Goal: Task Accomplishment & Management: Use online tool/utility

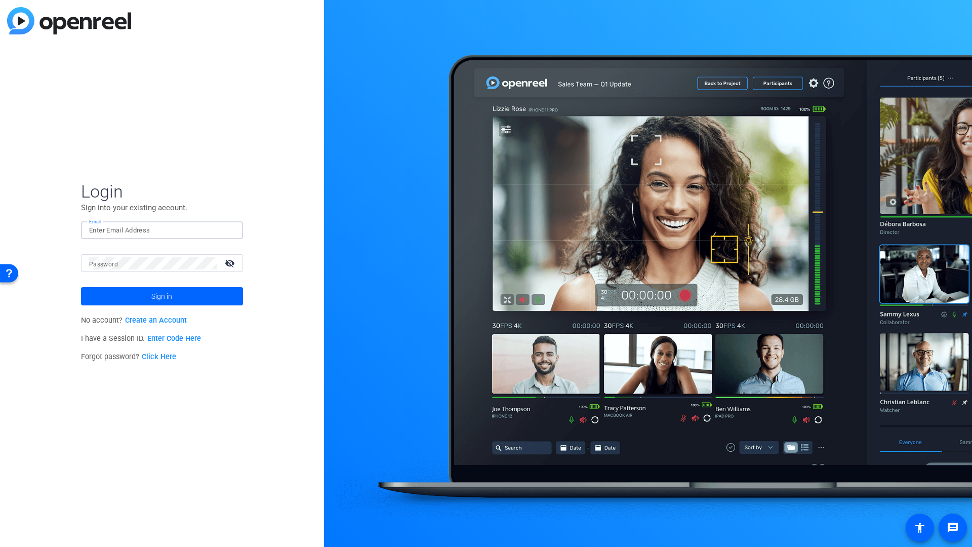
click at [161, 233] on input "Email" at bounding box center [162, 230] width 146 height 12
type input "delk.dave@gmail.com"
click at [171, 299] on span "Sign in" at bounding box center [161, 296] width 21 height 25
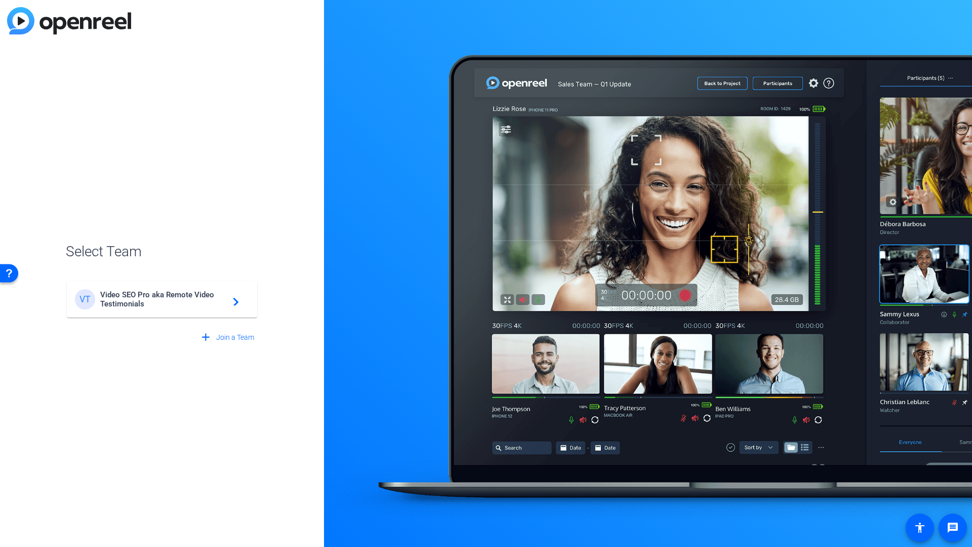
click at [139, 305] on span "Video SEO Pro aka Remote Video Testimonials" at bounding box center [163, 299] width 127 height 18
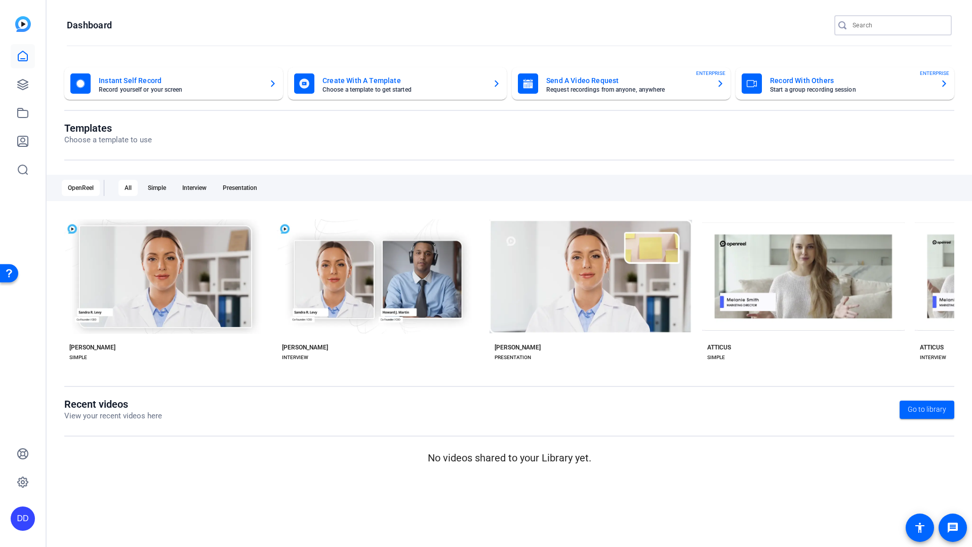
click at [874, 25] on input "Search" at bounding box center [898, 25] width 91 height 12
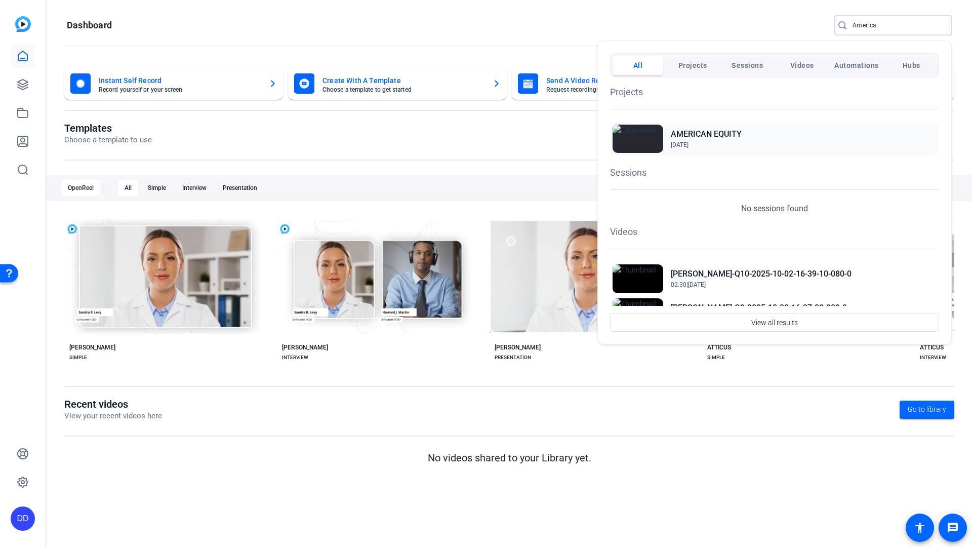
type input "America"
click at [703, 137] on h2 "AMERICAN EQUITY" at bounding box center [706, 134] width 71 height 12
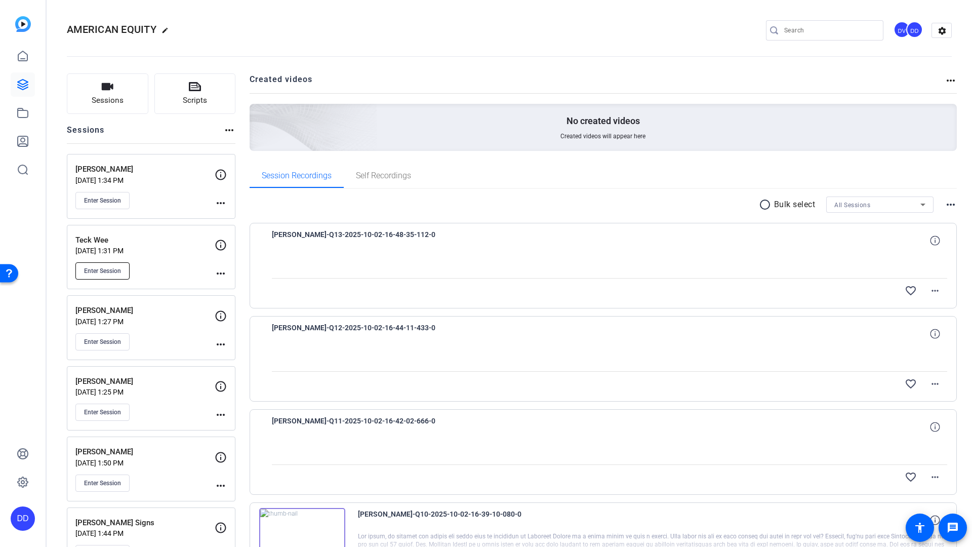
click at [110, 269] on span "Enter Session" at bounding box center [102, 271] width 37 height 8
click at [113, 317] on p "Sep 26, 2025 @ 1:27 PM" at bounding box center [144, 321] width 139 height 8
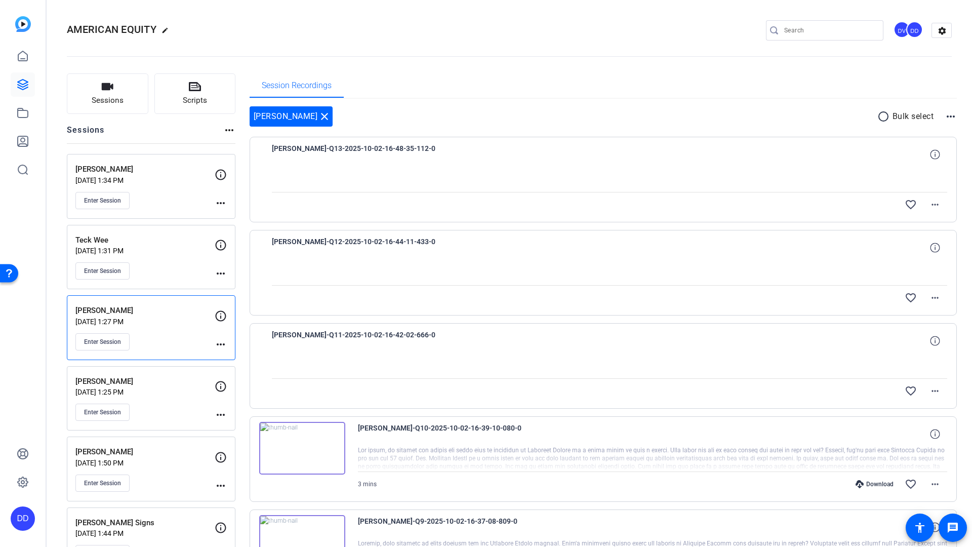
click at [277, 435] on img at bounding box center [302, 448] width 86 height 53
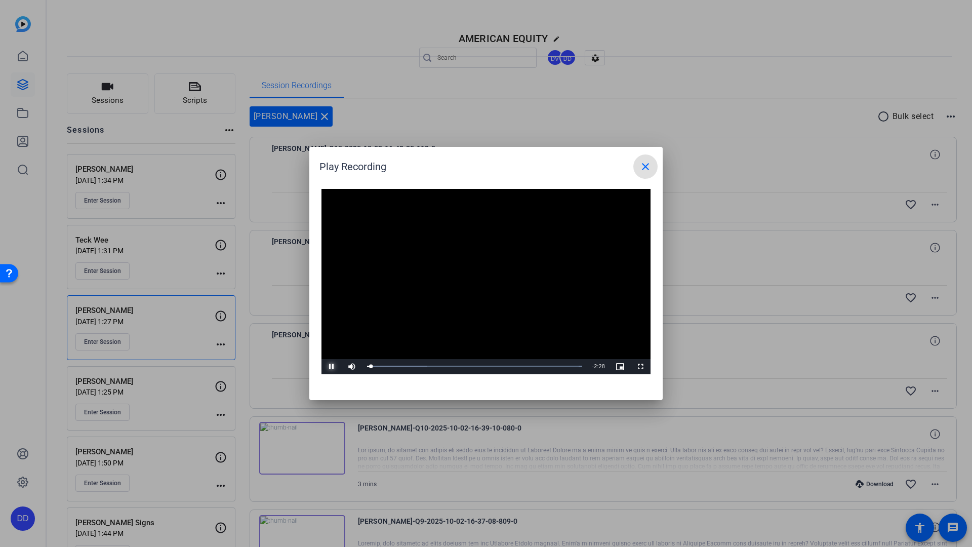
click at [333, 367] on span "Video Player" at bounding box center [331, 367] width 20 height 0
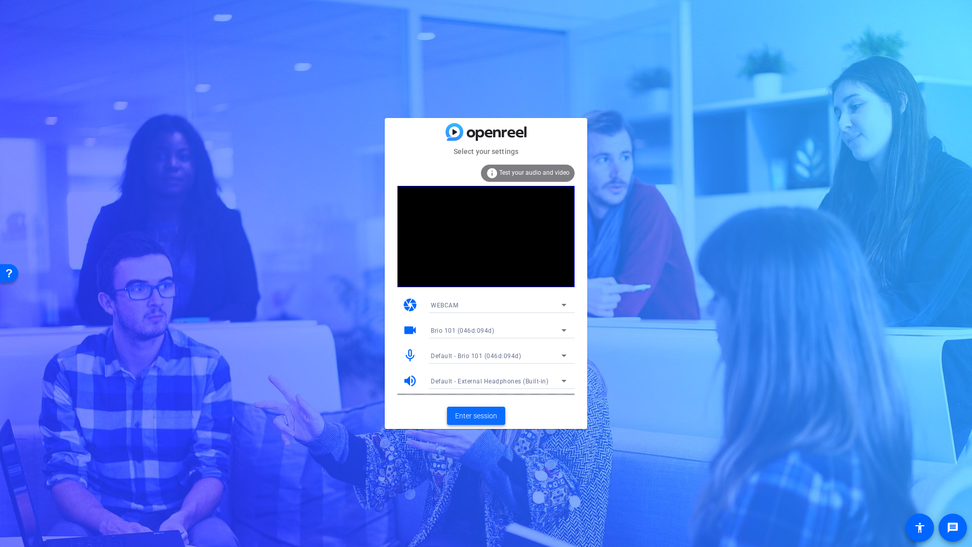
click at [477, 421] on span at bounding box center [476, 416] width 58 height 24
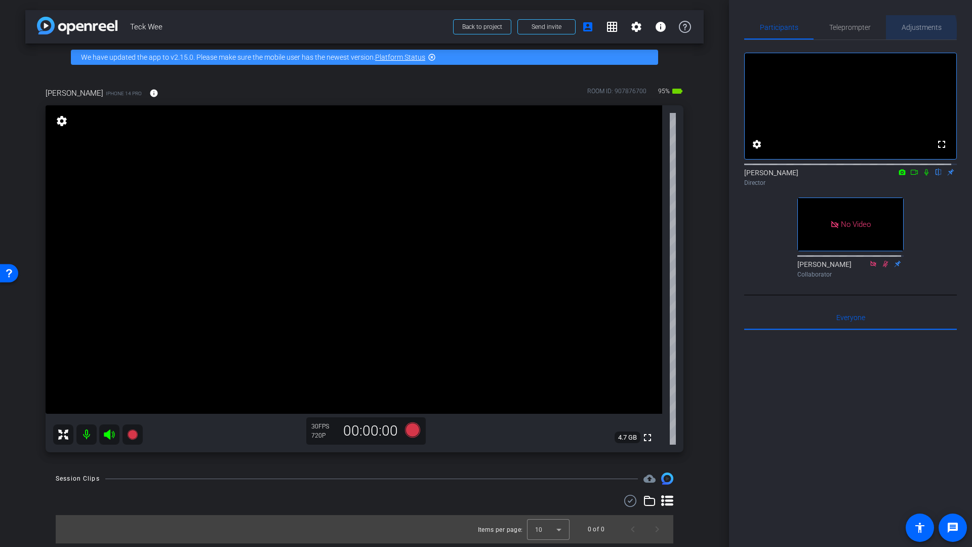
click at [907, 30] on span "Adjustments" at bounding box center [922, 27] width 40 height 7
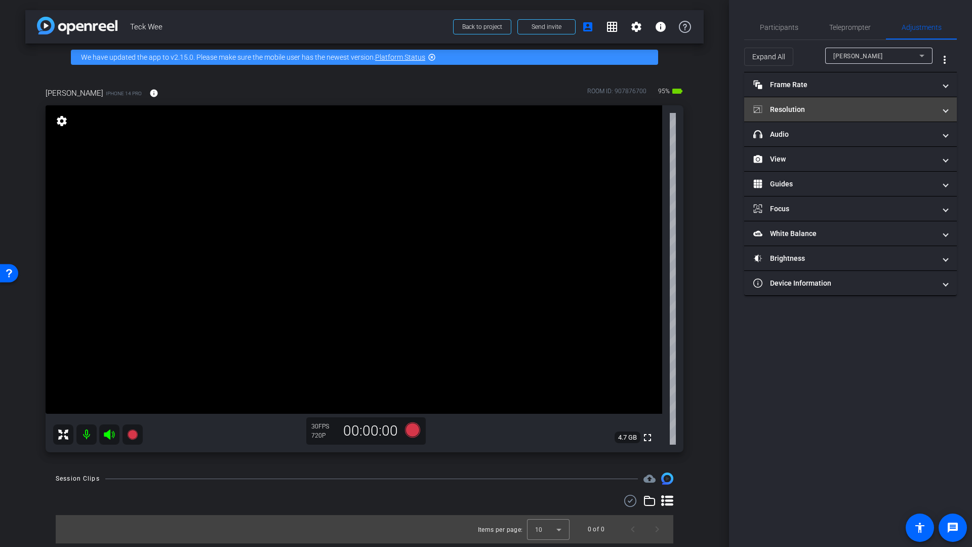
click at [805, 110] on mat-panel-title "Resolution" at bounding box center [844, 109] width 182 height 11
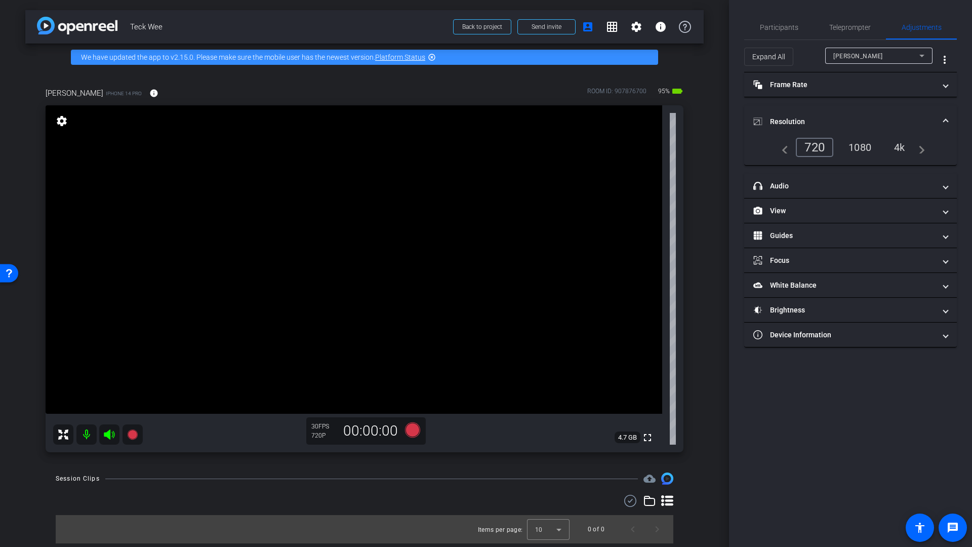
click at [903, 148] on div "4k" at bounding box center [899, 147] width 26 height 17
click at [149, 92] on mat-icon "info" at bounding box center [153, 93] width 9 height 9
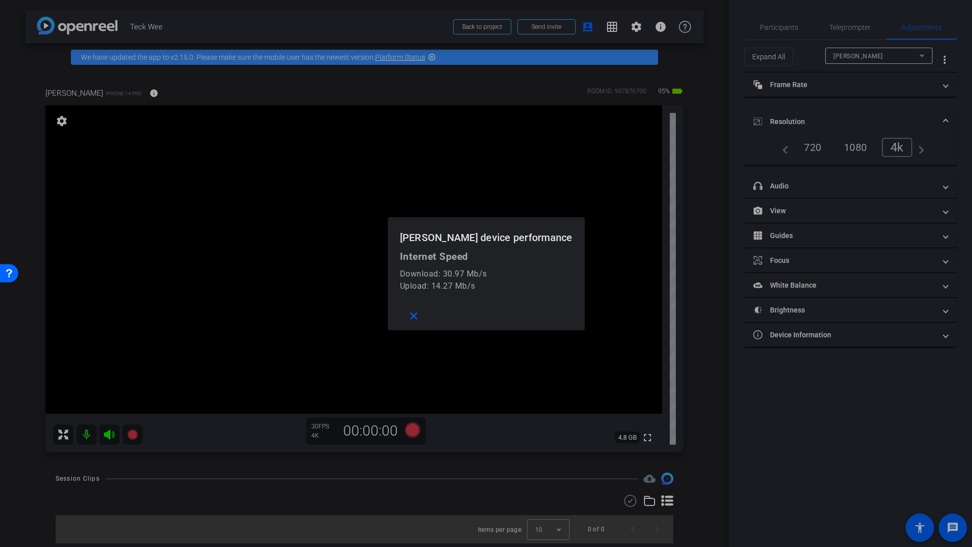
drag, startPoint x: 206, startPoint y: 81, endPoint x: 371, endPoint y: 158, distance: 182.6
click at [206, 81] on div at bounding box center [486, 273] width 972 height 547
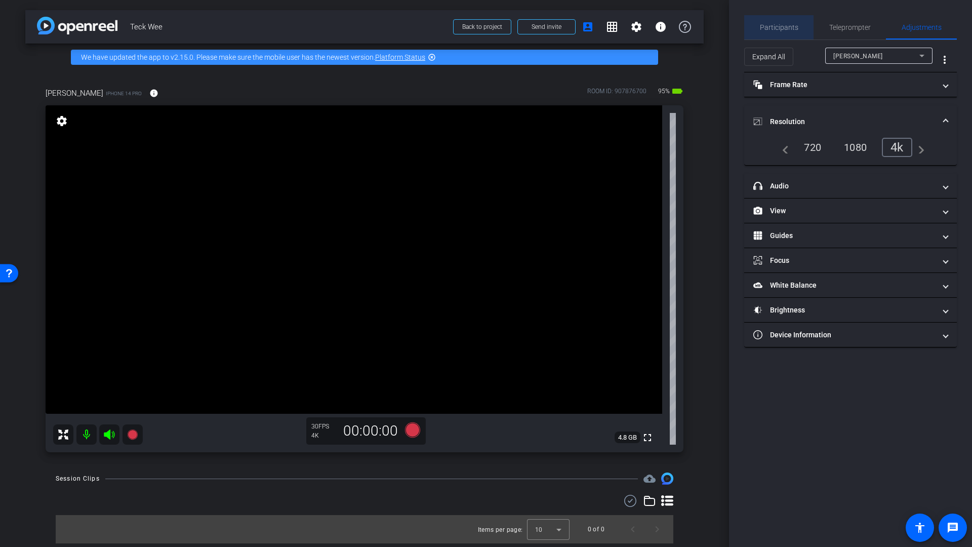
click at [782, 31] on span "Participants" at bounding box center [779, 27] width 38 height 24
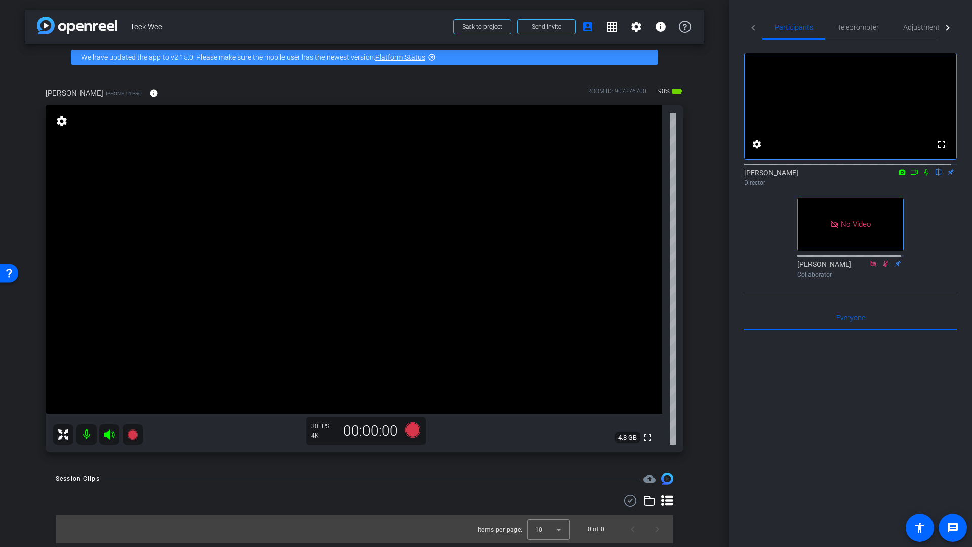
click at [910, 176] on icon at bounding box center [914, 172] width 8 height 7
click at [922, 32] on span "Adjustments" at bounding box center [923, 27] width 40 height 24
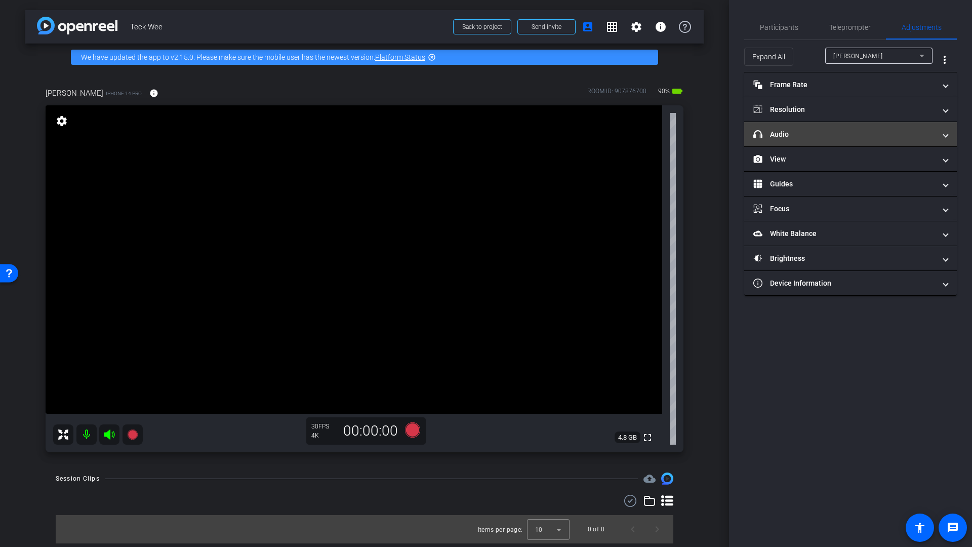
click at [817, 138] on mat-panel-title "headphone icon Audio" at bounding box center [844, 134] width 182 height 11
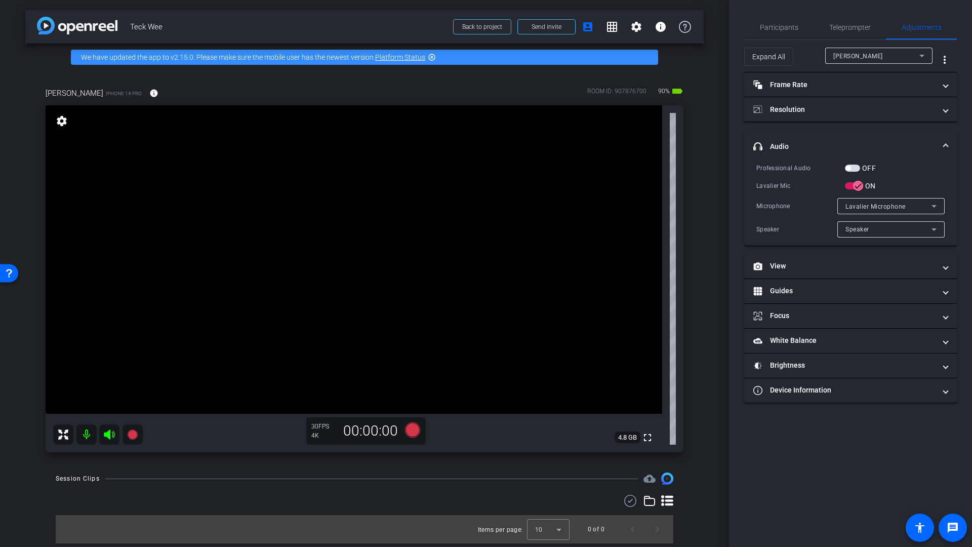
click at [853, 168] on span "button" at bounding box center [852, 168] width 15 height 7
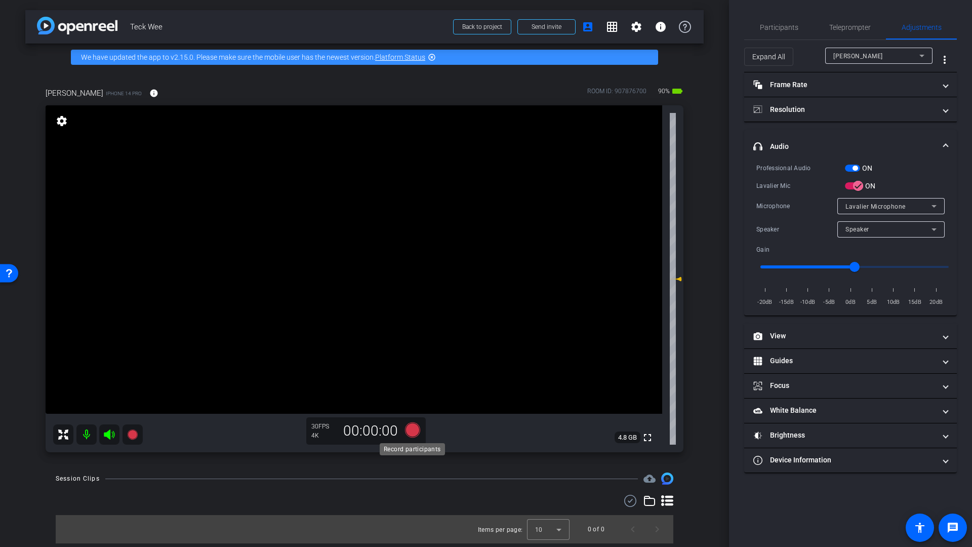
click at [413, 430] on icon at bounding box center [412, 429] width 15 height 15
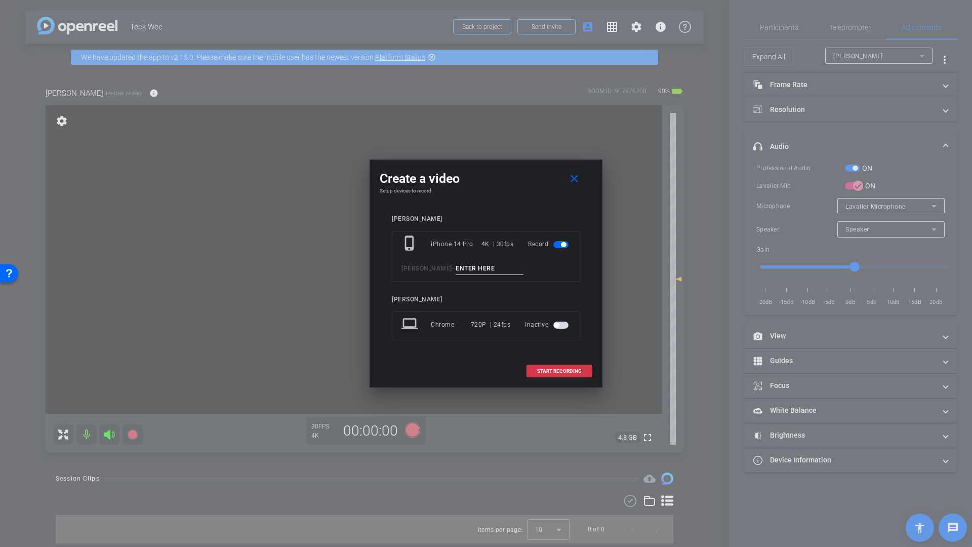
click at [469, 272] on input at bounding box center [490, 268] width 68 height 13
type input "Mic Check"
click at [557, 370] on span "START RECORDING" at bounding box center [559, 371] width 45 height 5
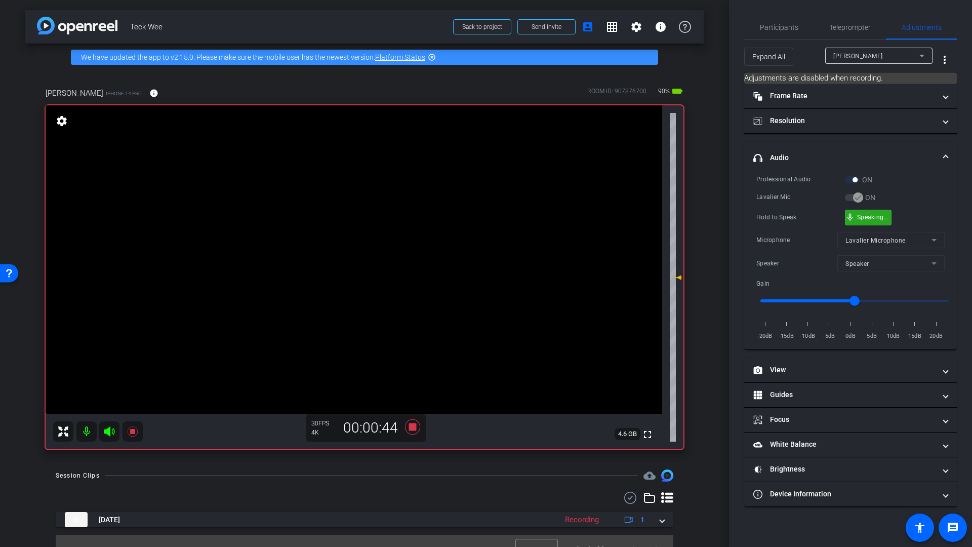
drag, startPoint x: 869, startPoint y: 217, endPoint x: 870, endPoint y: 225, distance: 8.2
click at [410, 428] on icon at bounding box center [412, 426] width 15 height 15
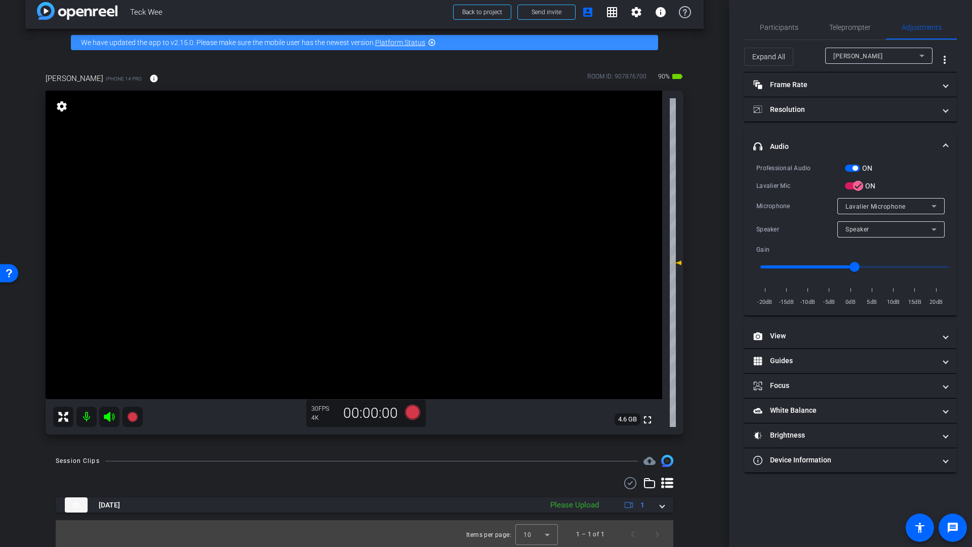
scroll to position [16, 0]
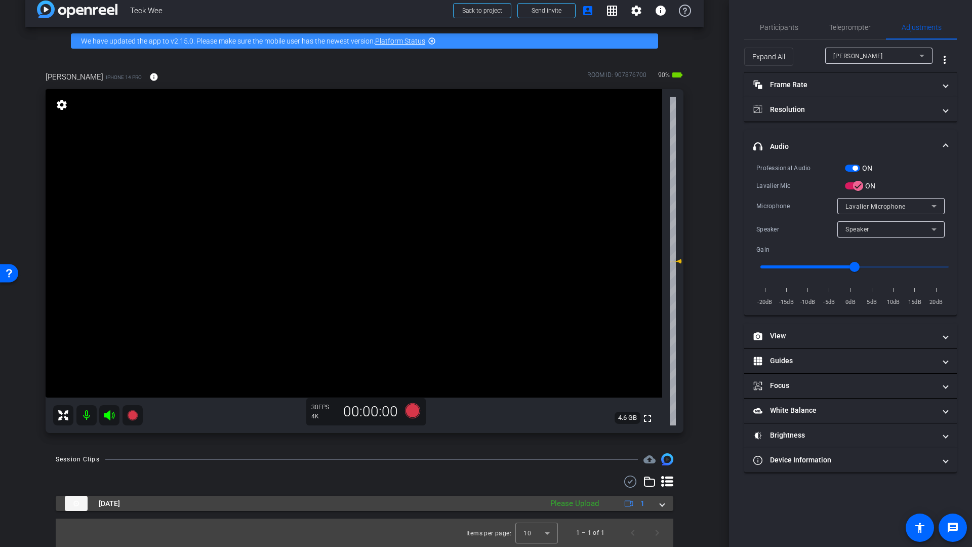
click at [660, 504] on span at bounding box center [662, 503] width 4 height 11
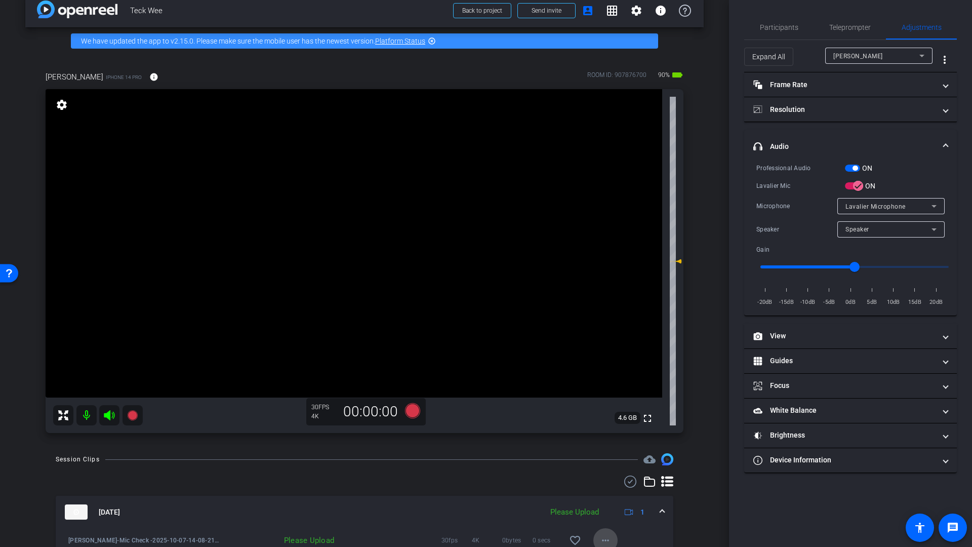
click at [599, 539] on mat-icon "more_horiz" at bounding box center [605, 540] width 12 height 12
click at [611, 495] on span "Upload" at bounding box center [616, 494] width 41 height 12
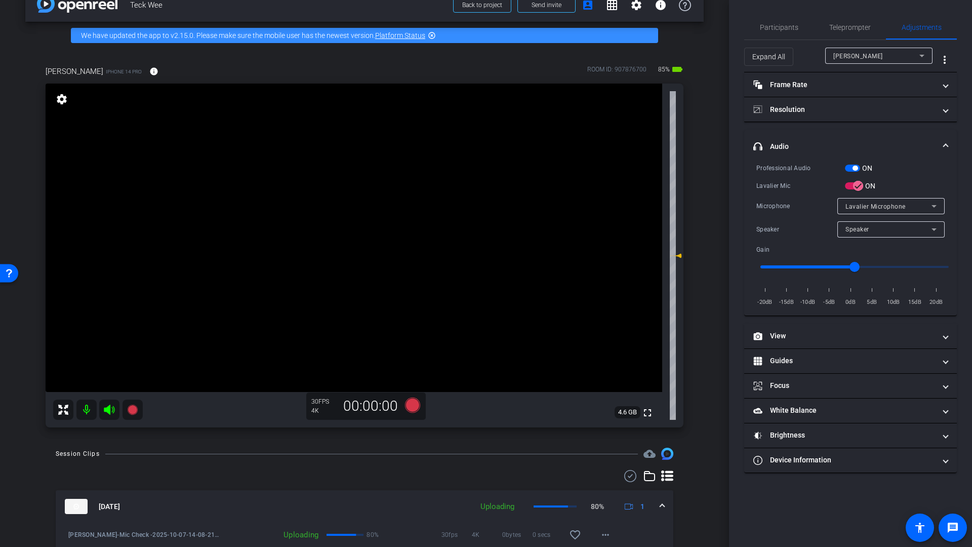
drag, startPoint x: 85, startPoint y: 410, endPoint x: 92, endPoint y: 411, distance: 7.2
click at [86, 410] on mat-icon at bounding box center [86, 409] width 20 height 20
click at [106, 410] on icon at bounding box center [109, 410] width 11 height 10
click at [784, 35] on span "Participants" at bounding box center [779, 27] width 38 height 24
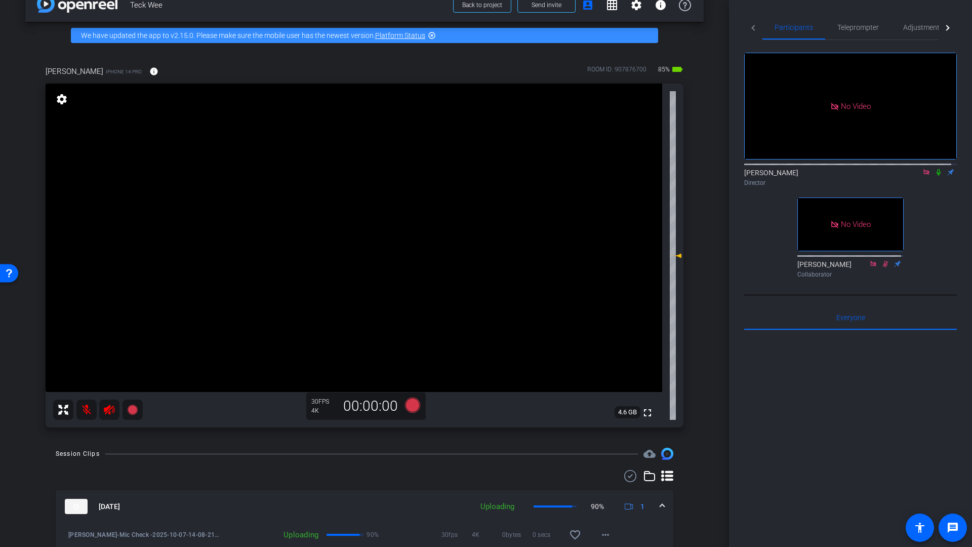
click at [935, 169] on icon at bounding box center [939, 172] width 8 height 7
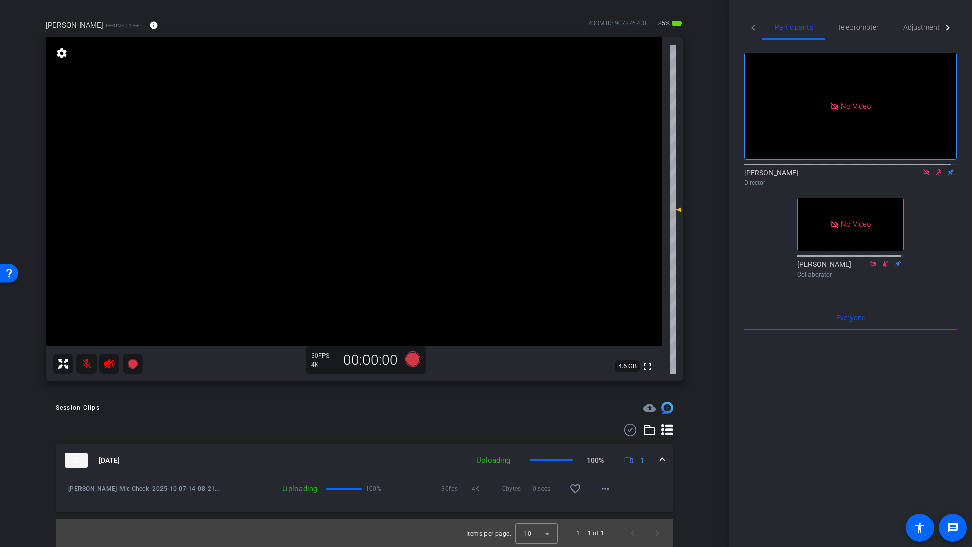
scroll to position [68, 0]
click at [78, 462] on img at bounding box center [76, 459] width 23 height 15
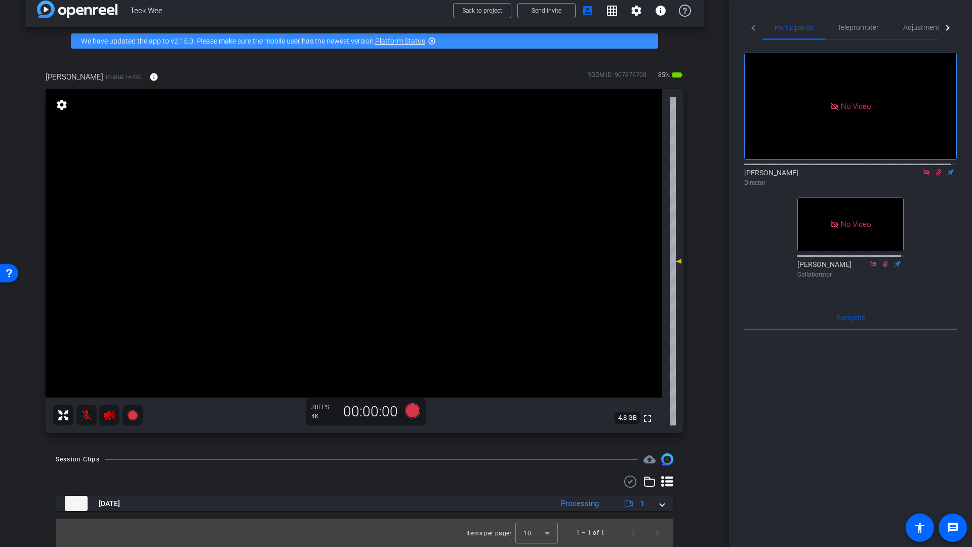
scroll to position [16, 0]
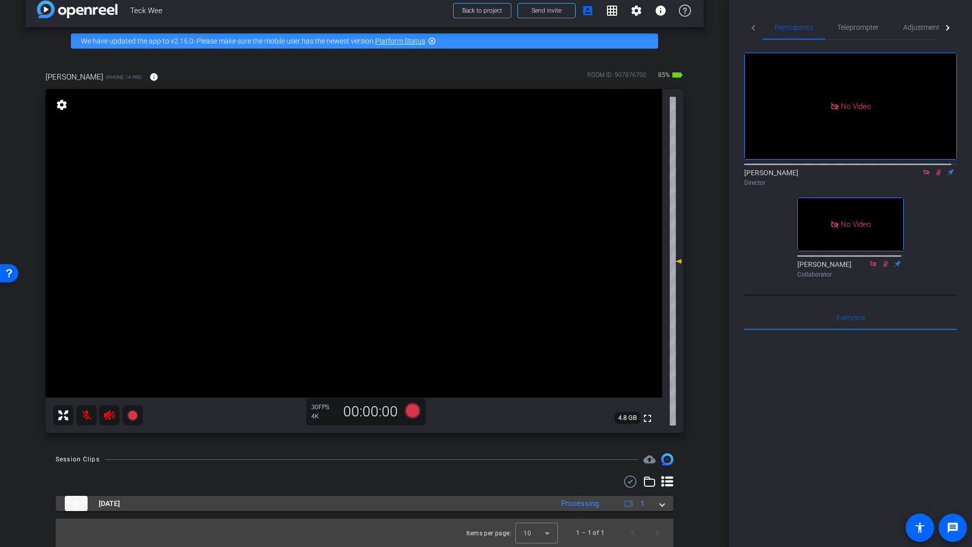
click at [77, 501] on img at bounding box center [76, 503] width 23 height 15
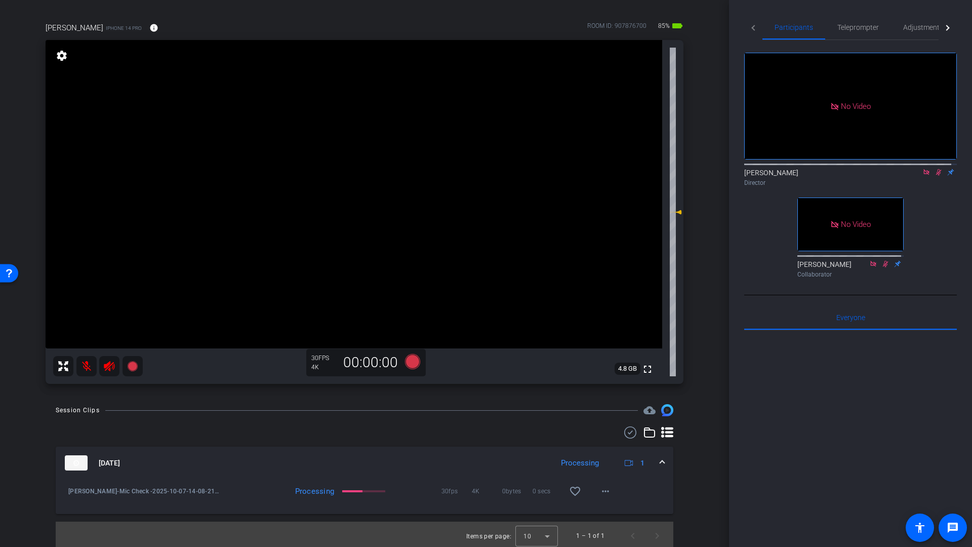
scroll to position [68, 0]
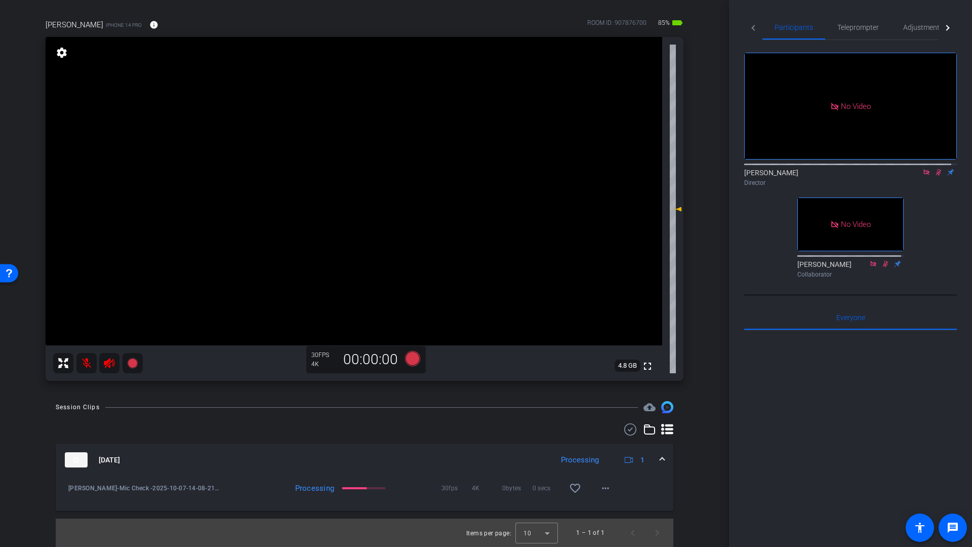
click at [75, 459] on img at bounding box center [76, 459] width 23 height 15
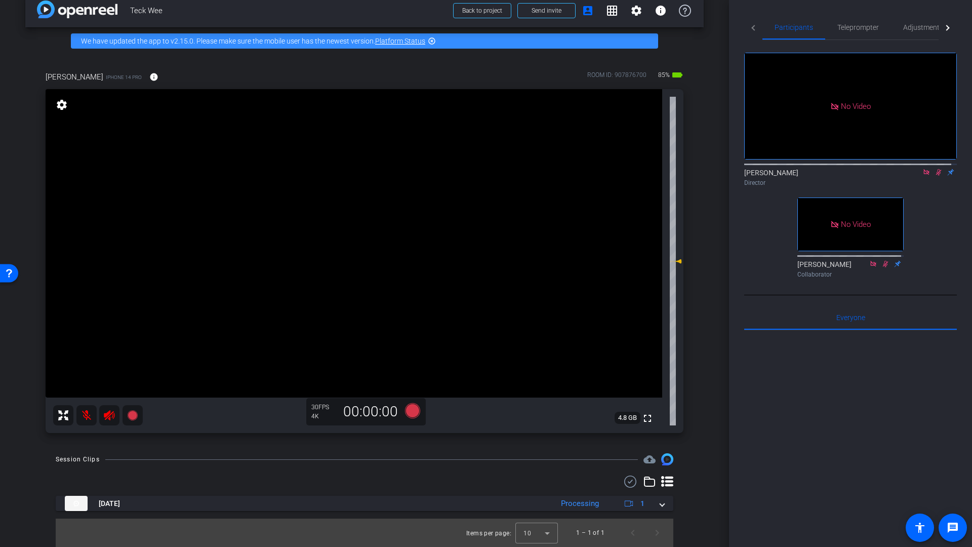
scroll to position [16, 0]
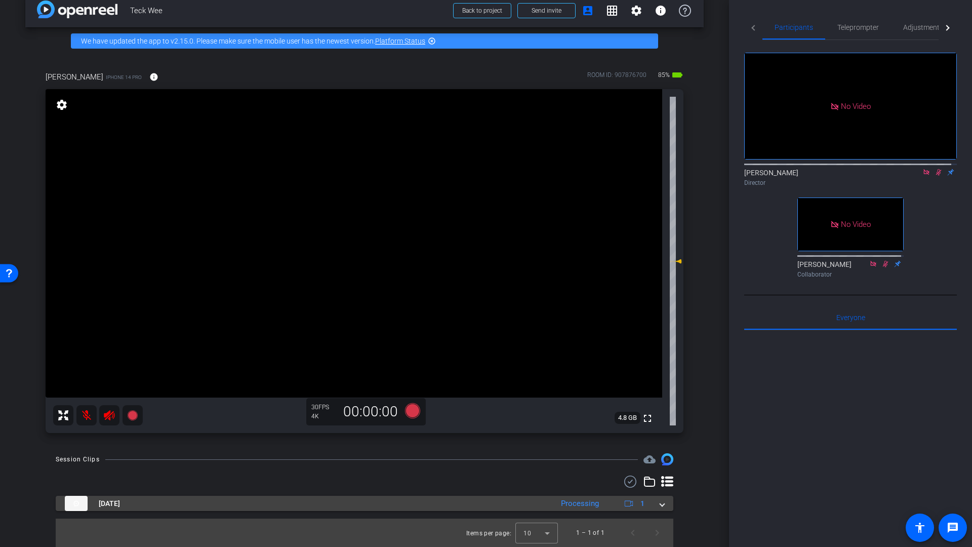
click at [82, 504] on img at bounding box center [76, 503] width 23 height 15
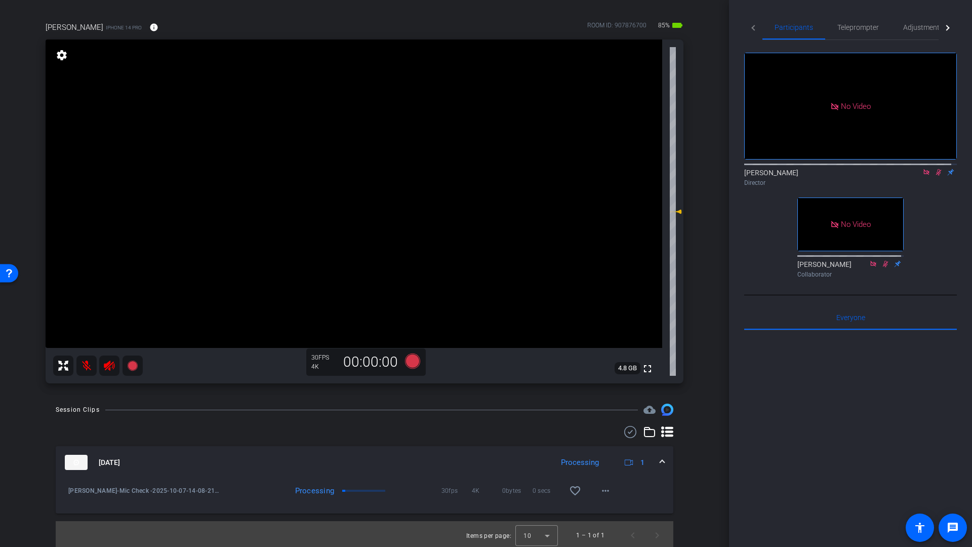
scroll to position [68, 0]
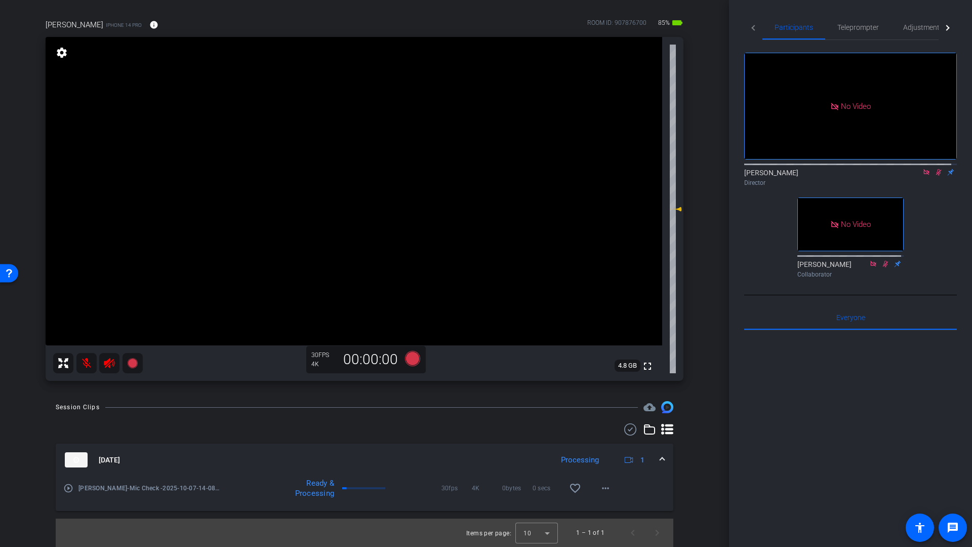
click at [69, 487] on mat-icon "play_circle_outline" at bounding box center [68, 488] width 10 height 10
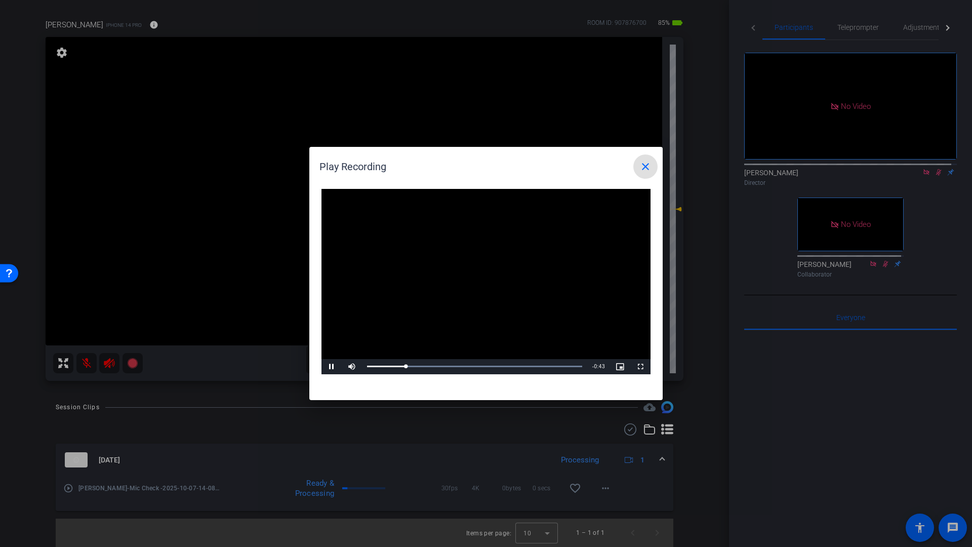
click at [644, 168] on mat-icon "close" at bounding box center [645, 166] width 12 height 12
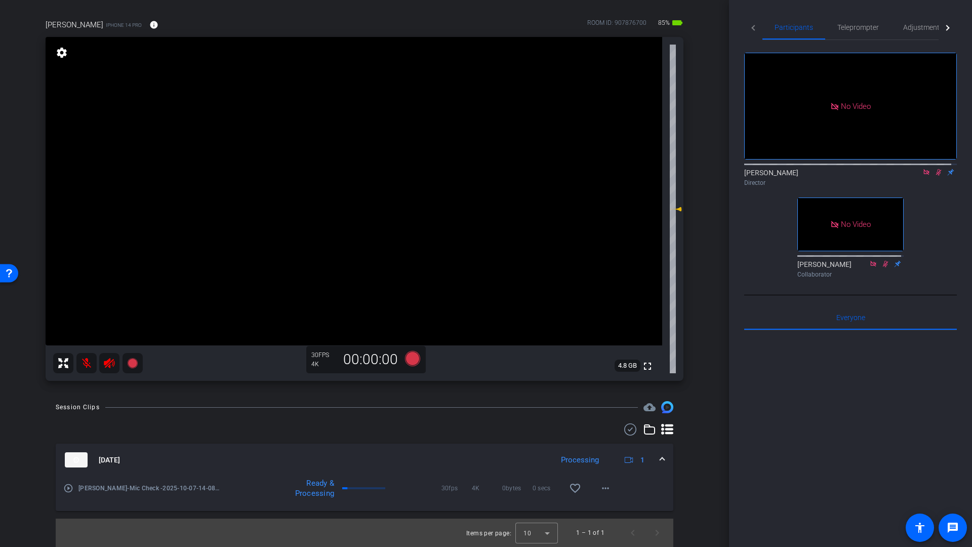
click at [935, 169] on icon at bounding box center [939, 172] width 8 height 7
drag, startPoint x: 81, startPoint y: 363, endPoint x: 103, endPoint y: 367, distance: 22.1
click at [81, 363] on mat-icon at bounding box center [86, 363] width 20 height 20
click at [108, 365] on icon at bounding box center [109, 363] width 12 height 12
click at [410, 360] on icon at bounding box center [412, 358] width 15 height 15
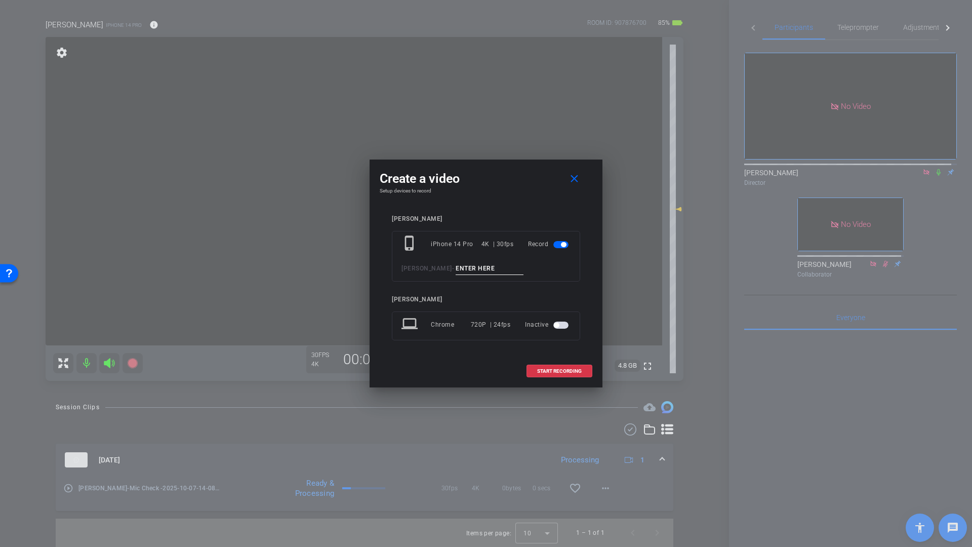
click at [459, 268] on input at bounding box center [490, 268] width 68 height 13
type input "Smile"
click at [554, 373] on span "START RECORDING" at bounding box center [559, 371] width 45 height 5
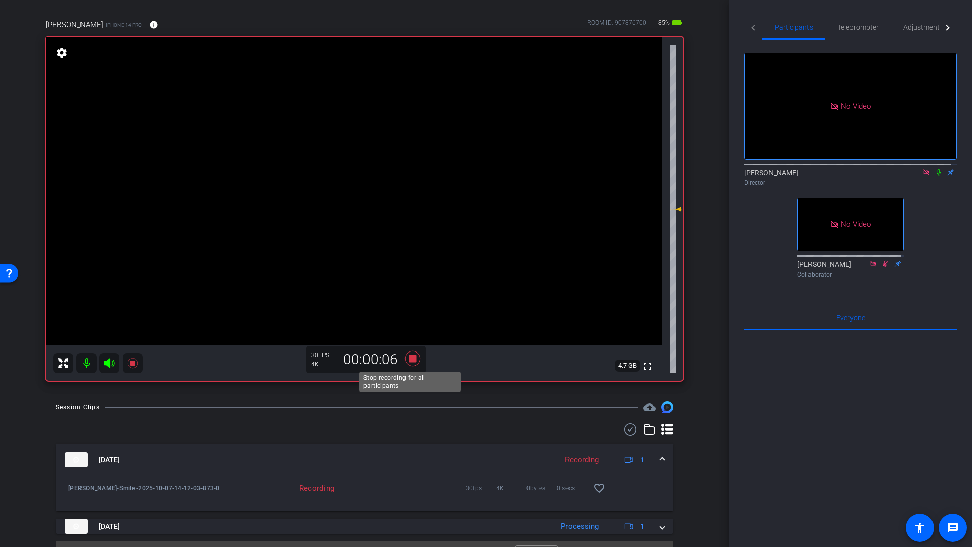
click at [409, 357] on icon at bounding box center [412, 358] width 15 height 15
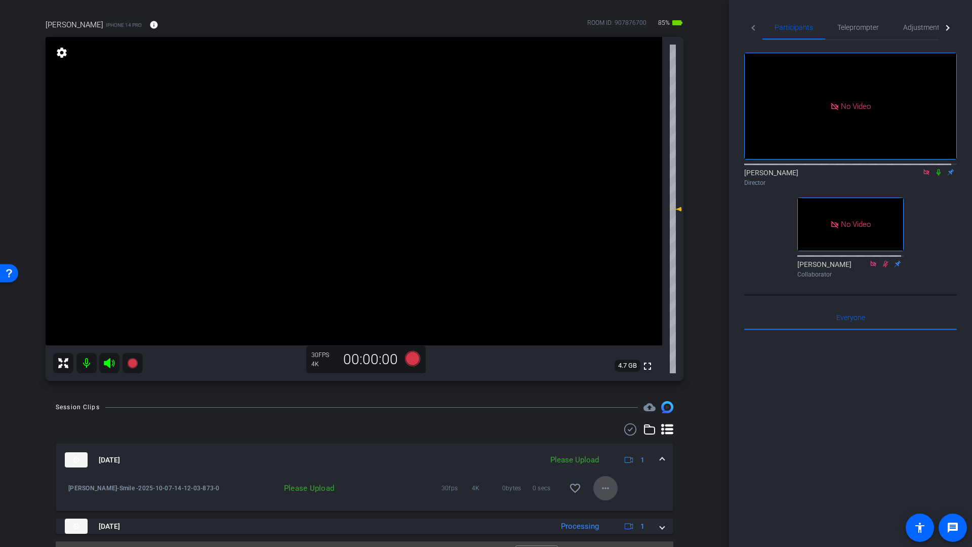
click at [594, 487] on button "more_horiz" at bounding box center [605, 488] width 24 height 24
click at [606, 507] on span "Upload" at bounding box center [616, 509] width 41 height 12
click at [410, 361] on icon at bounding box center [412, 358] width 15 height 15
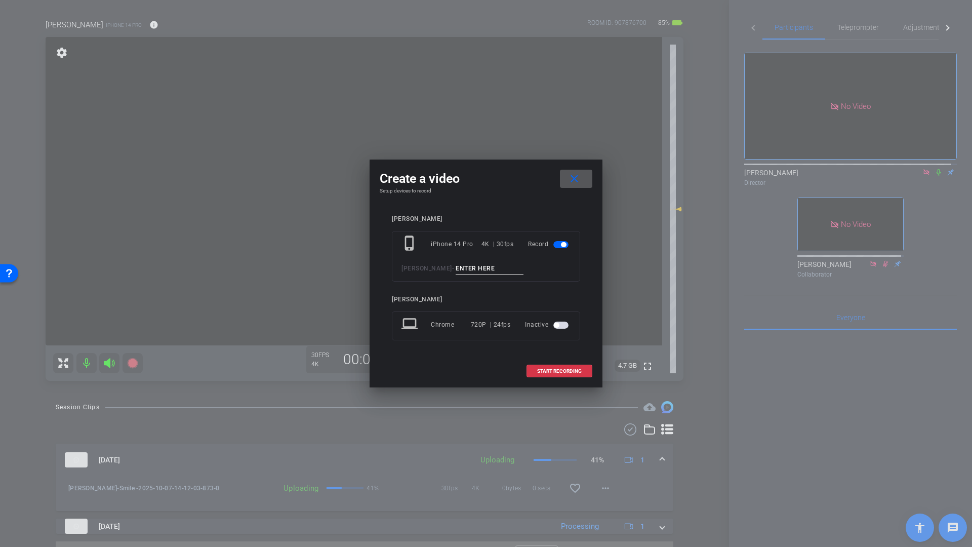
click at [465, 267] on input at bounding box center [490, 268] width 68 height 13
type input "Q1"
click at [562, 371] on span "START RECORDING" at bounding box center [559, 371] width 45 height 5
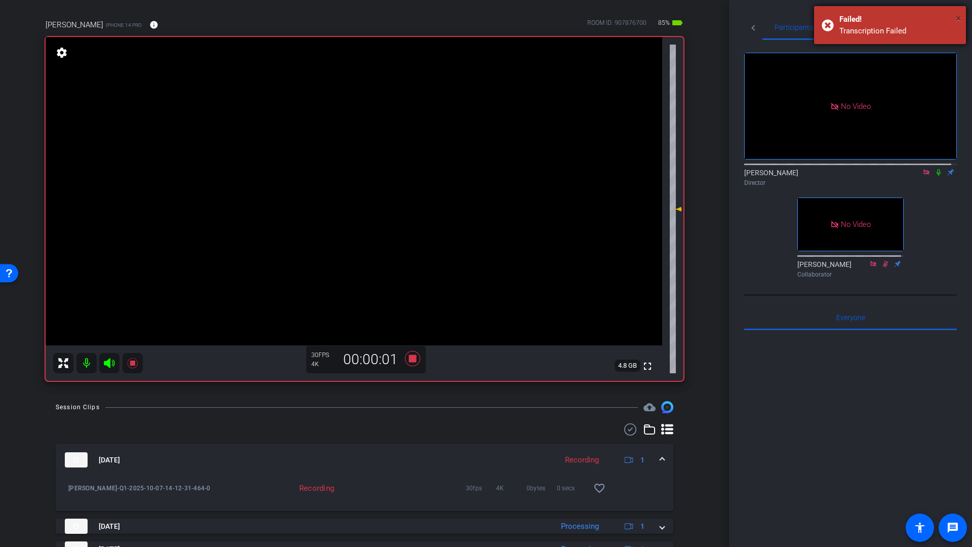
click at [959, 16] on span "×" at bounding box center [959, 18] width 6 height 12
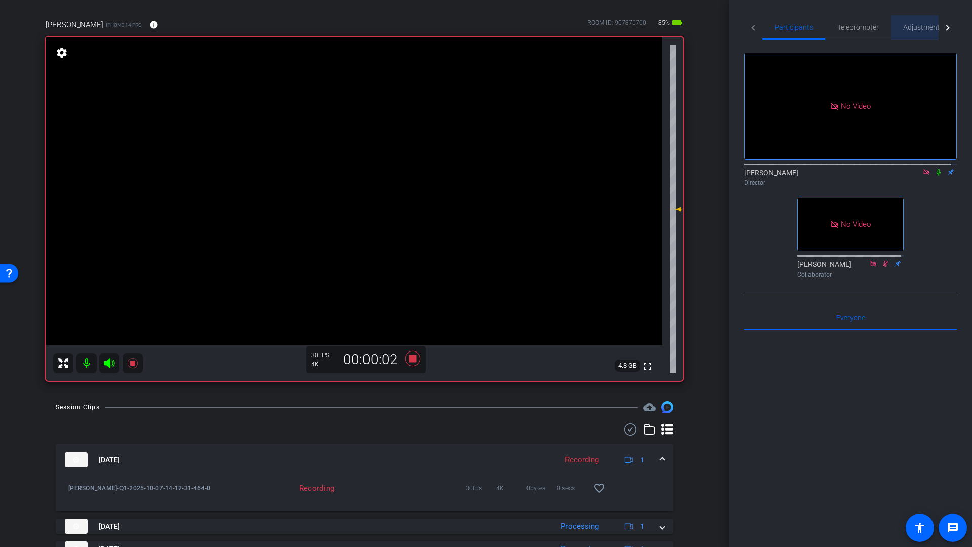
drag, startPoint x: 930, startPoint y: 28, endPoint x: 928, endPoint y: 34, distance: 6.8
click at [929, 28] on span "Adjustments" at bounding box center [923, 27] width 40 height 7
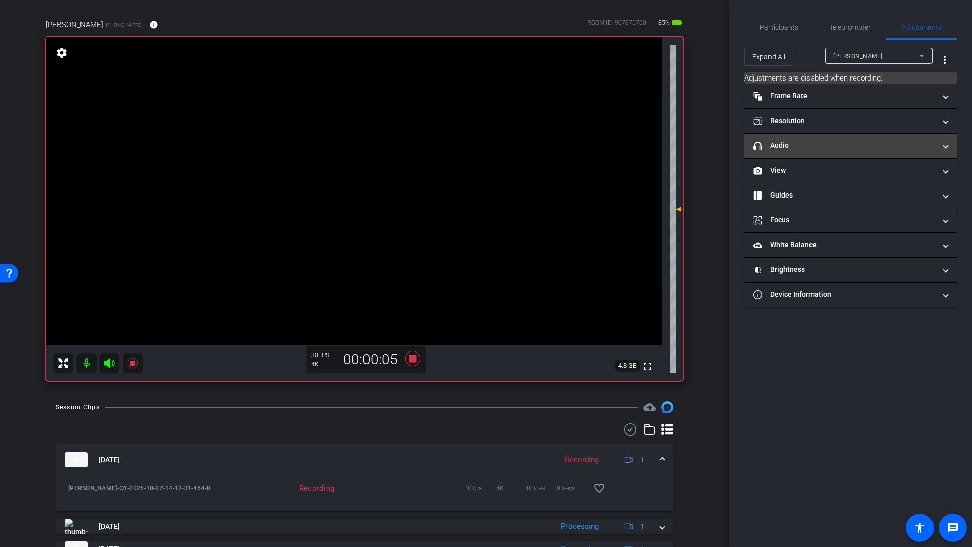
click at [801, 148] on mat-panel-title "headphone icon Audio" at bounding box center [844, 145] width 182 height 11
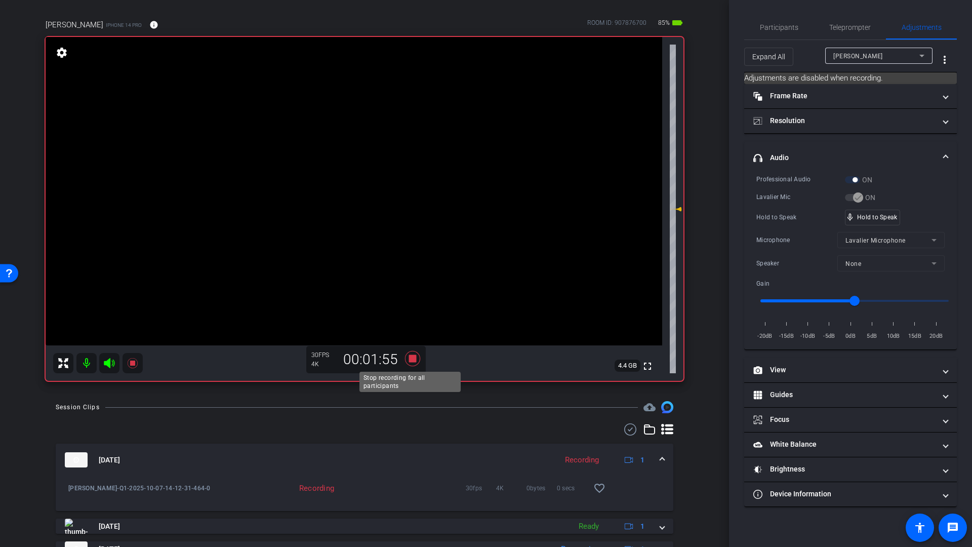
click at [409, 358] on icon at bounding box center [412, 358] width 15 height 15
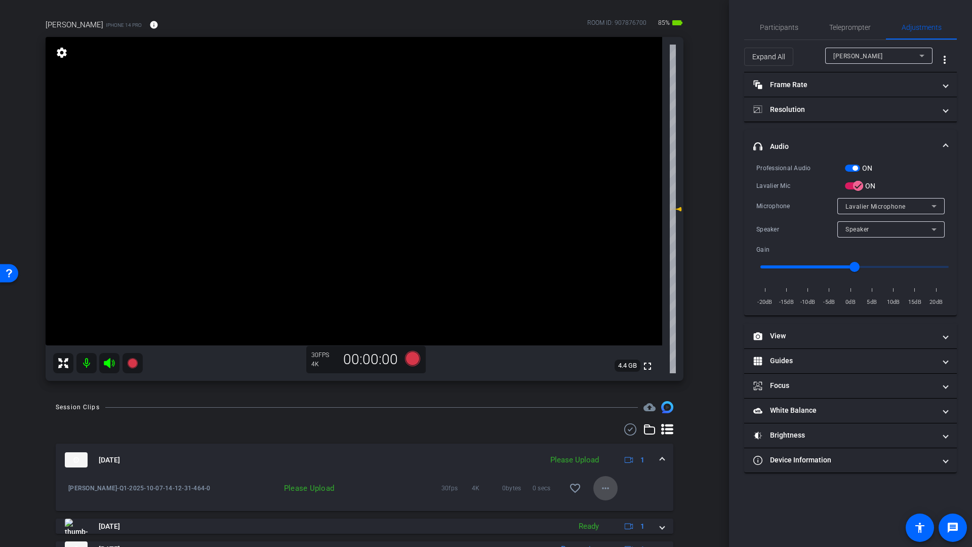
click at [603, 490] on mat-icon "more_horiz" at bounding box center [605, 488] width 12 height 12
click at [610, 510] on span "Upload" at bounding box center [616, 509] width 41 height 12
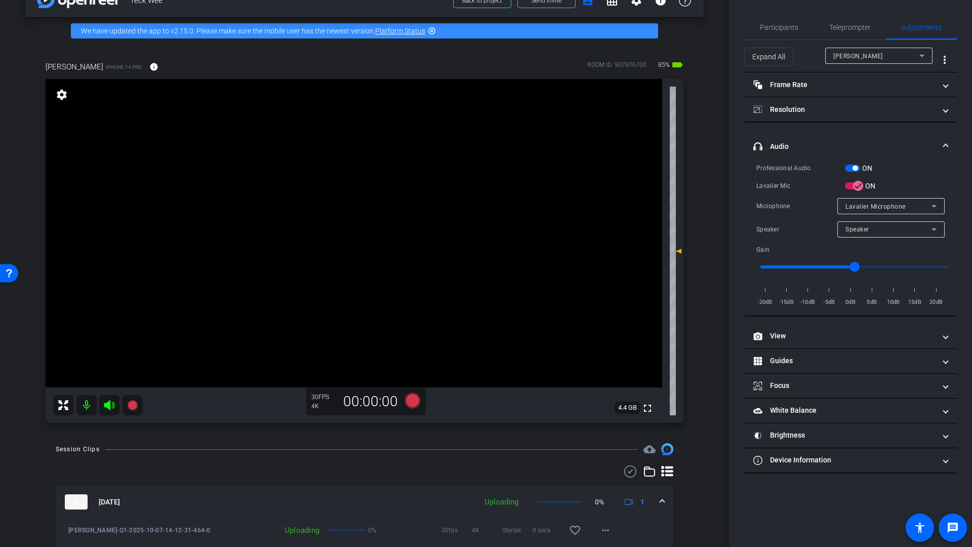
scroll to position [24, 0]
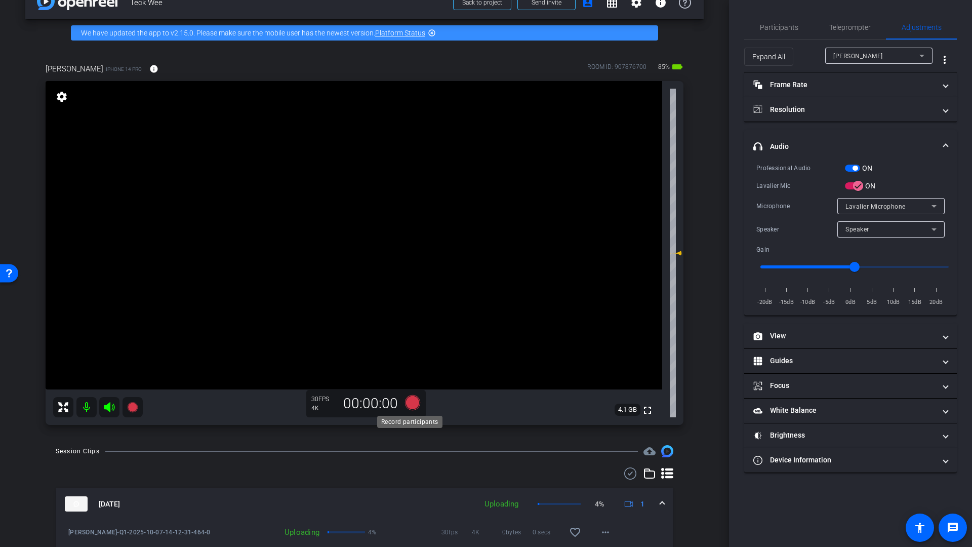
click at [410, 401] on icon at bounding box center [412, 402] width 15 height 15
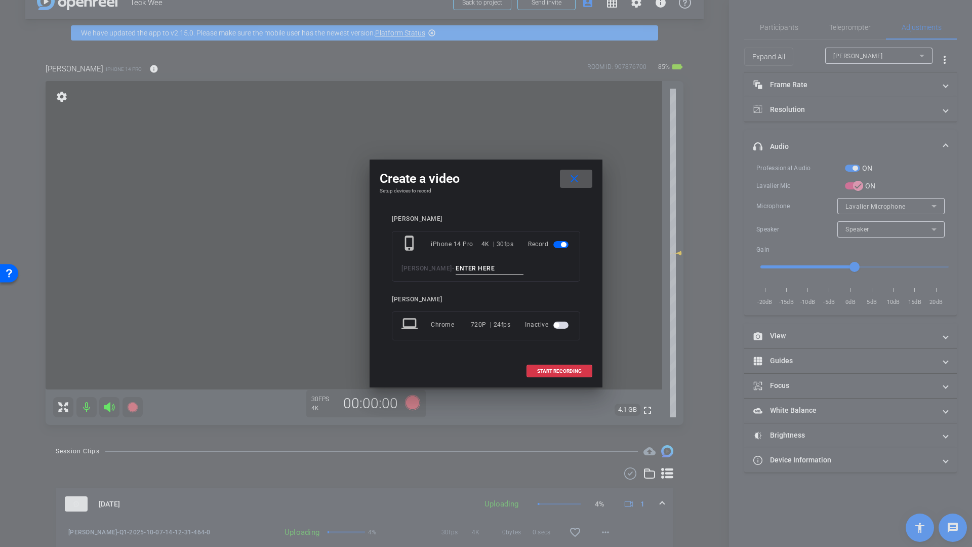
click at [468, 268] on input at bounding box center [490, 268] width 68 height 13
type input "Q2"
click at [566, 370] on span "START RECORDING" at bounding box center [559, 371] width 45 height 5
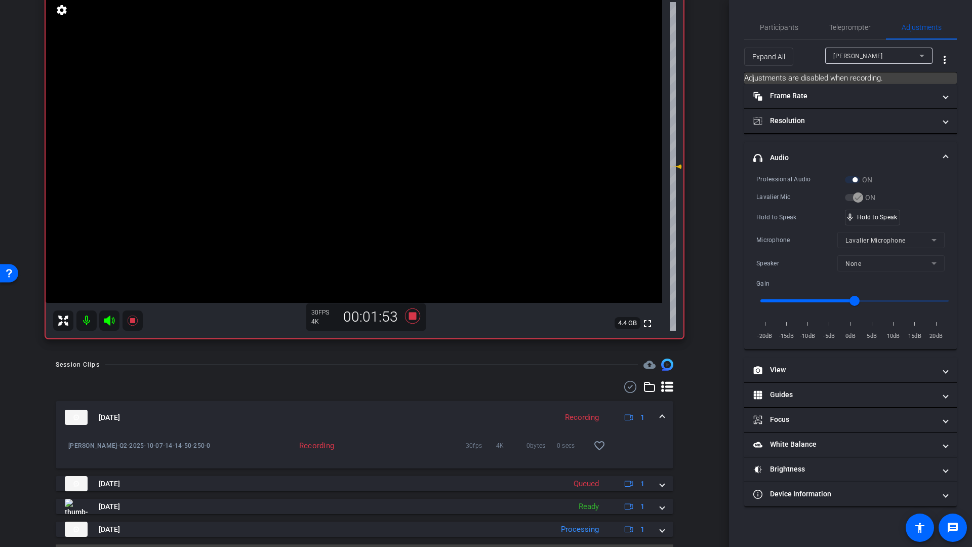
scroll to position [137, 0]
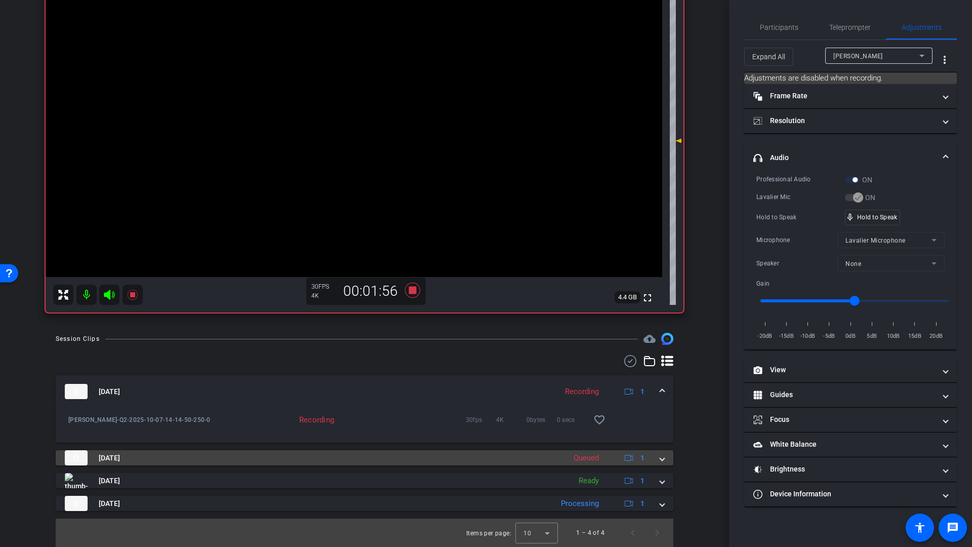
click at [609, 458] on mat-panel-description "Queued 1" at bounding box center [611, 457] width 84 height 15
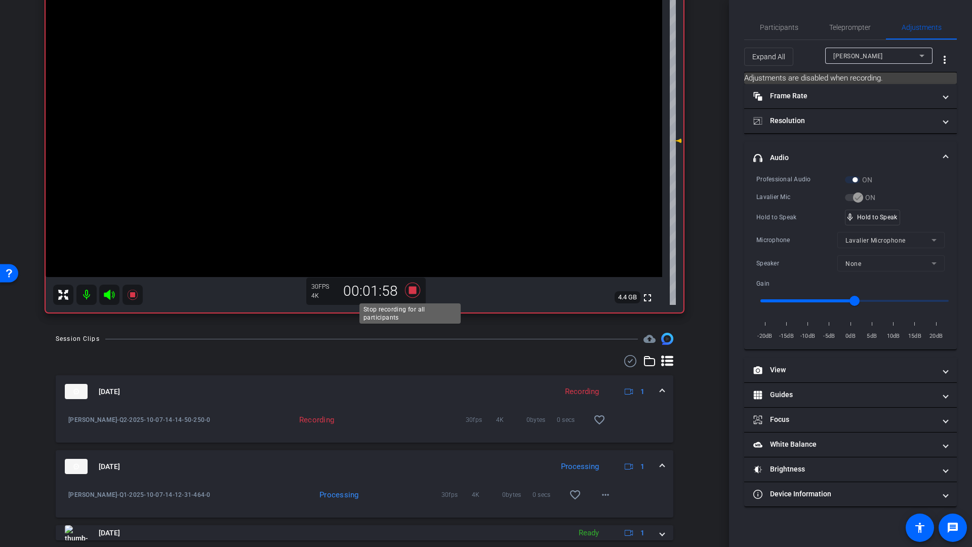
click at [411, 292] on icon at bounding box center [412, 290] width 15 height 15
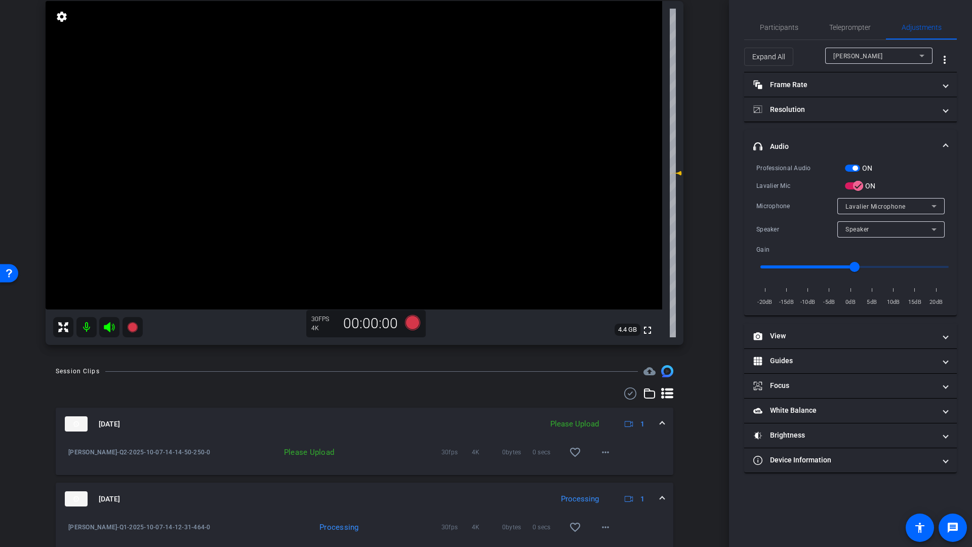
scroll to position [98, 0]
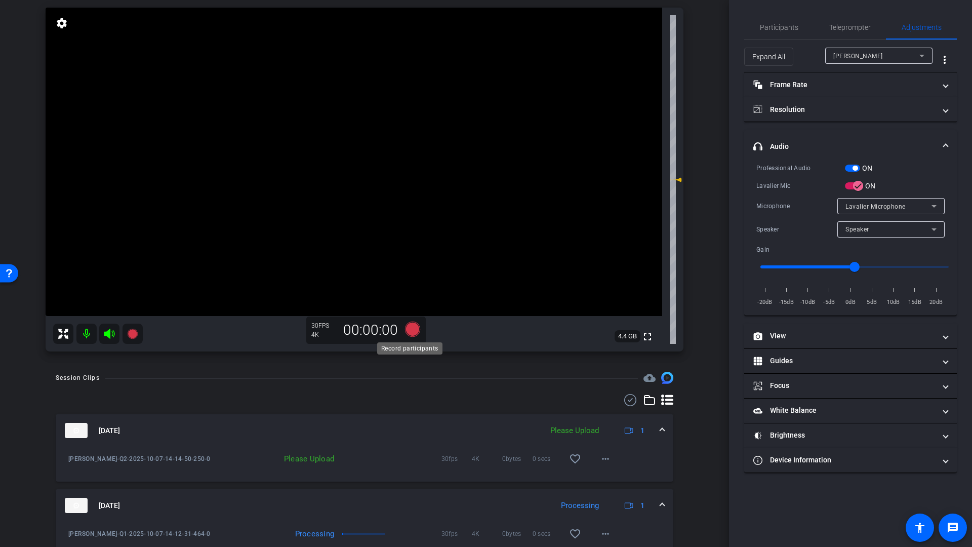
click at [411, 329] on icon at bounding box center [412, 328] width 15 height 15
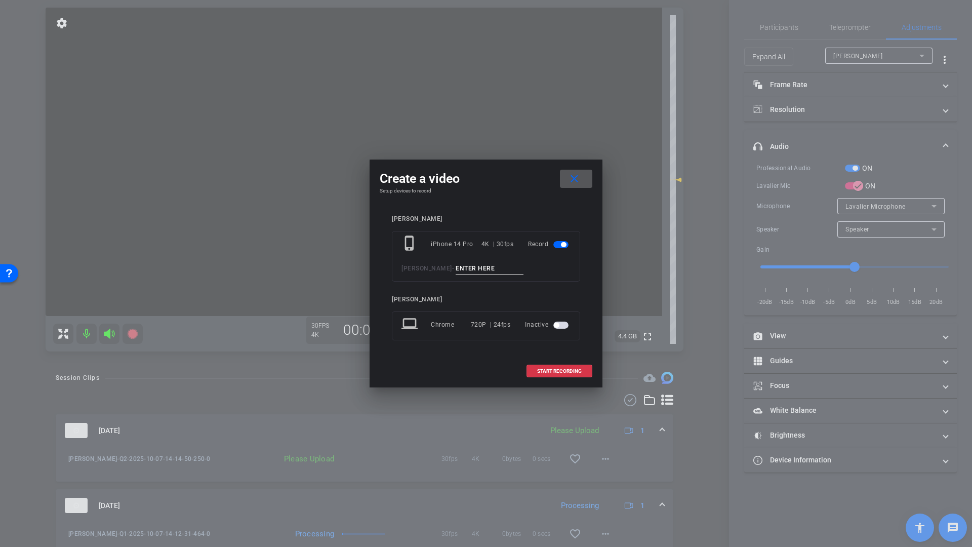
click at [472, 266] on input at bounding box center [490, 268] width 68 height 13
type input "Q3"
click at [546, 371] on span "START RECORDING" at bounding box center [559, 371] width 45 height 5
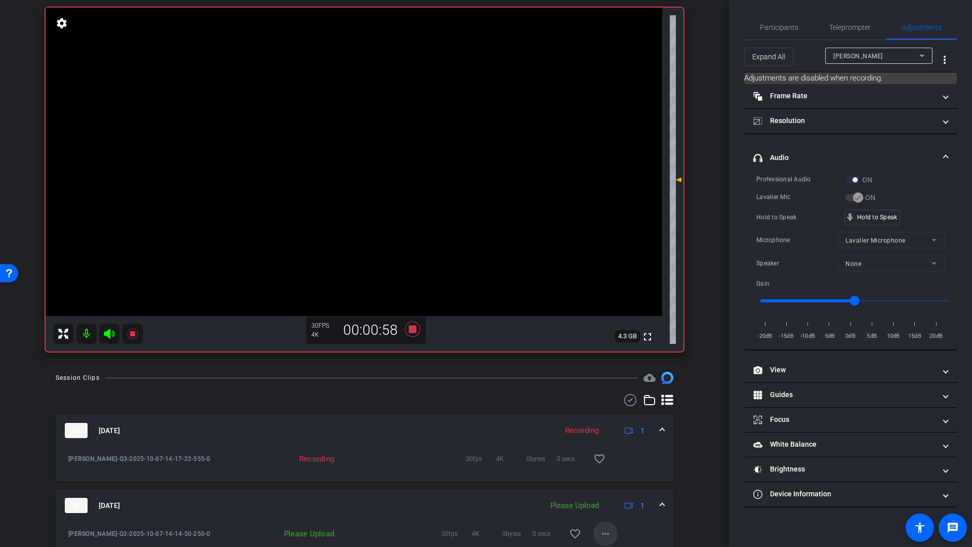
click at [599, 532] on mat-icon "more_horiz" at bounding box center [605, 534] width 12 height 12
click at [615, 489] on span "Upload" at bounding box center [616, 487] width 41 height 12
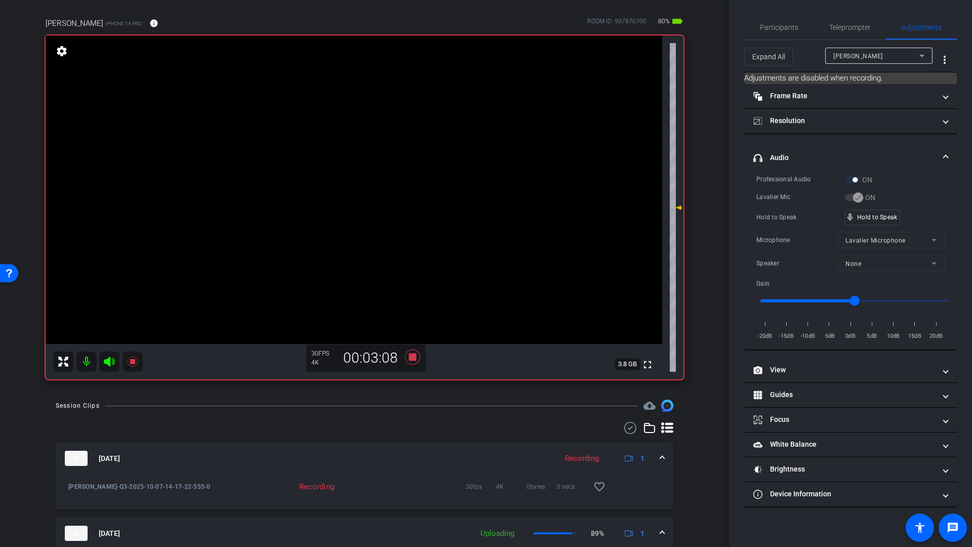
scroll to position [68, 0]
click at [410, 361] on icon at bounding box center [412, 358] width 15 height 15
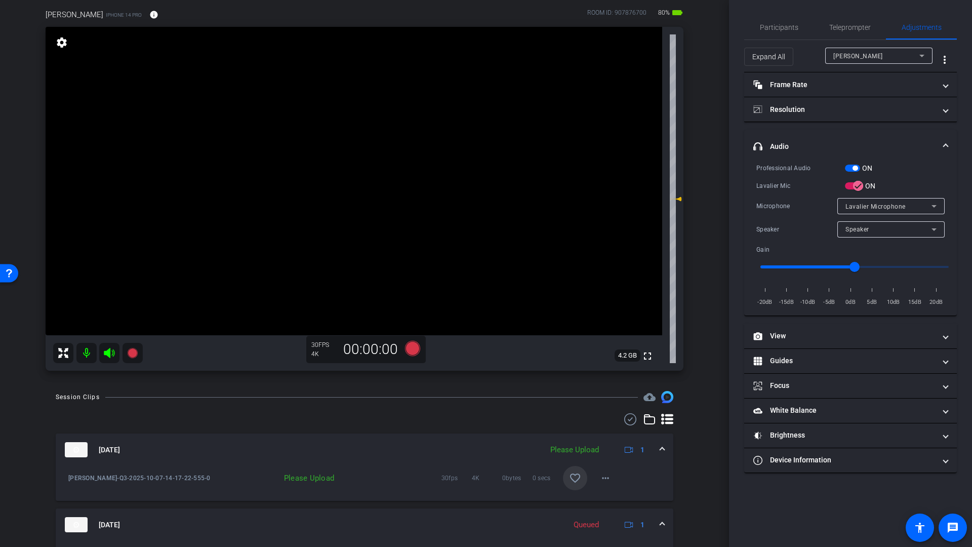
scroll to position [80, 0]
click at [603, 476] on mat-icon "more_horiz" at bounding box center [605, 476] width 12 height 12
click at [609, 497] on span "Upload" at bounding box center [616, 497] width 41 height 12
click at [411, 343] on icon at bounding box center [412, 346] width 15 height 15
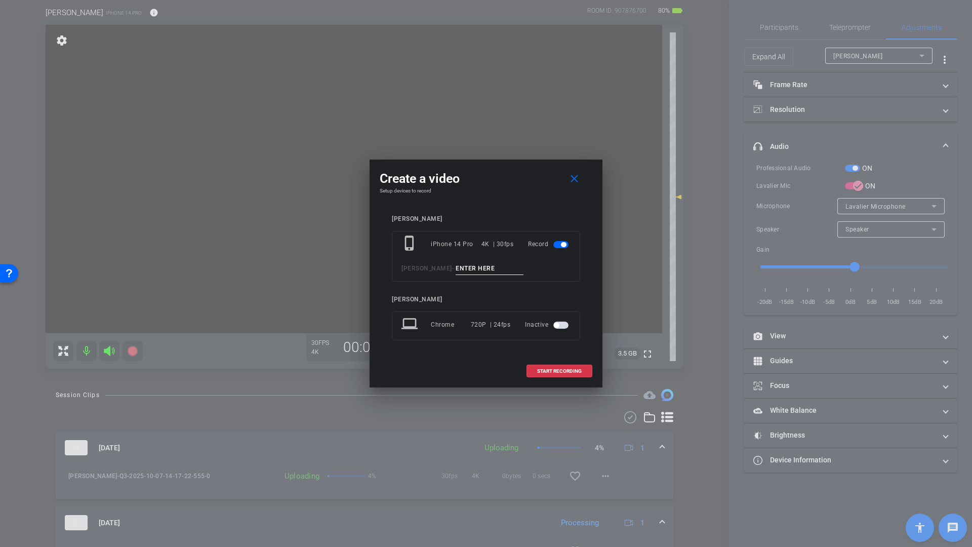
click at [462, 267] on input at bounding box center [490, 268] width 68 height 13
type input "Q5"
click at [554, 375] on span at bounding box center [559, 371] width 65 height 24
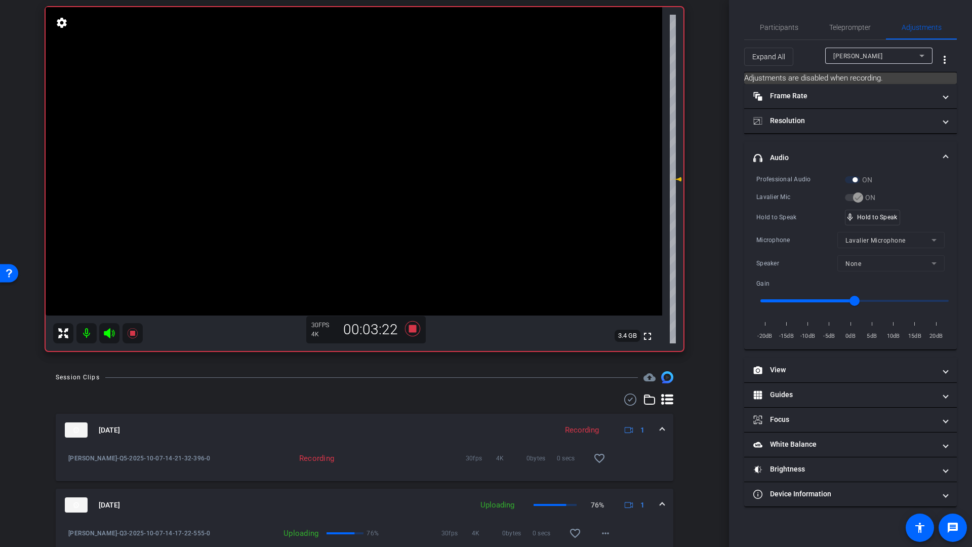
scroll to position [79, 0]
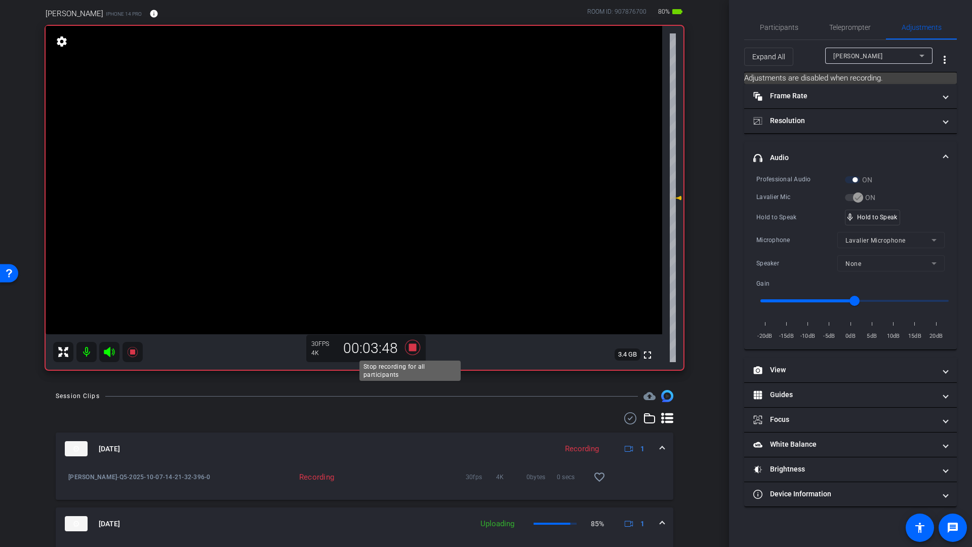
click at [408, 347] on icon at bounding box center [412, 347] width 15 height 15
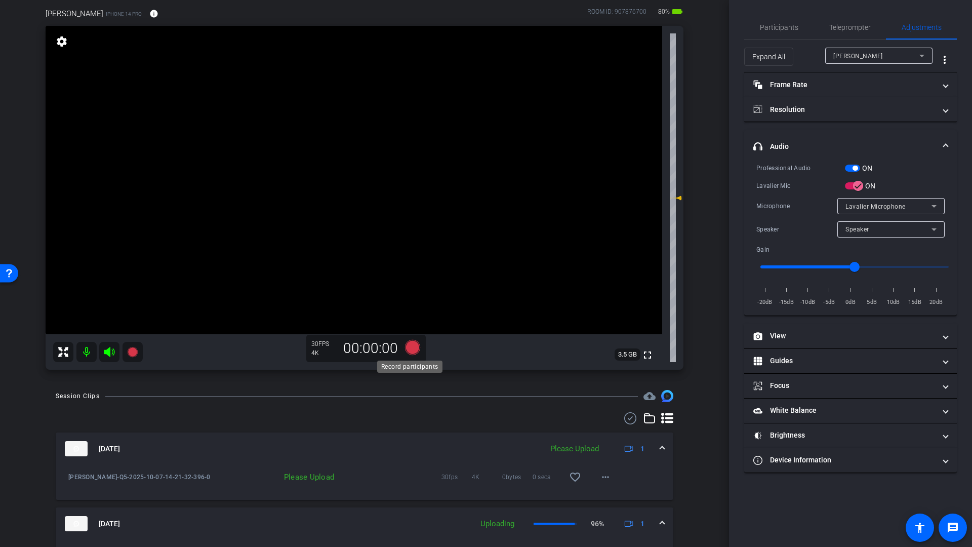
click at [411, 349] on icon at bounding box center [412, 347] width 15 height 15
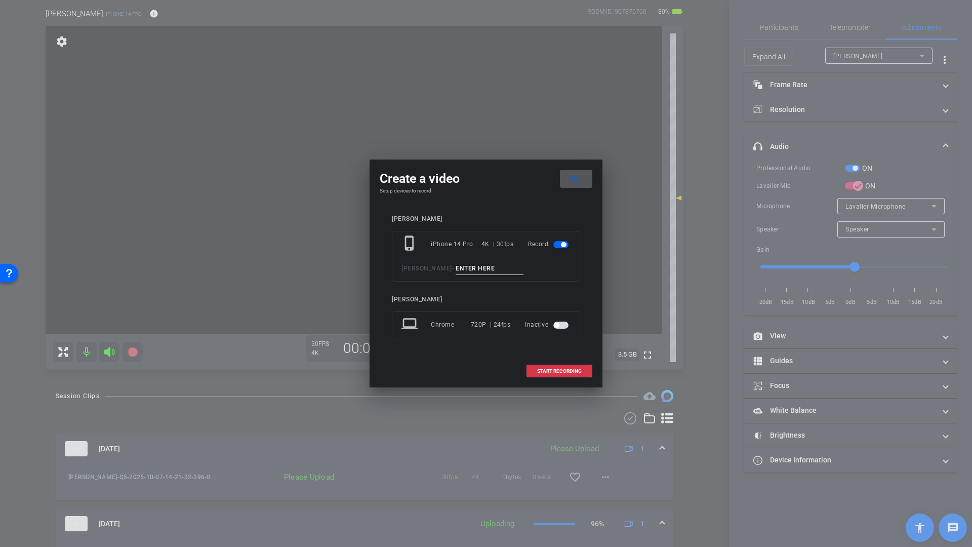
click at [464, 268] on input at bounding box center [490, 268] width 68 height 13
type input "Q8"
click at [552, 373] on span "START RECORDING" at bounding box center [559, 371] width 45 height 5
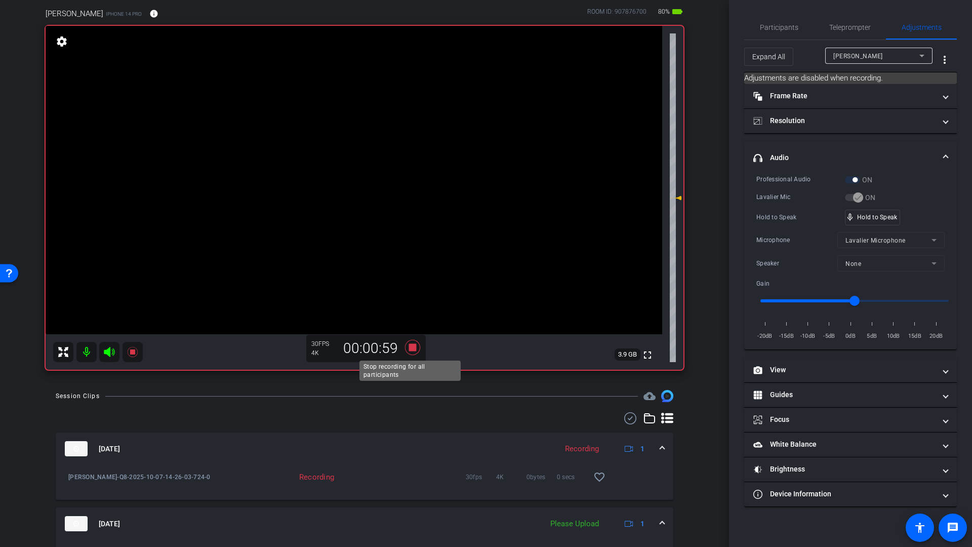
click at [408, 348] on icon at bounding box center [412, 347] width 15 height 15
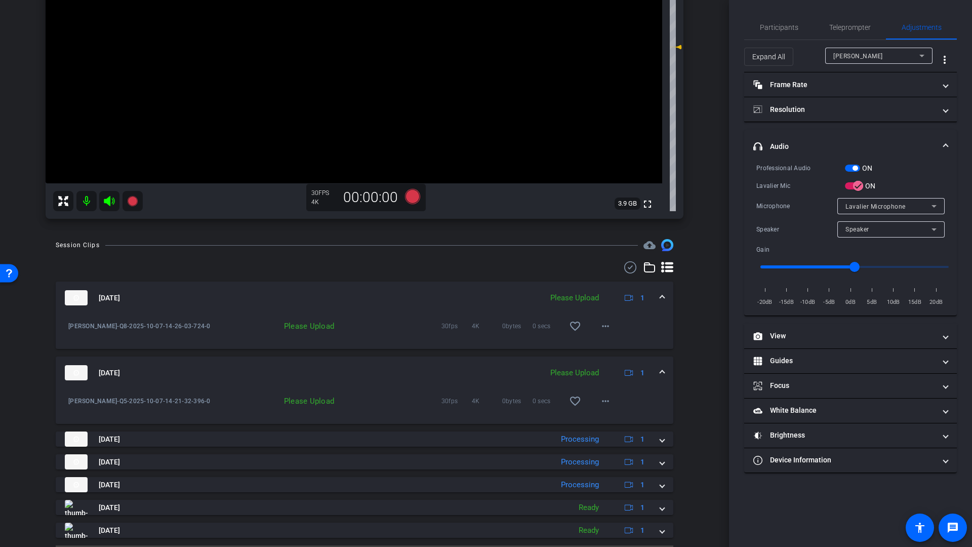
scroll to position [243, 0]
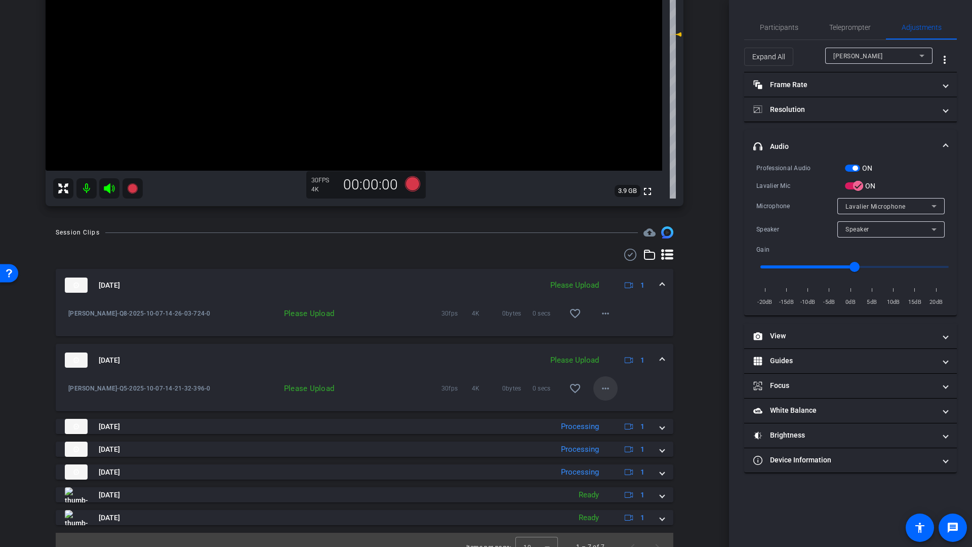
click at [600, 388] on mat-icon "more_horiz" at bounding box center [605, 388] width 12 height 12
click at [607, 411] on span "Upload" at bounding box center [616, 410] width 41 height 12
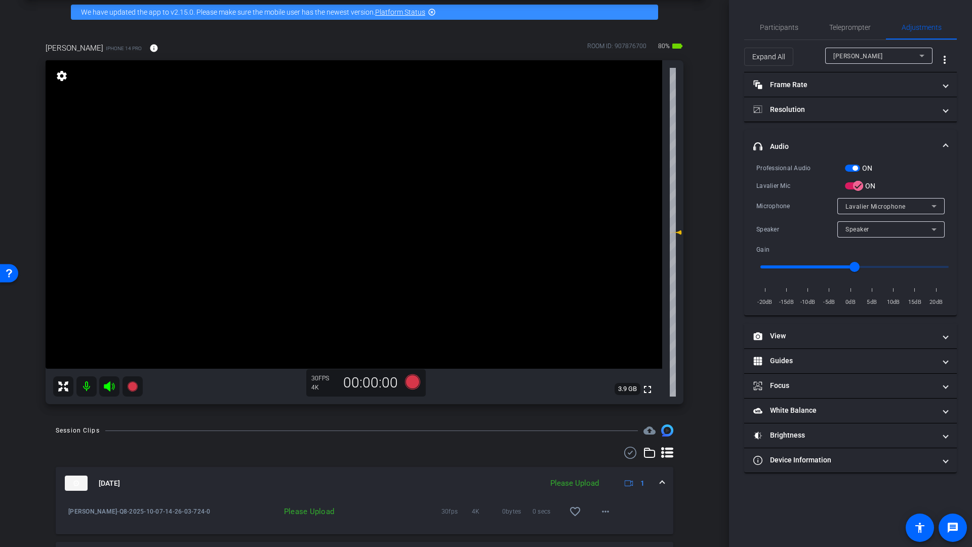
scroll to position [38, 0]
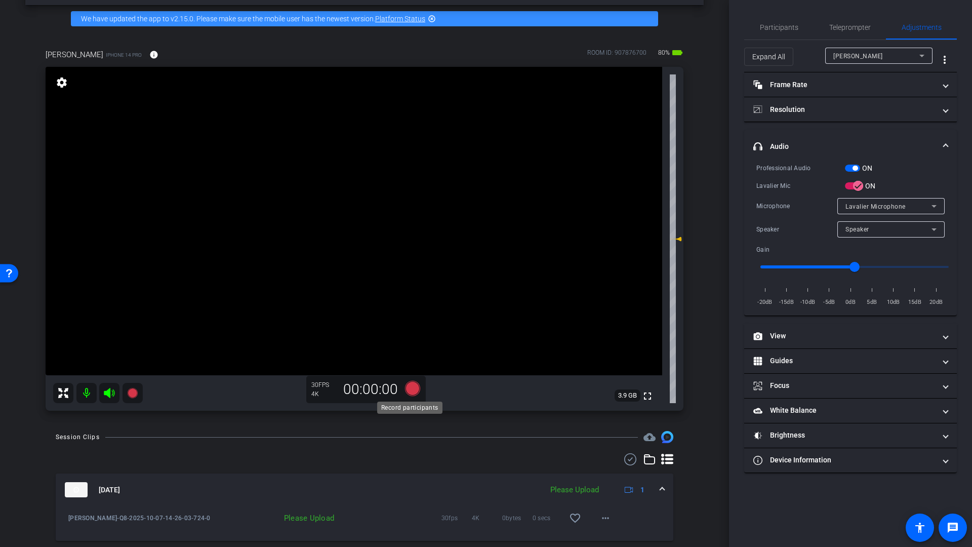
click at [412, 391] on icon at bounding box center [412, 388] width 15 height 15
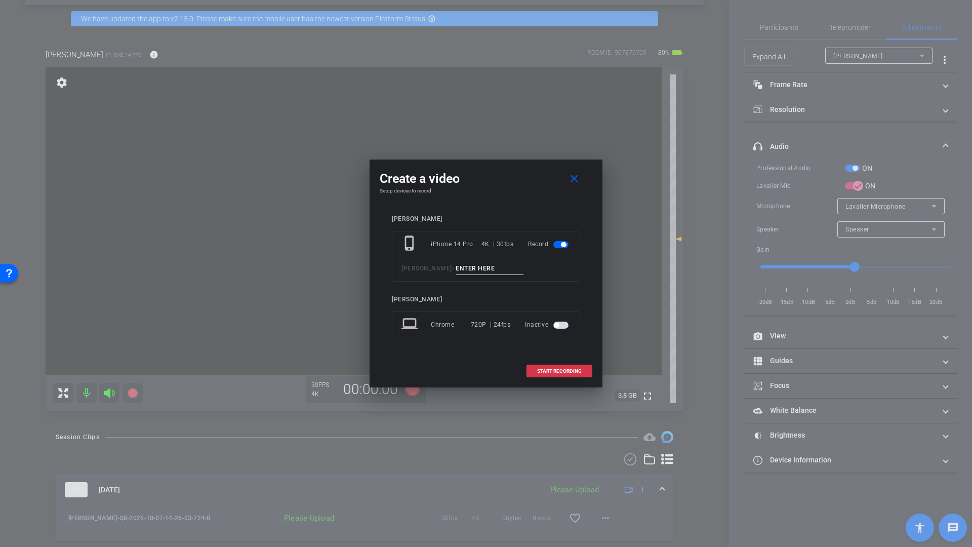
click at [463, 268] on input at bounding box center [490, 268] width 68 height 13
type input "Q9"
click at [573, 371] on span "START RECORDING" at bounding box center [559, 371] width 45 height 5
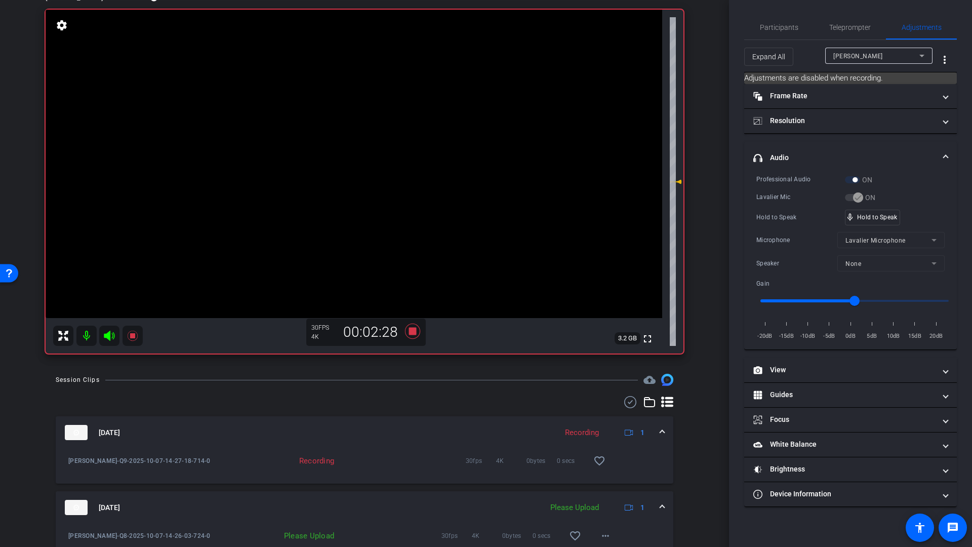
scroll to position [94, 0]
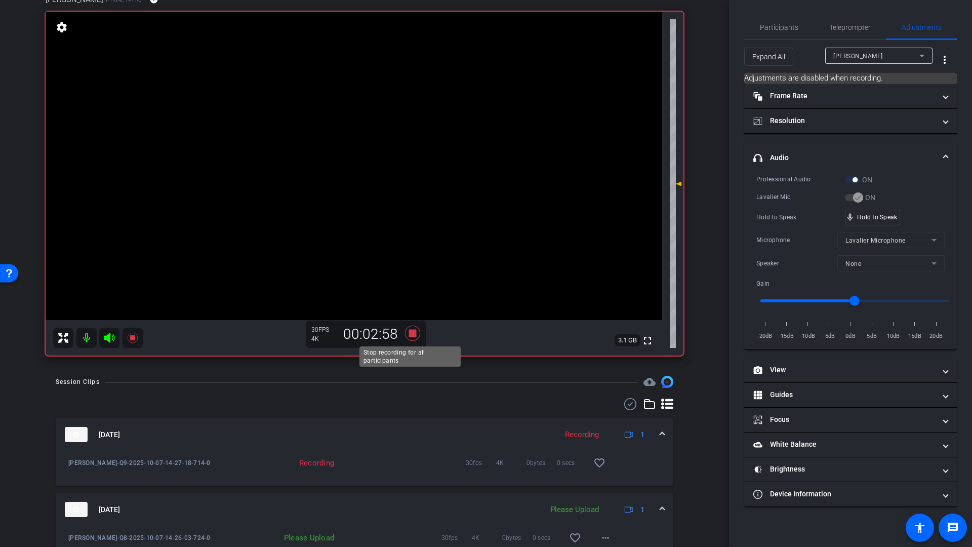
click at [410, 334] on icon at bounding box center [412, 333] width 15 height 15
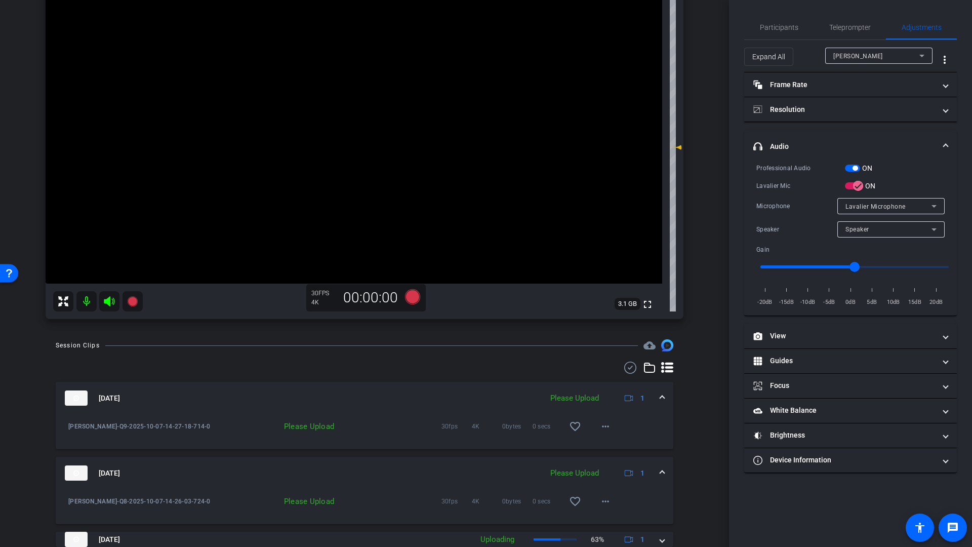
scroll to position [128, 0]
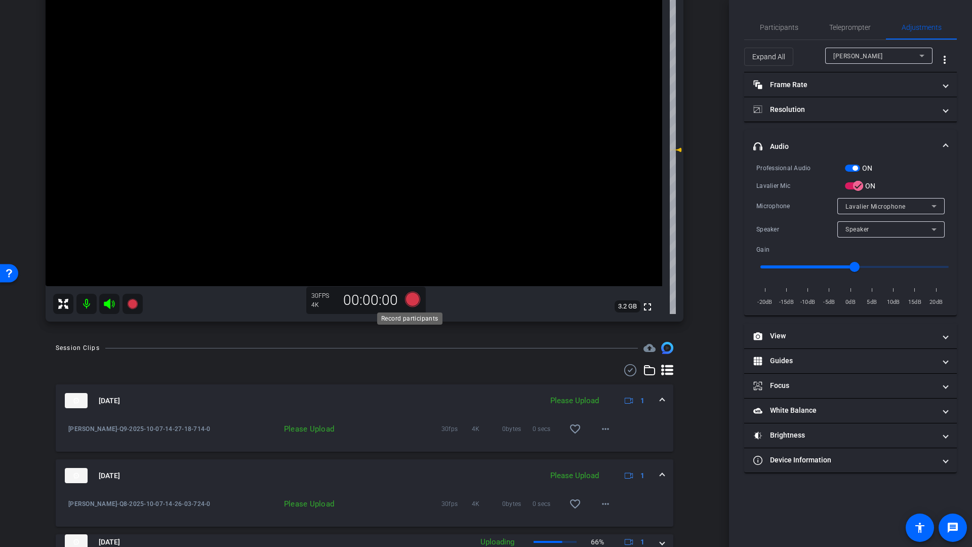
click at [411, 300] on icon at bounding box center [412, 299] width 15 height 15
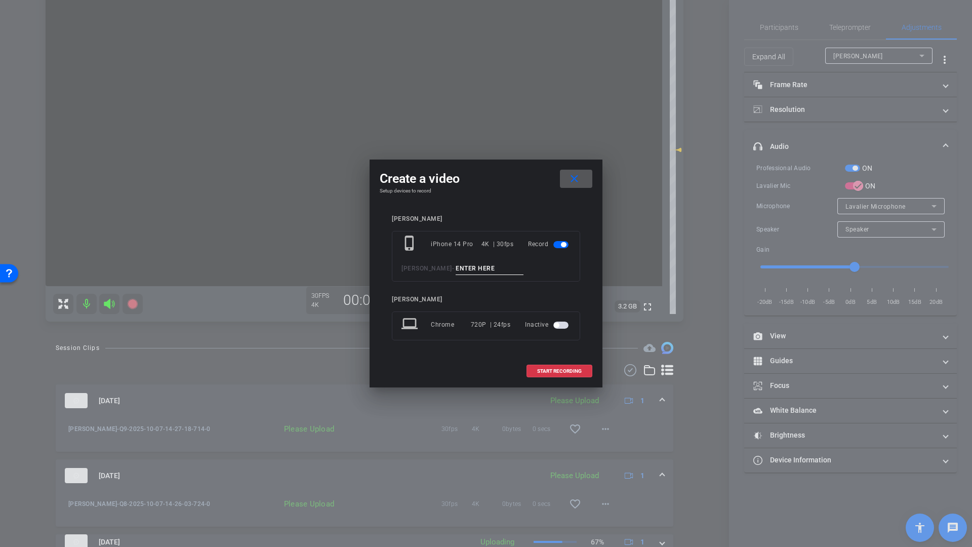
click at [475, 271] on input at bounding box center [490, 268] width 68 height 13
type input "Q10"
click at [549, 366] on span at bounding box center [559, 371] width 65 height 24
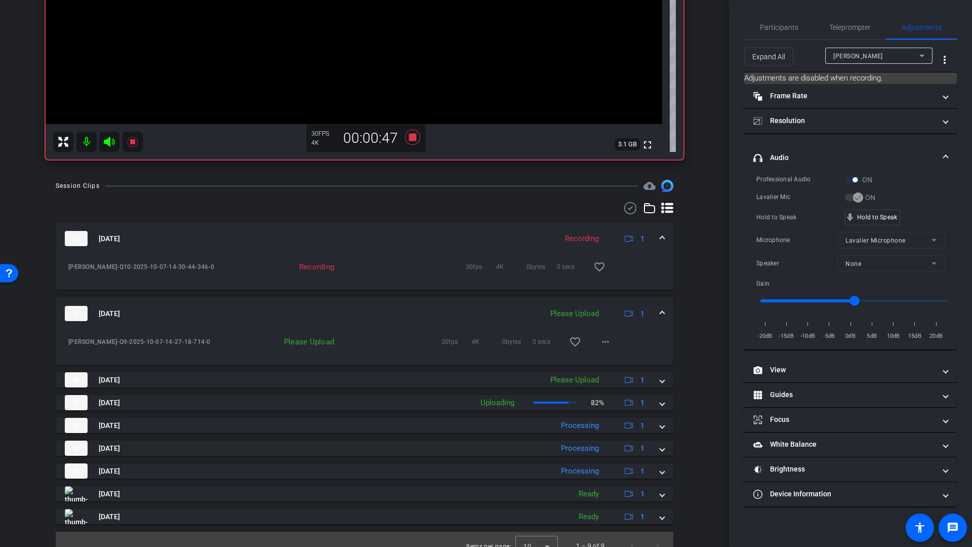
scroll to position [303, 0]
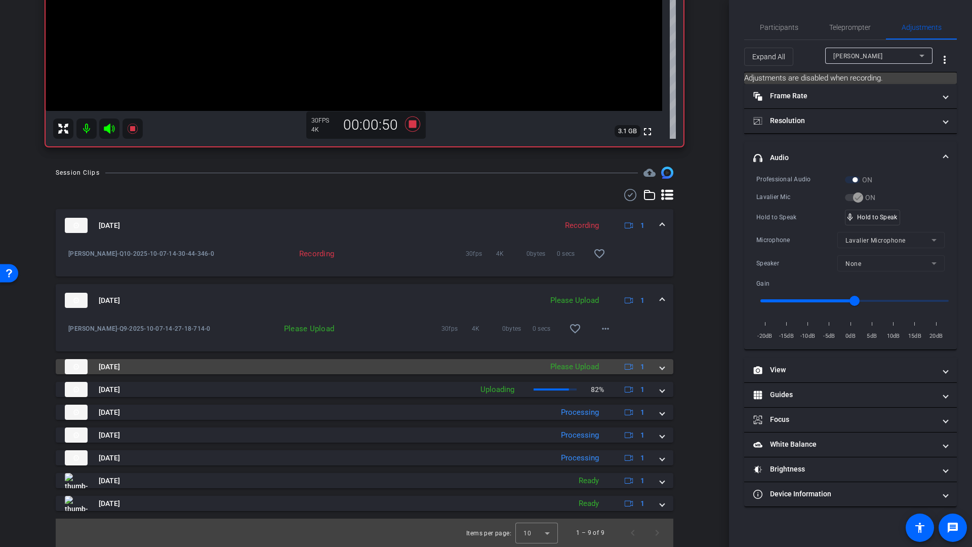
click at [607, 369] on mat-panel-description "Please Upload 1" at bounding box center [598, 366] width 107 height 15
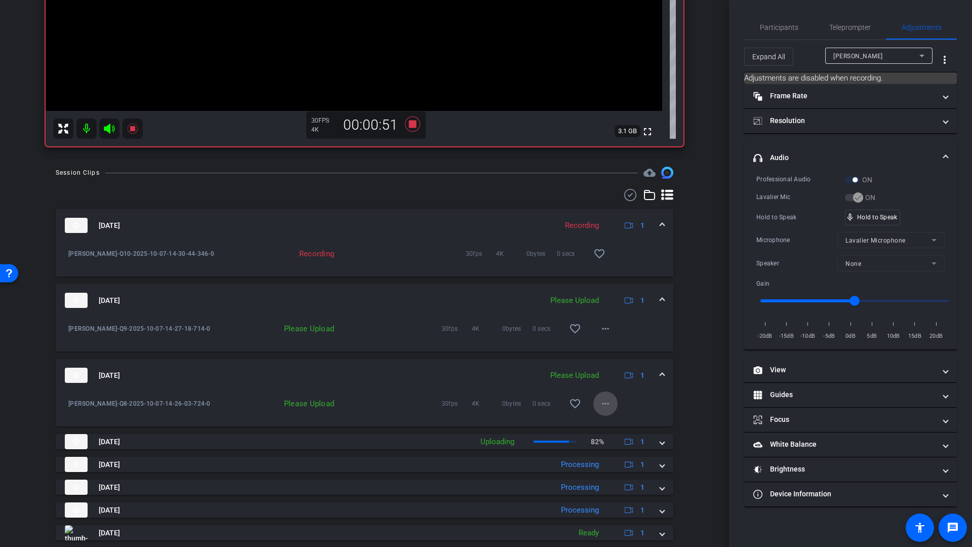
click at [600, 402] on mat-icon "more_horiz" at bounding box center [605, 403] width 12 height 12
click at [607, 422] on span "Upload" at bounding box center [616, 425] width 41 height 12
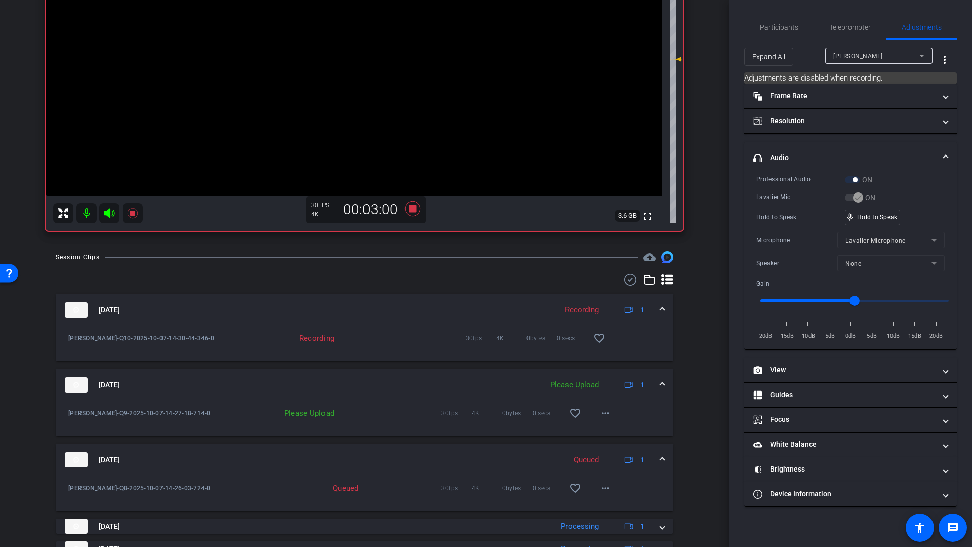
scroll to position [281, 0]
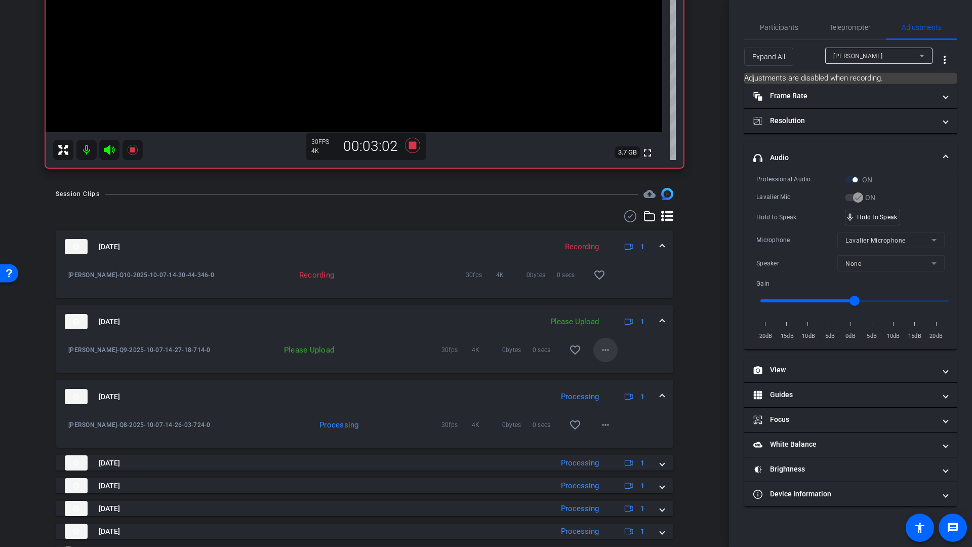
click at [602, 353] on mat-icon "more_horiz" at bounding box center [605, 350] width 12 height 12
click at [607, 371] on span "Upload" at bounding box center [616, 371] width 41 height 12
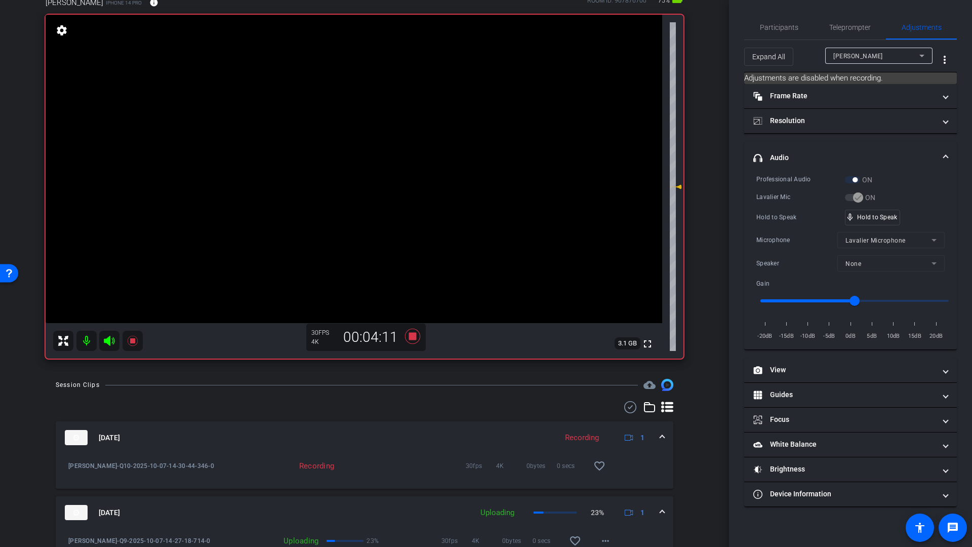
scroll to position [79, 0]
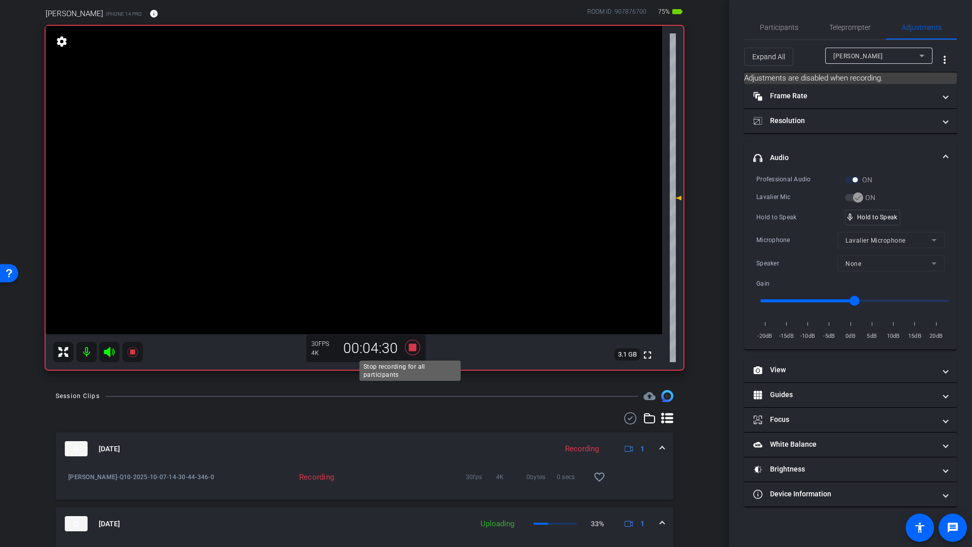
click at [414, 349] on icon at bounding box center [412, 347] width 15 height 15
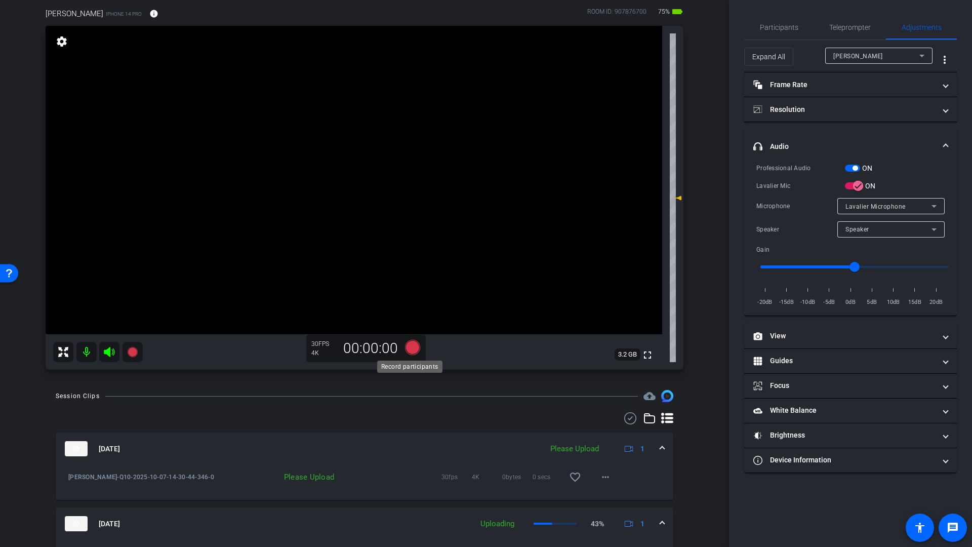
click at [410, 348] on icon at bounding box center [412, 347] width 15 height 15
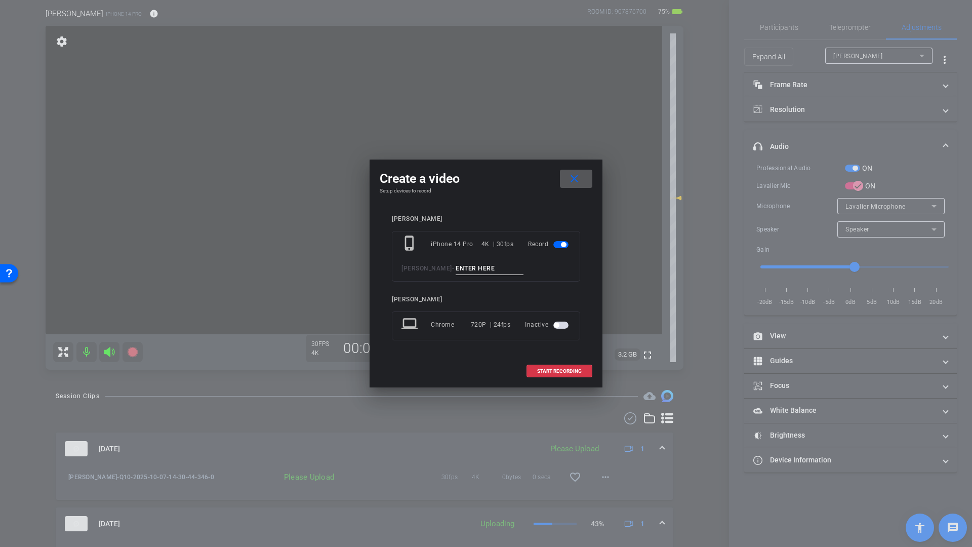
click at [458, 269] on input at bounding box center [490, 268] width 68 height 13
type input "Q11"
click at [544, 369] on span "START RECORDING" at bounding box center [559, 371] width 45 height 5
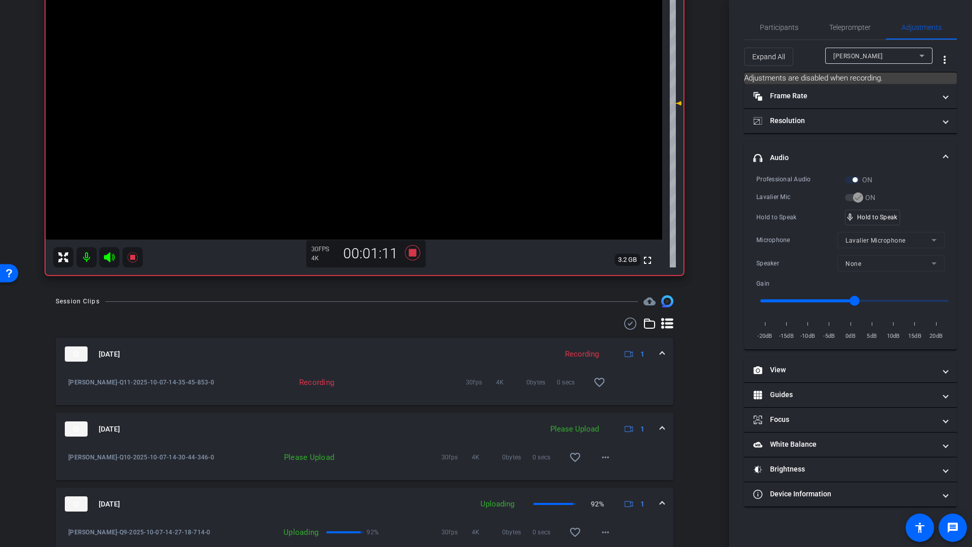
scroll to position [147, 0]
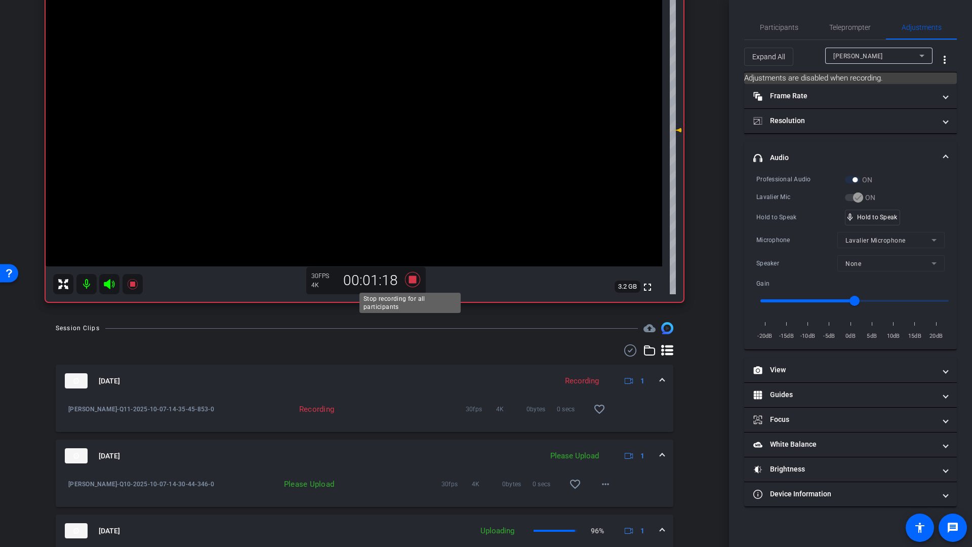
click at [412, 280] on icon at bounding box center [412, 279] width 15 height 15
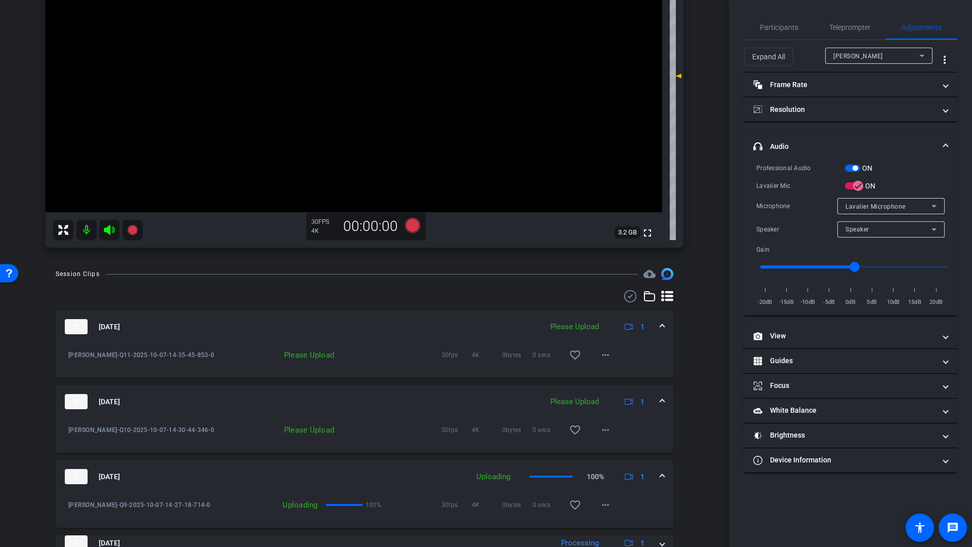
scroll to position [233, 0]
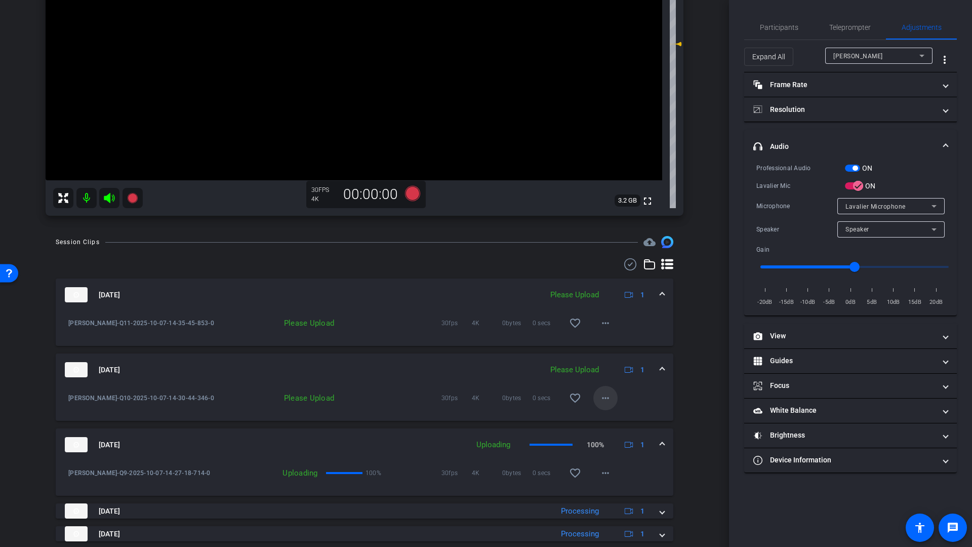
click at [599, 399] on mat-icon "more_horiz" at bounding box center [605, 398] width 12 height 12
click at [611, 419] on span "Upload" at bounding box center [616, 419] width 41 height 12
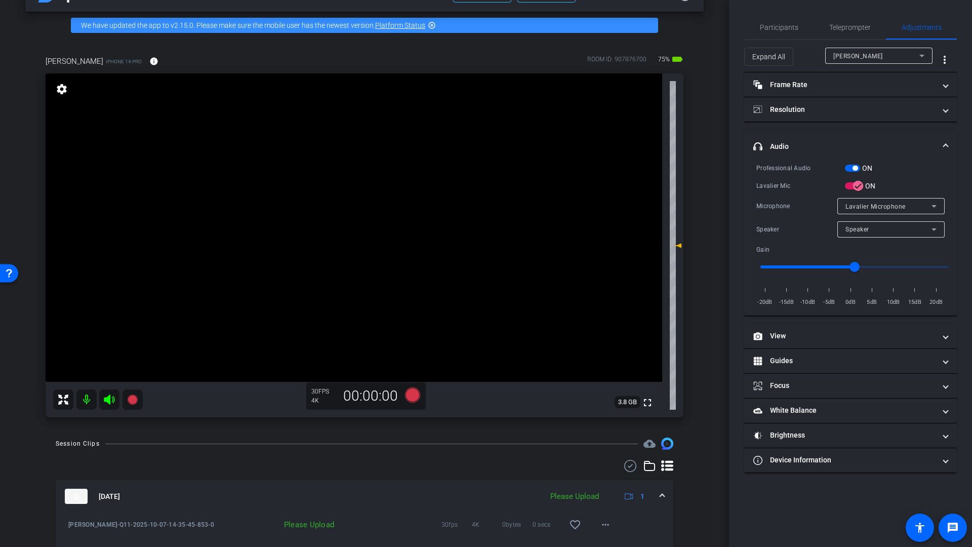
scroll to position [31, 0]
click at [408, 395] on icon at bounding box center [412, 395] width 15 height 15
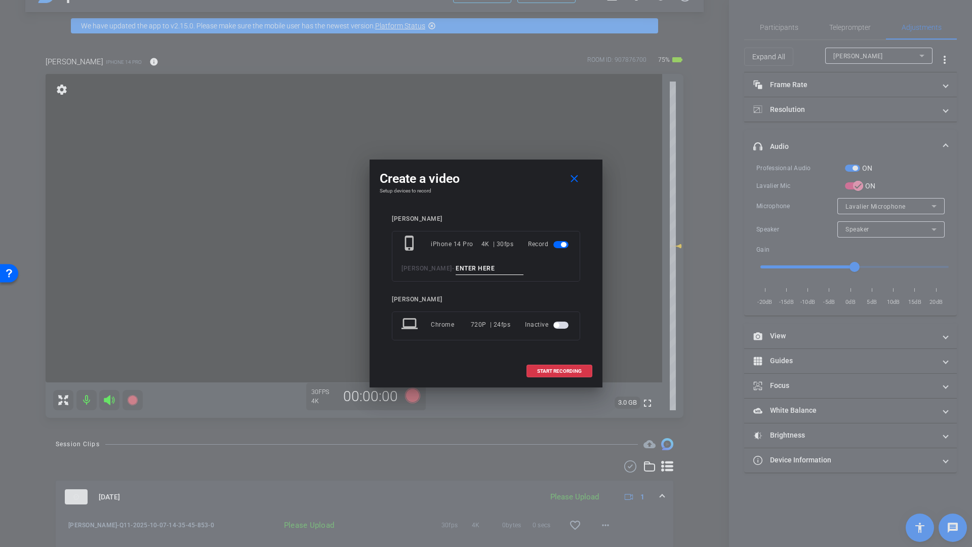
click at [474, 271] on input at bounding box center [490, 268] width 68 height 13
type input "Q12"
click at [555, 376] on span at bounding box center [559, 371] width 65 height 24
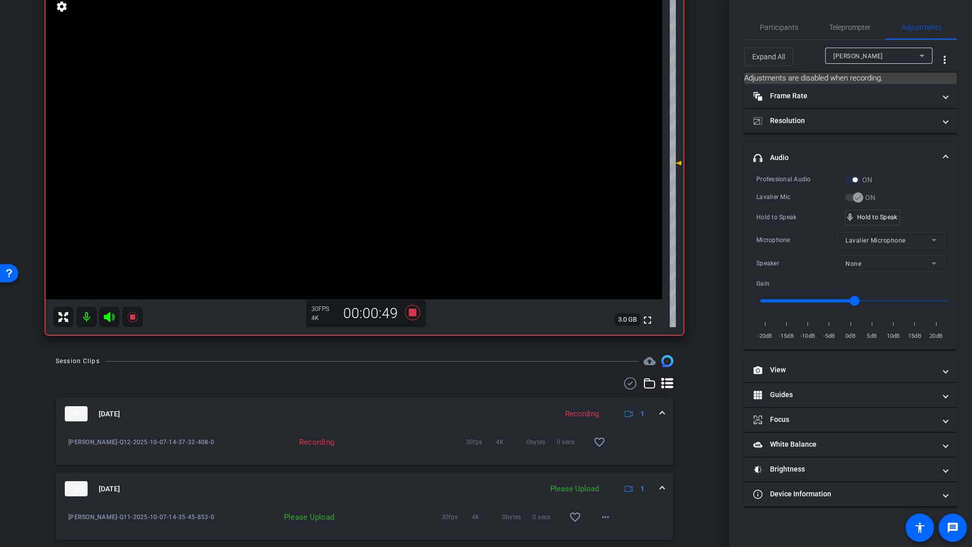
scroll to position [82, 0]
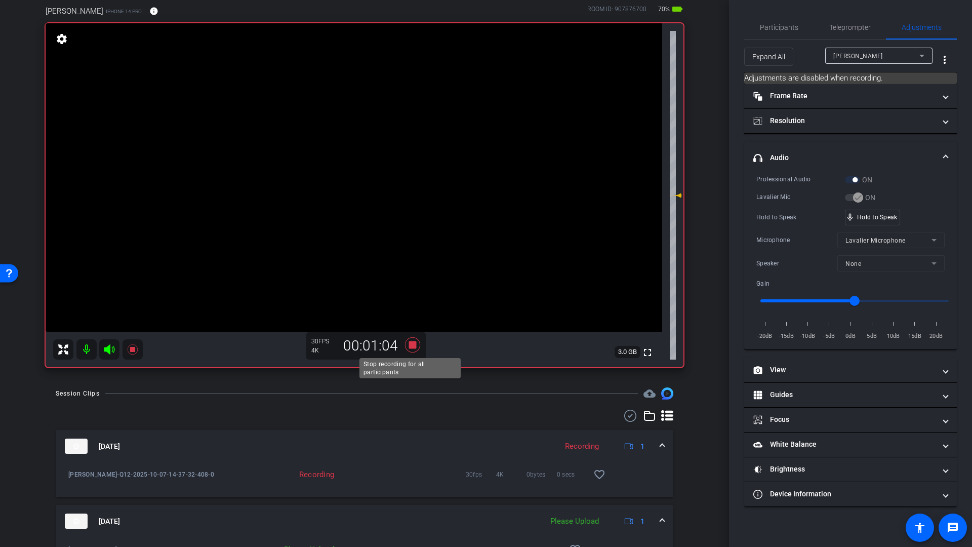
click at [408, 343] on icon at bounding box center [412, 344] width 15 height 15
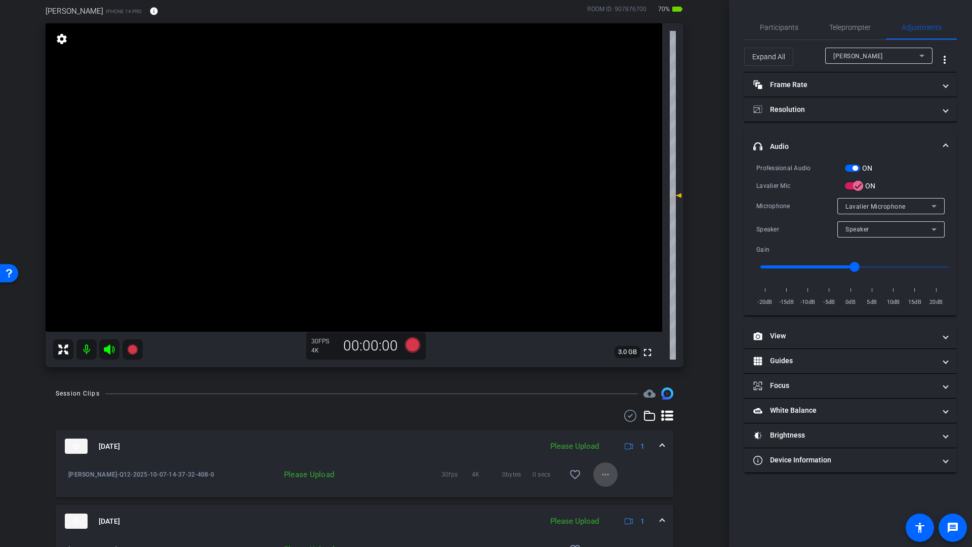
click at [600, 475] on mat-icon "more_horiz" at bounding box center [605, 474] width 12 height 12
click at [613, 497] on span "Upload" at bounding box center [616, 496] width 41 height 12
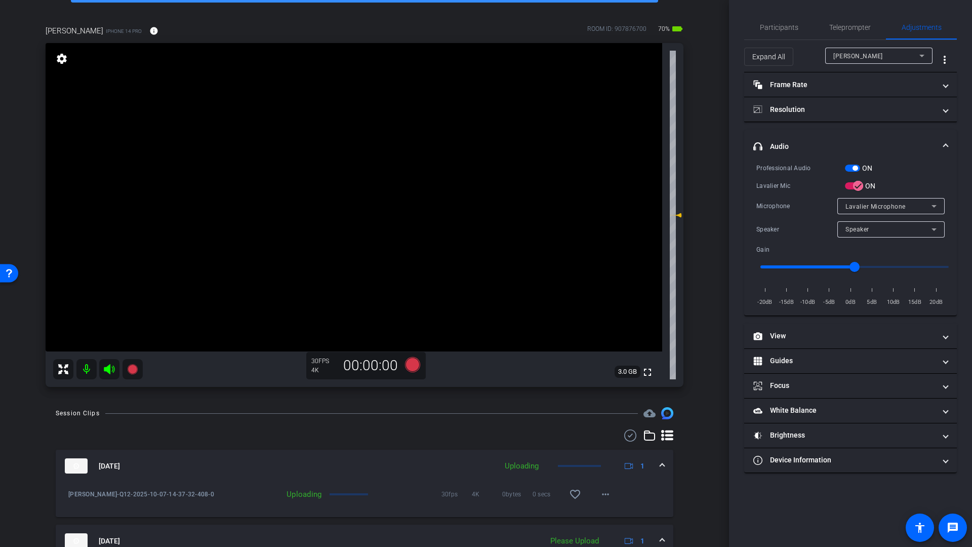
scroll to position [0, 0]
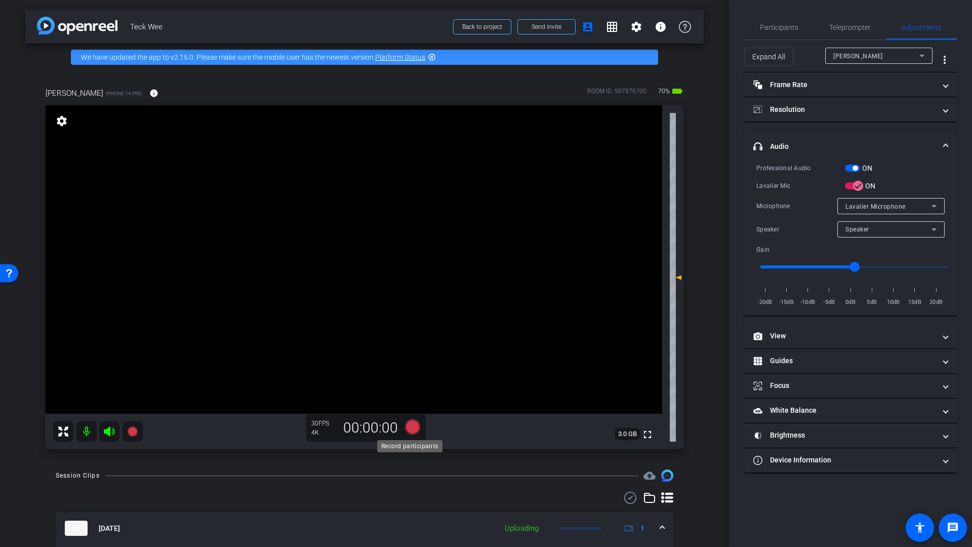
click at [410, 428] on icon at bounding box center [412, 426] width 15 height 15
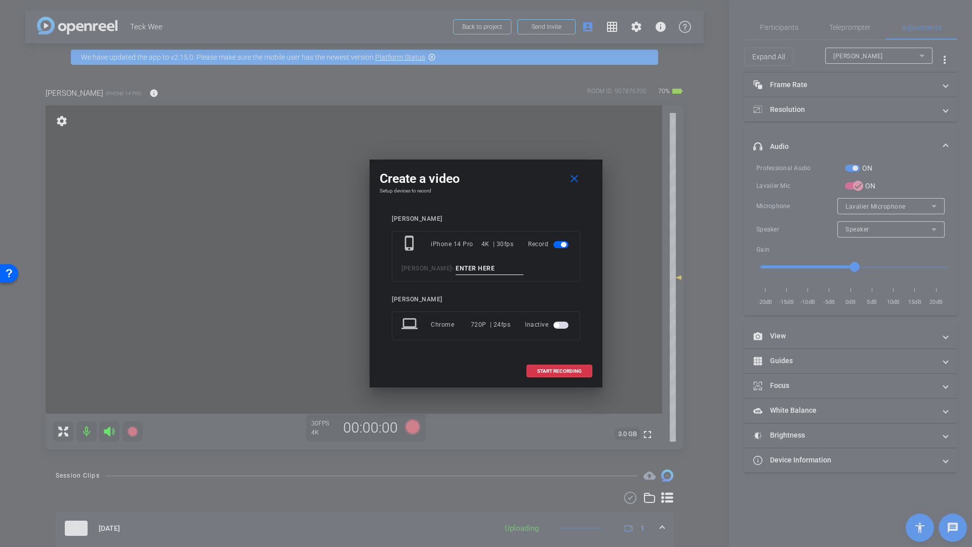
click at [463, 267] on input at bounding box center [490, 268] width 68 height 13
type input "Q13"
click at [554, 370] on span "START RECORDING" at bounding box center [559, 371] width 45 height 5
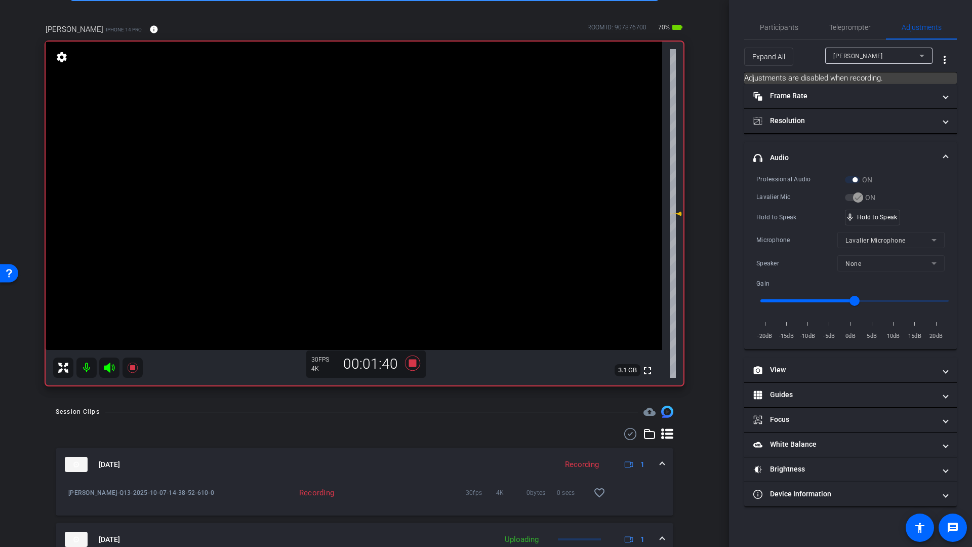
scroll to position [63, 0]
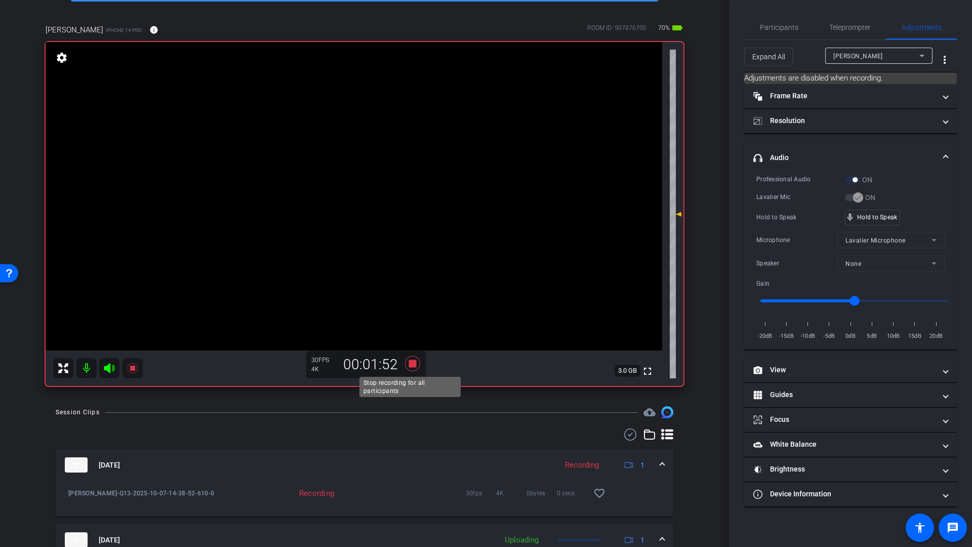
click at [410, 365] on icon at bounding box center [412, 363] width 15 height 15
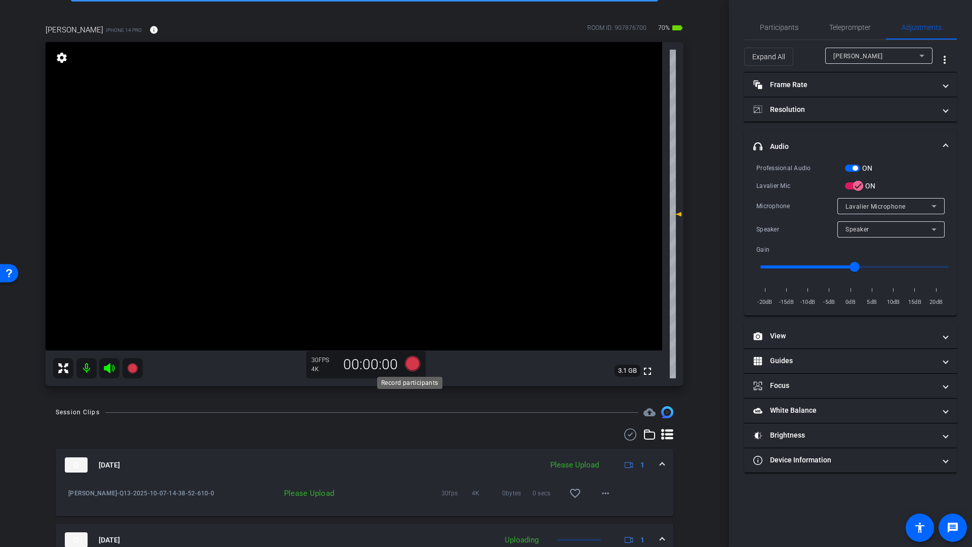
click at [411, 365] on icon at bounding box center [412, 363] width 15 height 15
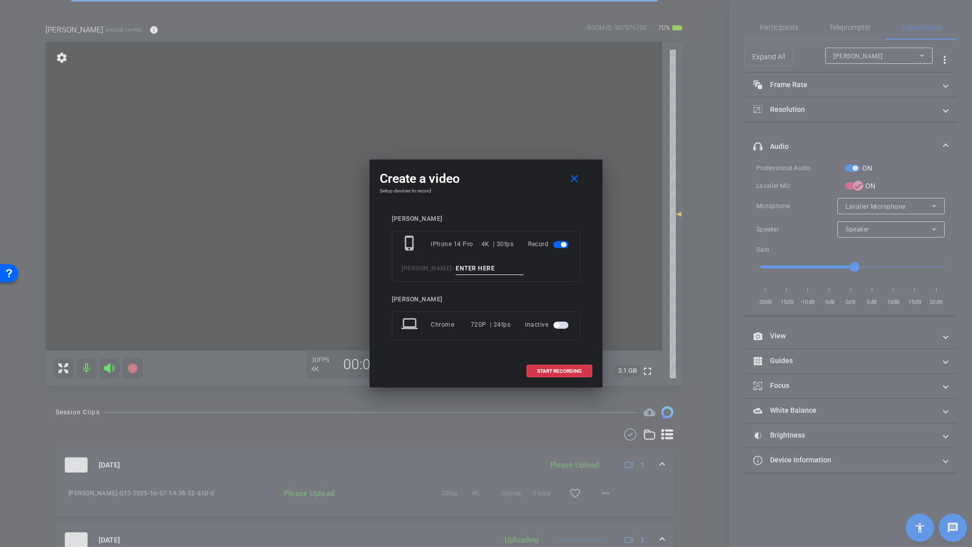
click at [456, 266] on input at bounding box center [490, 268] width 68 height 13
type input "Q13b"
click at [552, 373] on span "START RECORDING" at bounding box center [559, 371] width 45 height 5
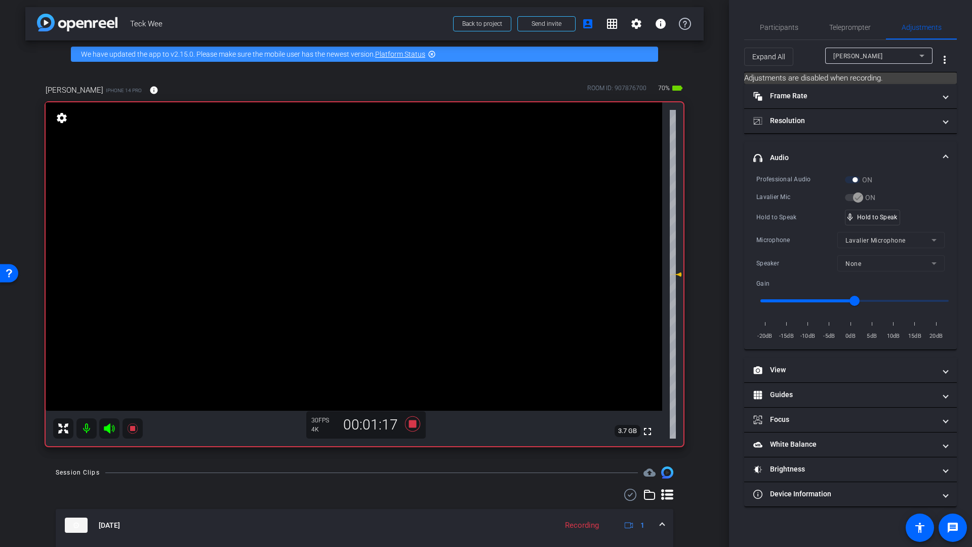
scroll to position [5, 0]
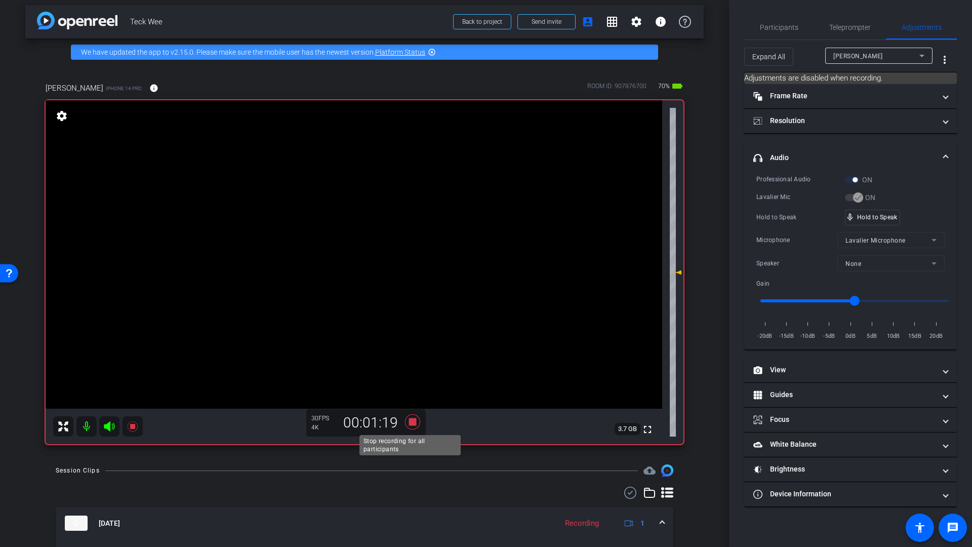
click at [411, 422] on icon at bounding box center [412, 421] width 15 height 15
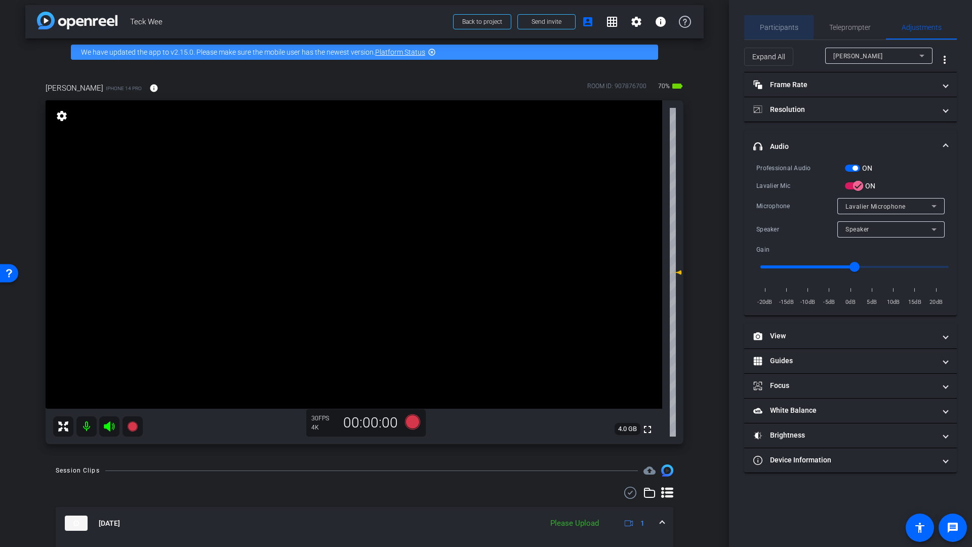
click at [779, 28] on span "Participants" at bounding box center [779, 27] width 38 height 7
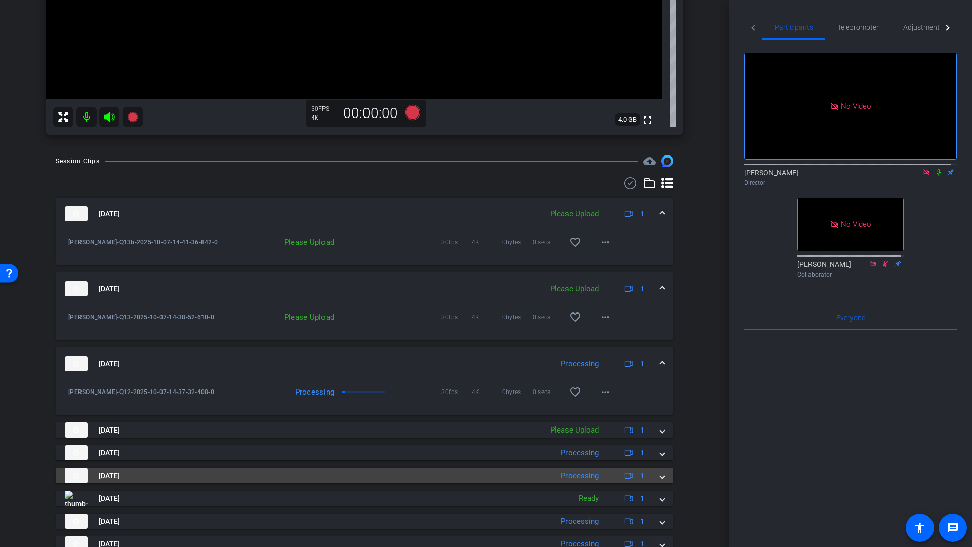
scroll to position [340, 0]
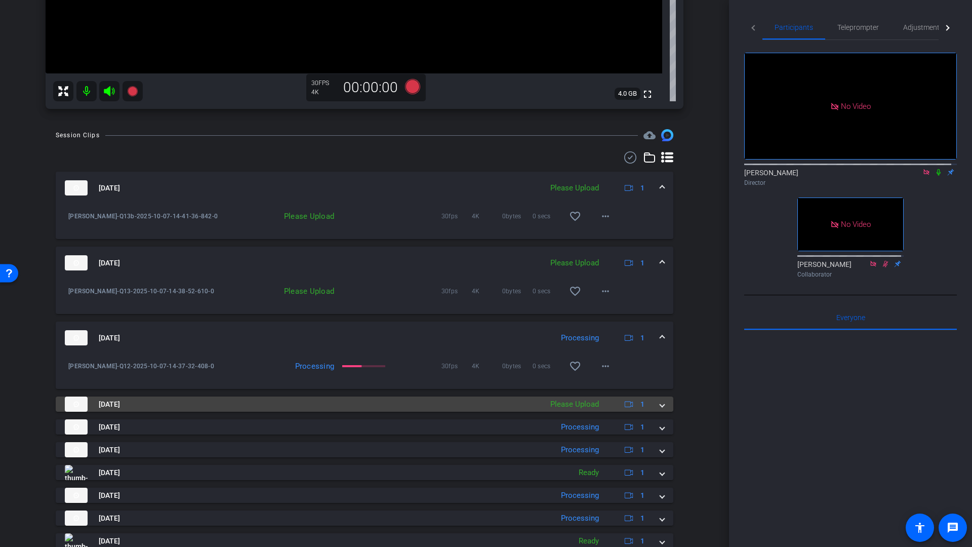
click at [660, 405] on span at bounding box center [662, 404] width 4 height 11
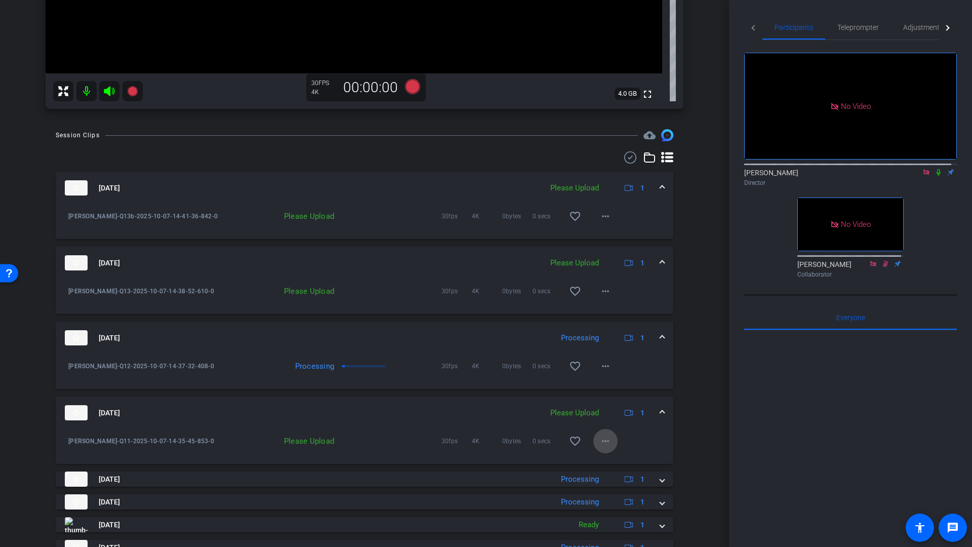
click at [602, 441] on mat-icon "more_horiz" at bounding box center [605, 441] width 12 height 12
click at [600, 461] on span "Upload" at bounding box center [616, 462] width 41 height 12
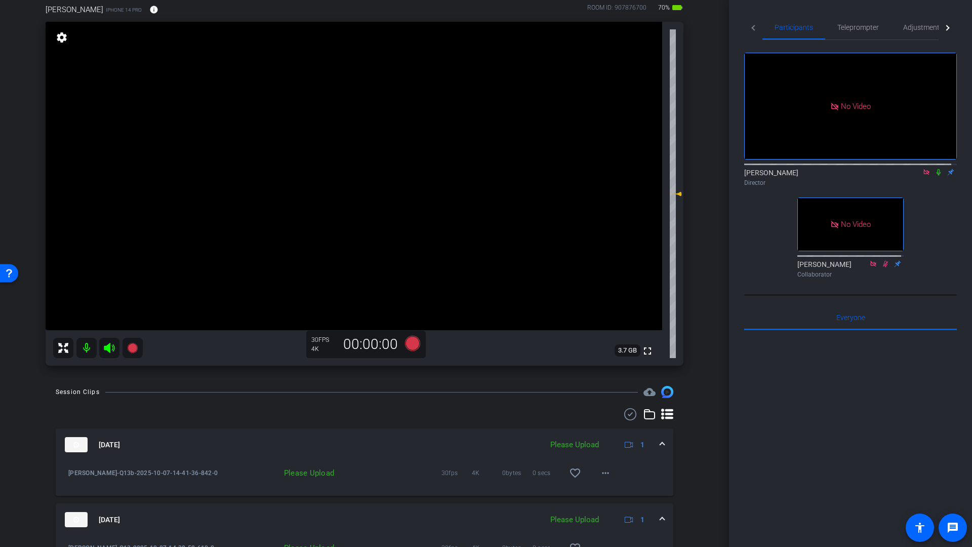
scroll to position [82, 0]
click at [924, 169] on icon at bounding box center [926, 172] width 8 height 7
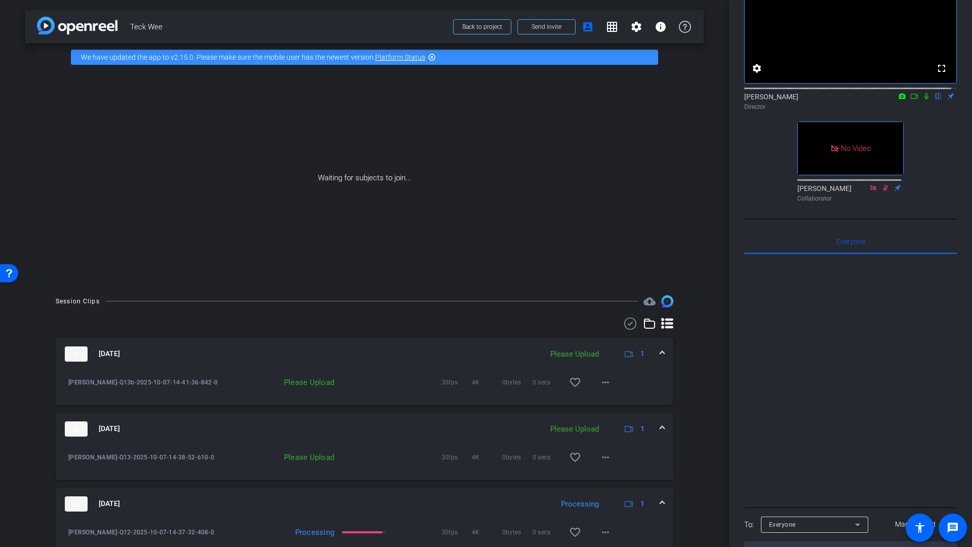
scroll to position [0, 0]
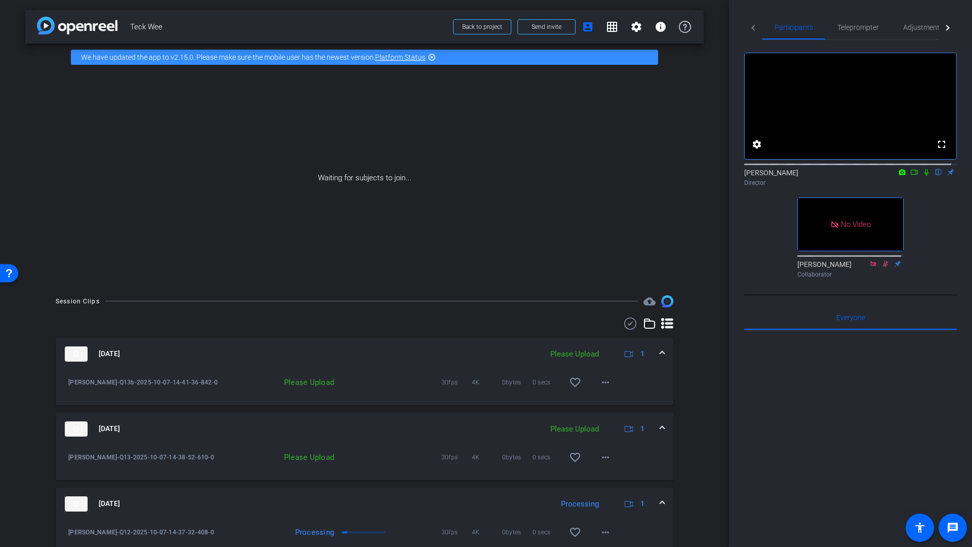
click at [910, 176] on icon at bounding box center [914, 172] width 8 height 7
click at [935, 176] on icon at bounding box center [939, 172] width 8 height 7
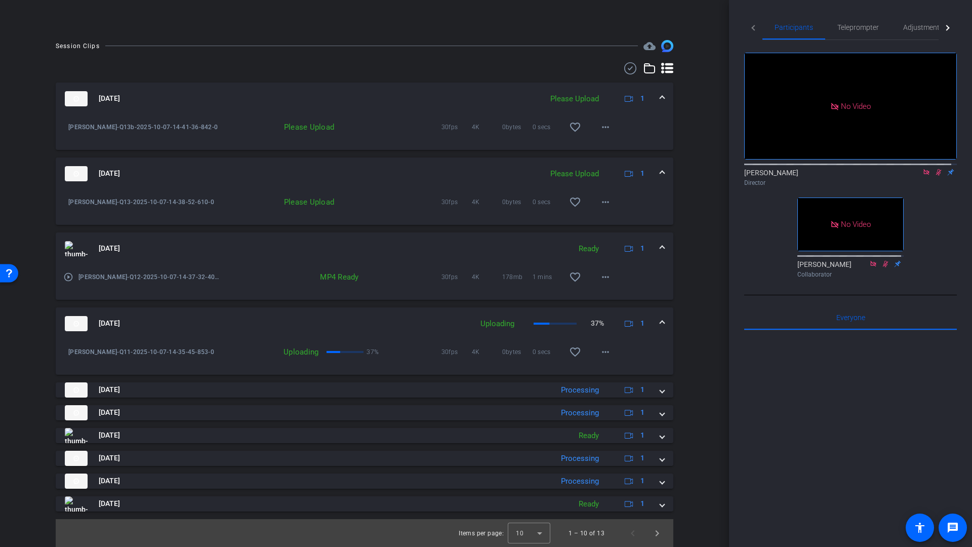
scroll to position [256, 0]
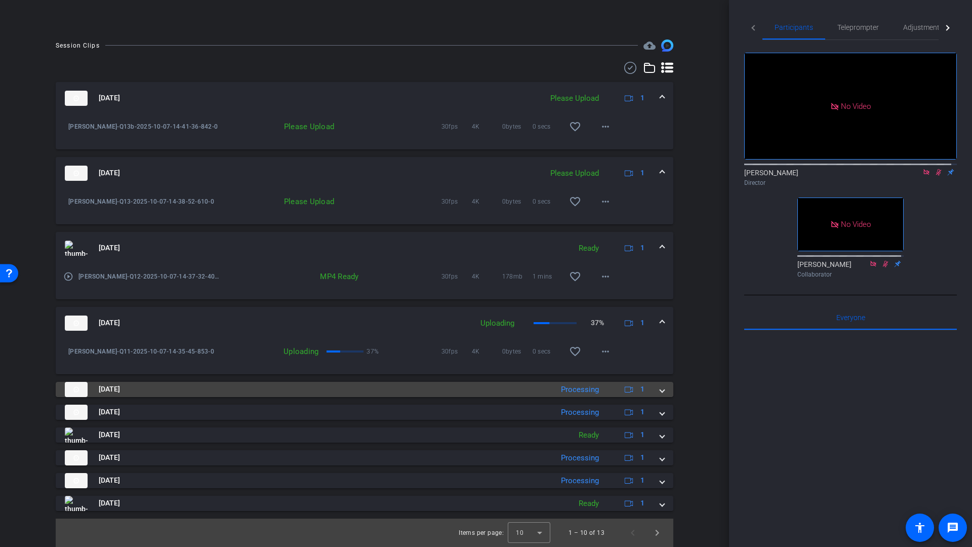
click at [659, 393] on mat-expansion-panel-header "Oct 7, 2025 Processing 1" at bounding box center [365, 389] width 618 height 15
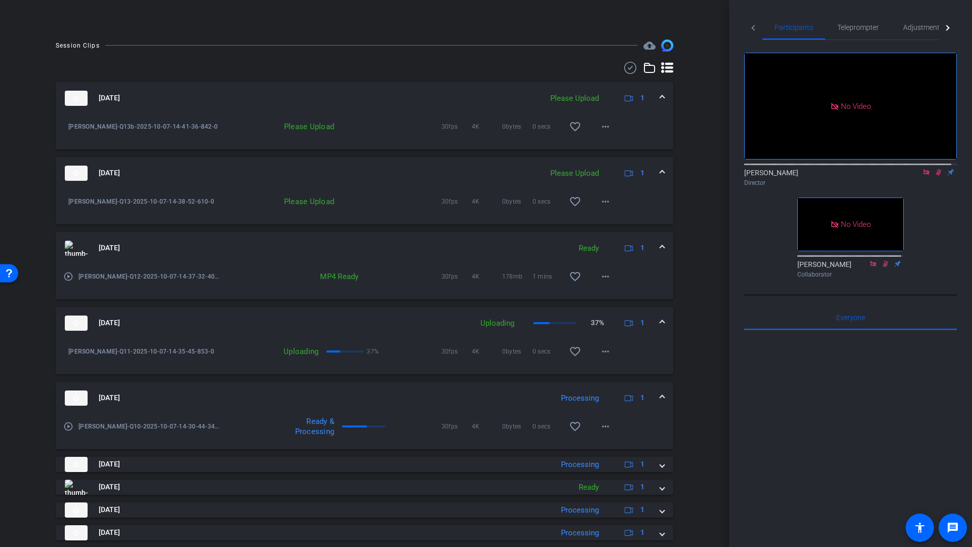
click at [659, 393] on mat-expansion-panel-header "Oct 7, 2025 Processing 1" at bounding box center [365, 398] width 618 height 32
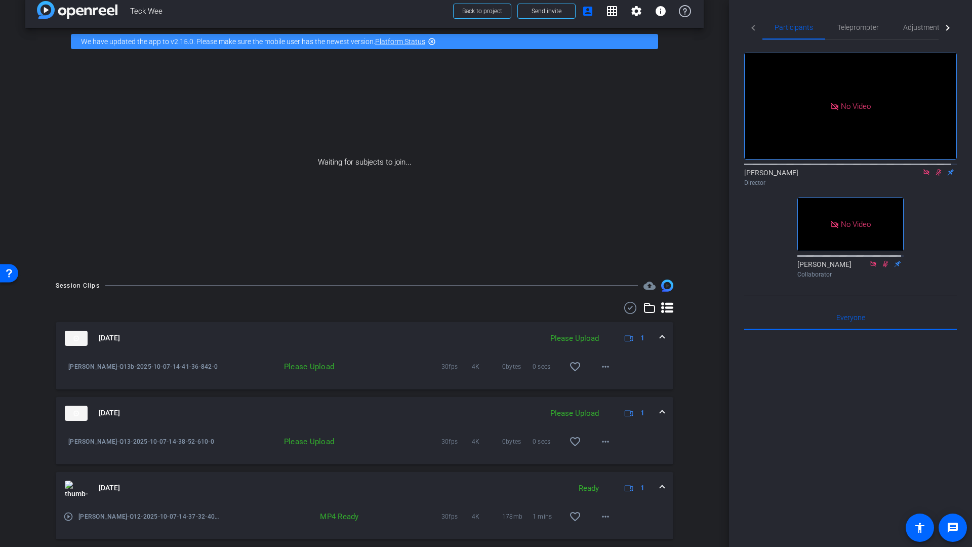
scroll to position [0, 0]
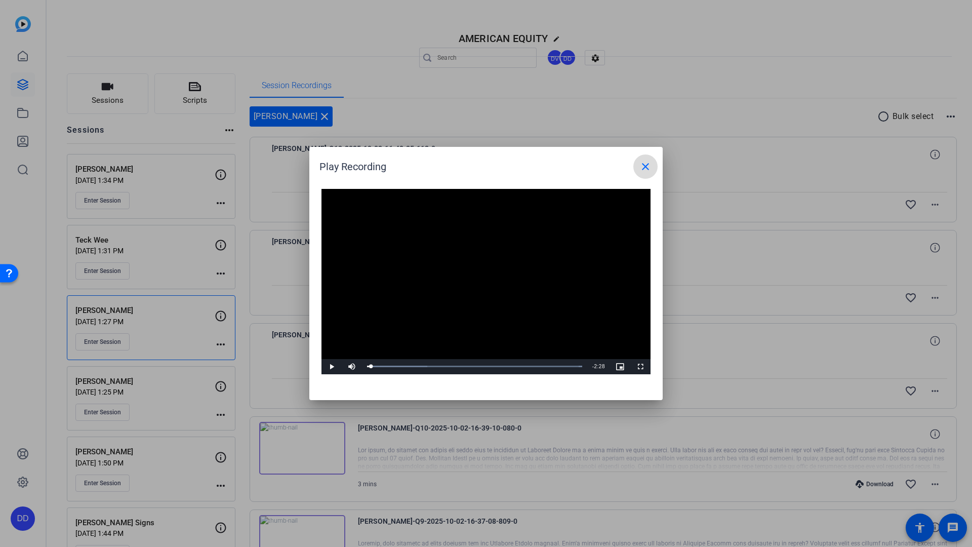
click at [647, 165] on mat-icon "close" at bounding box center [645, 166] width 12 height 12
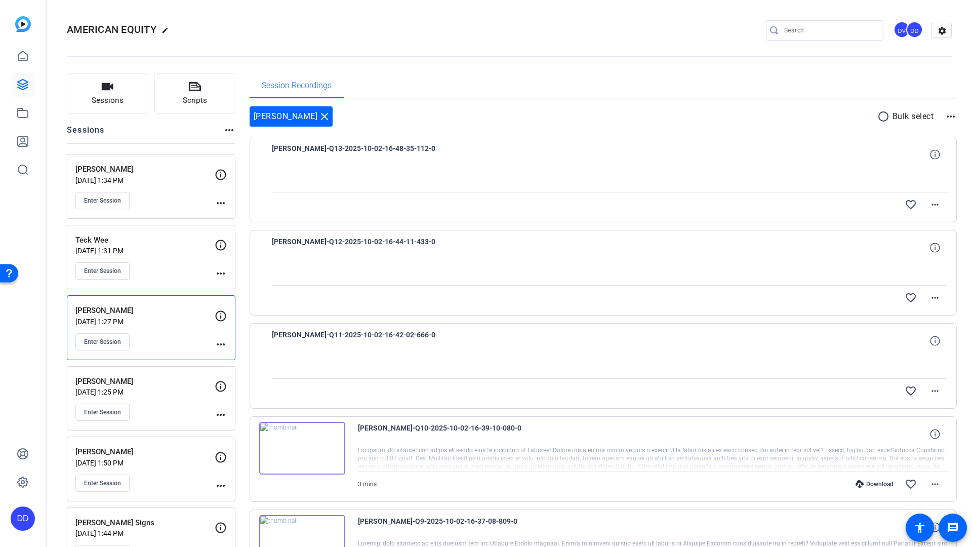
click at [102, 245] on p "Teck Wee" at bounding box center [144, 240] width 139 height 12
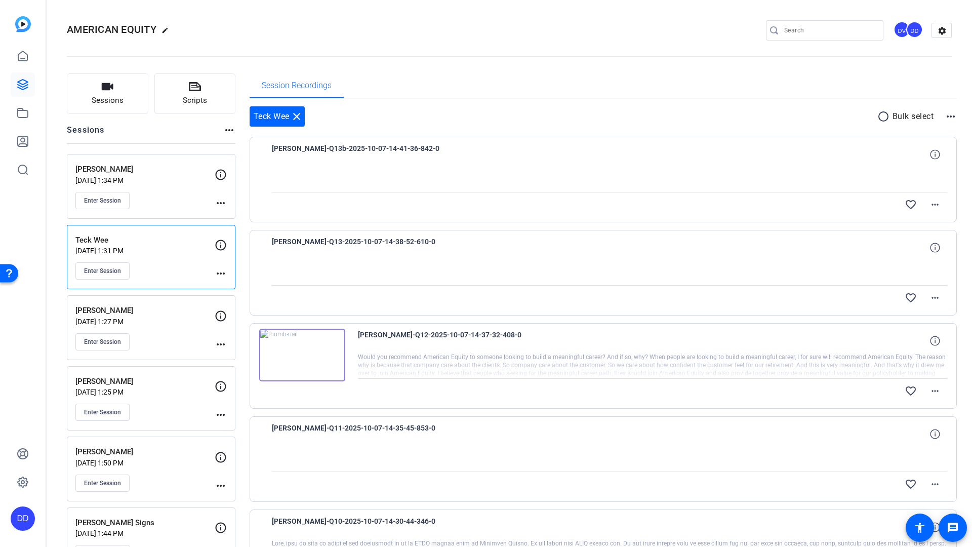
click at [134, 313] on p "Roxanne Huggins" at bounding box center [144, 311] width 139 height 12
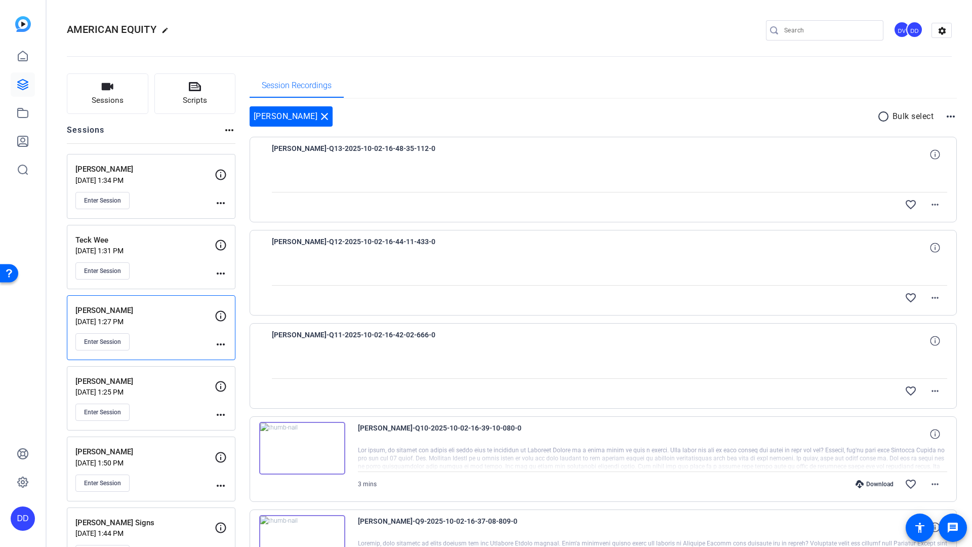
click at [124, 244] on p "Teck Wee" at bounding box center [144, 240] width 139 height 12
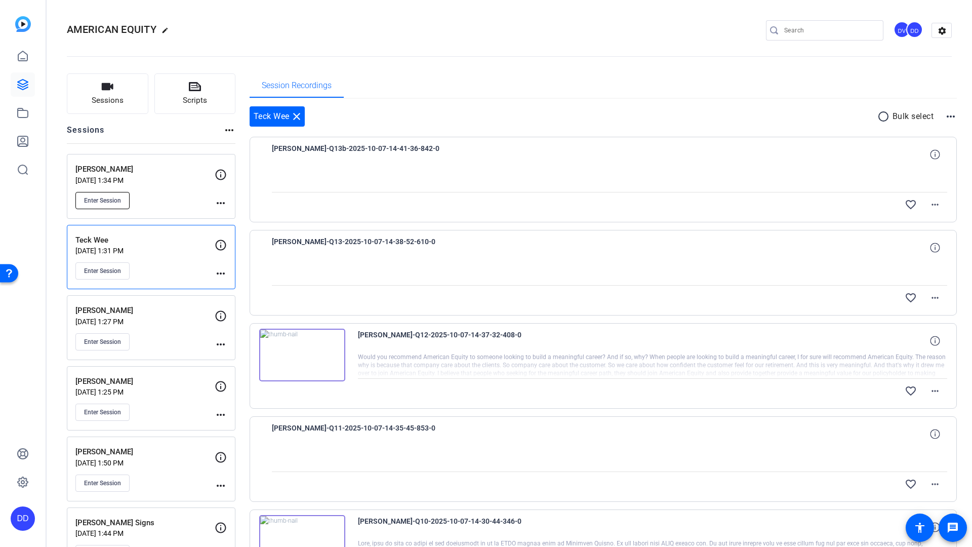
click at [114, 204] on span "Enter Session" at bounding box center [102, 200] width 37 height 8
click at [279, 340] on img at bounding box center [302, 355] width 86 height 53
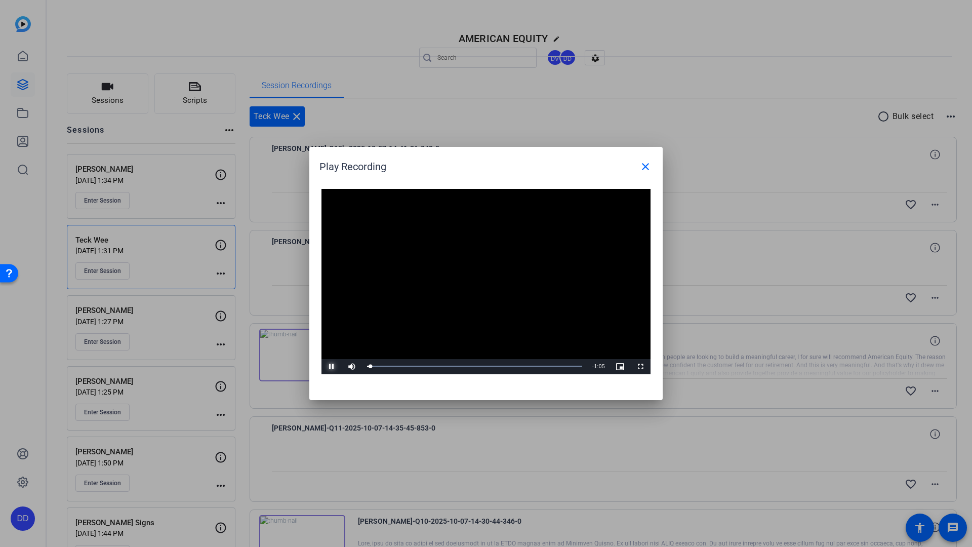
click at [330, 367] on span "Video Player" at bounding box center [331, 367] width 20 height 0
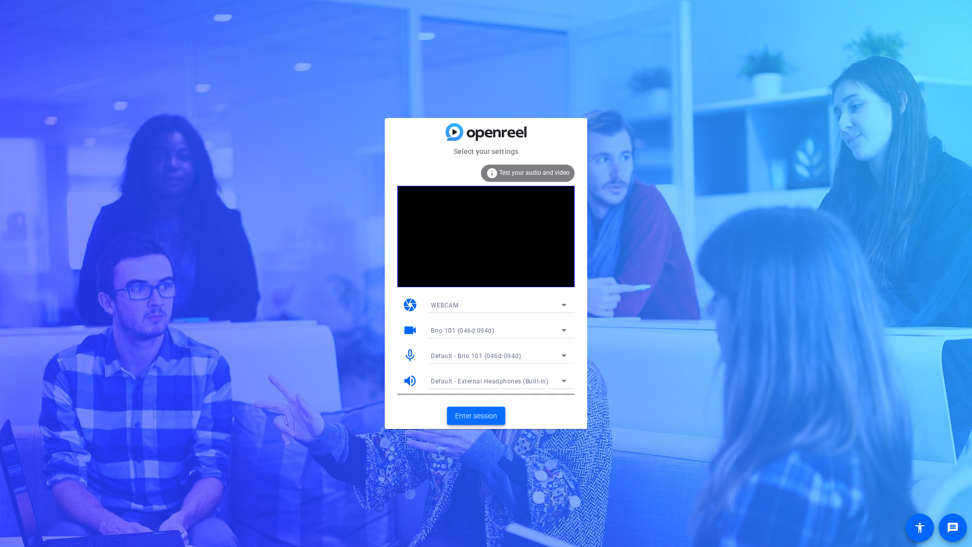
click at [481, 417] on span "Enter session" at bounding box center [476, 416] width 42 height 11
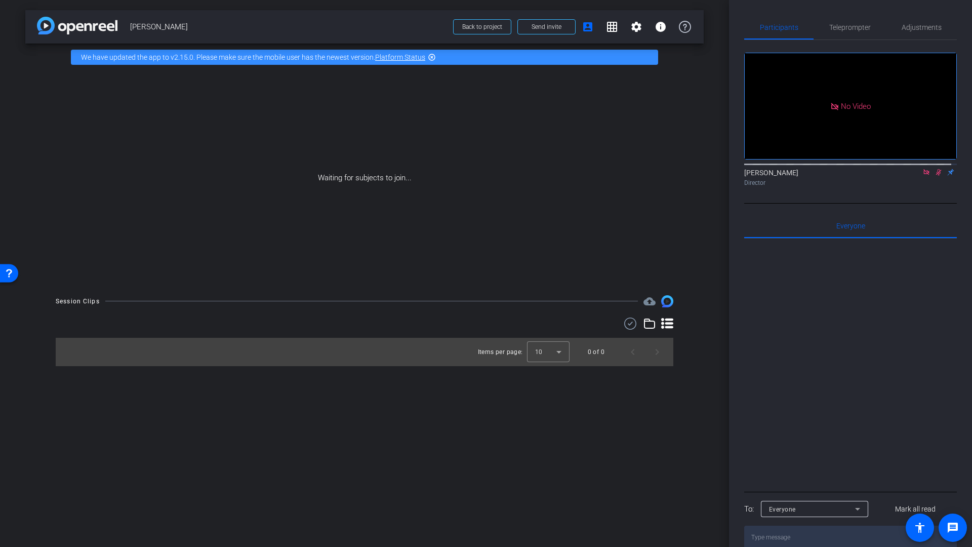
click at [407, 546] on div "arrow_back [PERSON_NAME] Back to project Send invite account_box grid_on settin…" at bounding box center [364, 273] width 729 height 547
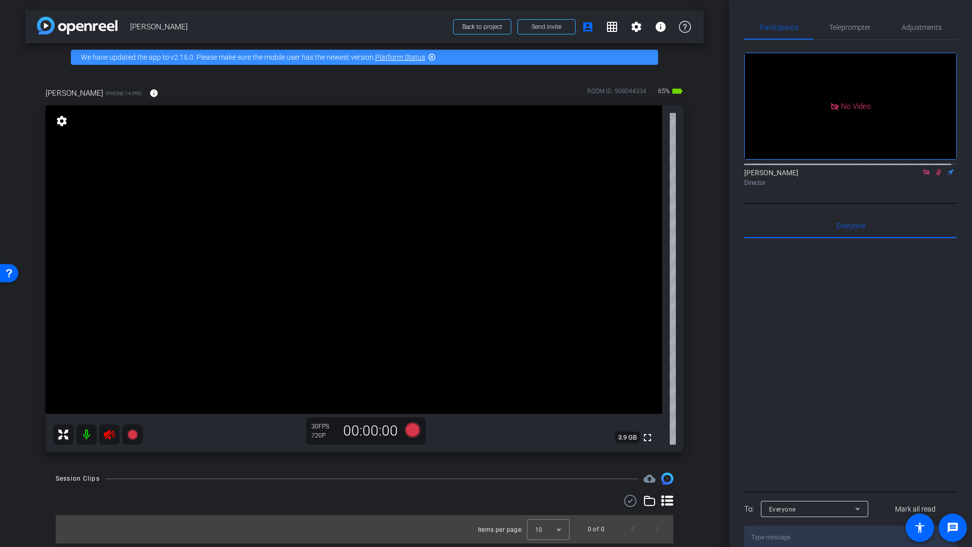
click at [922, 176] on icon at bounding box center [926, 172] width 8 height 7
click at [922, 31] on span "Adjustments" at bounding box center [922, 27] width 40 height 24
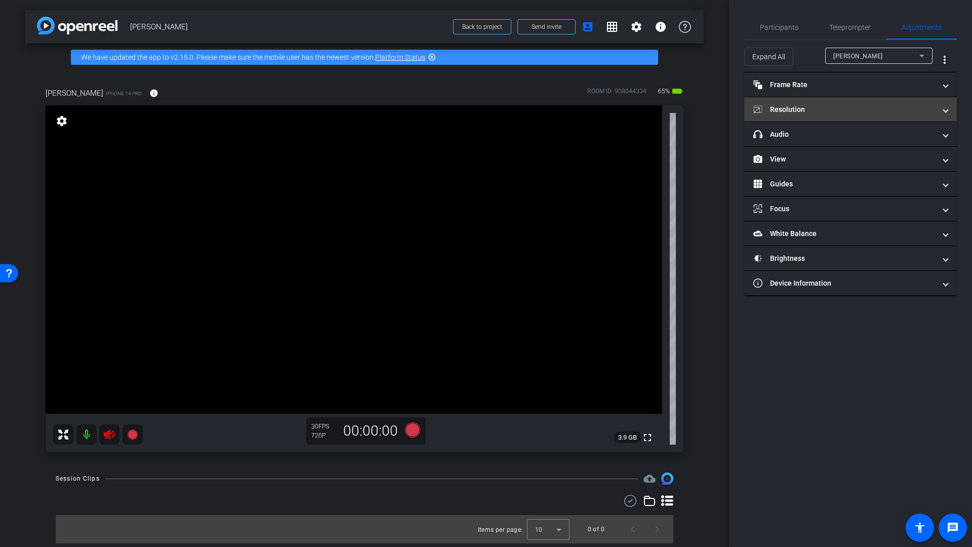
click at [812, 113] on mat-panel-title "Resolution" at bounding box center [844, 109] width 182 height 11
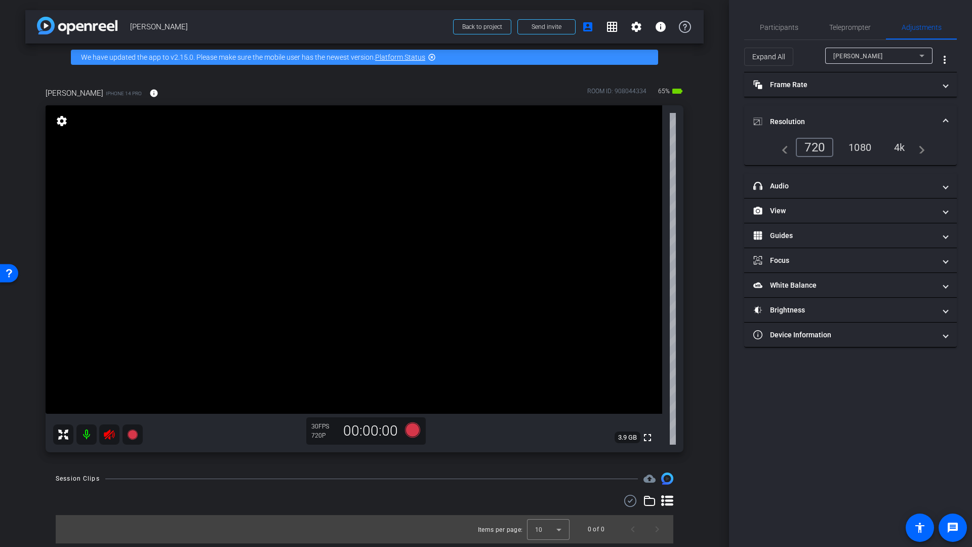
click at [902, 151] on div "4k" at bounding box center [899, 147] width 26 height 17
click at [107, 435] on icon at bounding box center [109, 434] width 12 height 12
click at [780, 29] on span "Participants" at bounding box center [779, 27] width 38 height 7
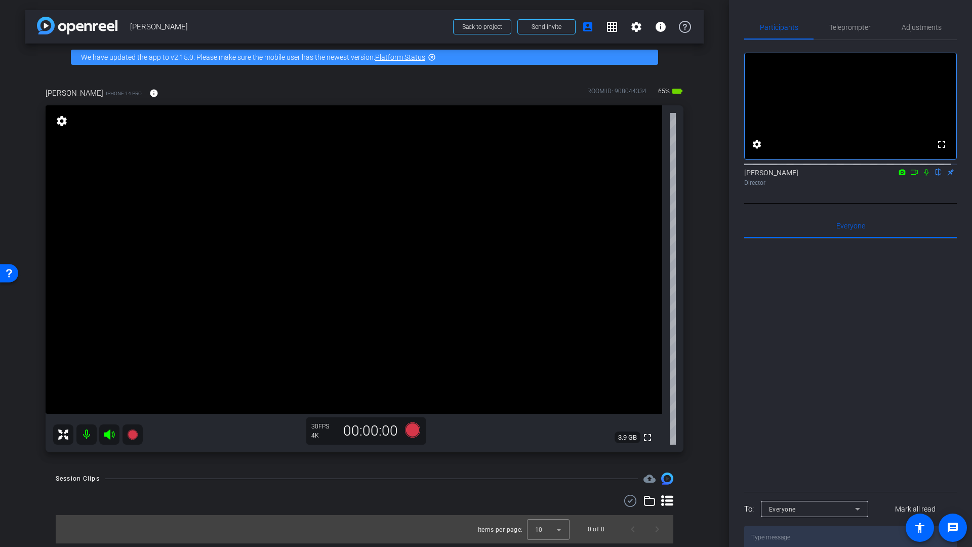
click at [924, 176] on icon at bounding box center [926, 172] width 4 height 7
click at [149, 93] on mat-icon "info" at bounding box center [153, 93] width 9 height 9
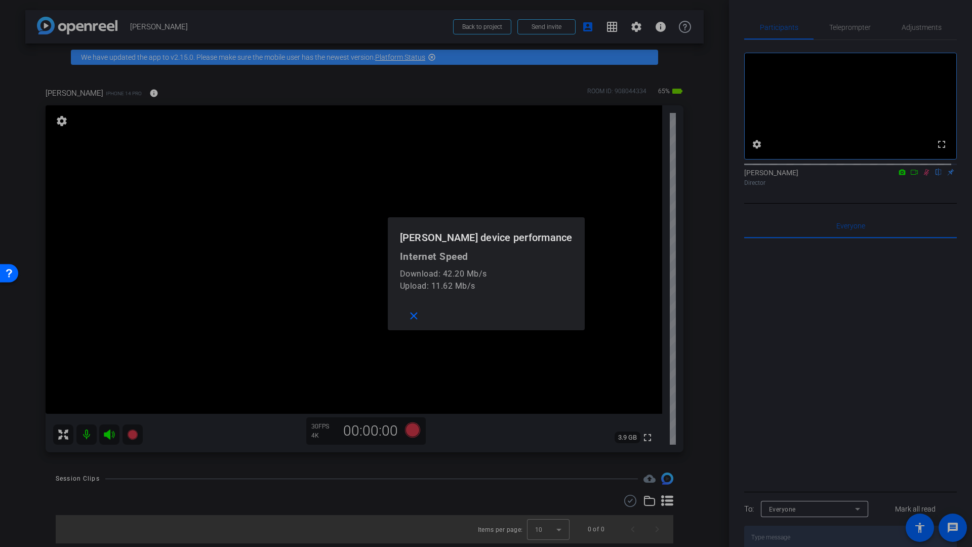
click at [141, 95] on div at bounding box center [486, 273] width 972 height 547
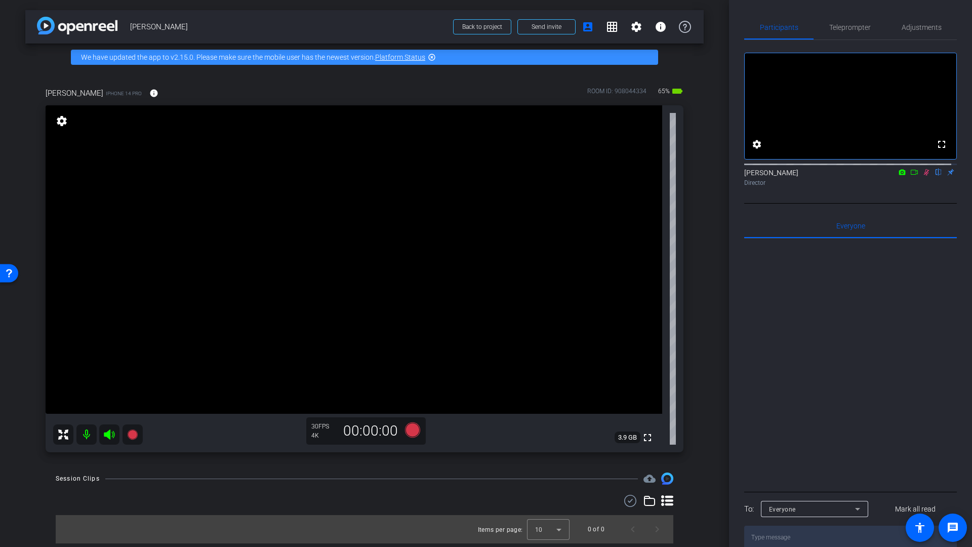
click at [922, 176] on icon at bounding box center [926, 172] width 8 height 7
click at [924, 24] on span "Adjustments" at bounding box center [922, 27] width 40 height 7
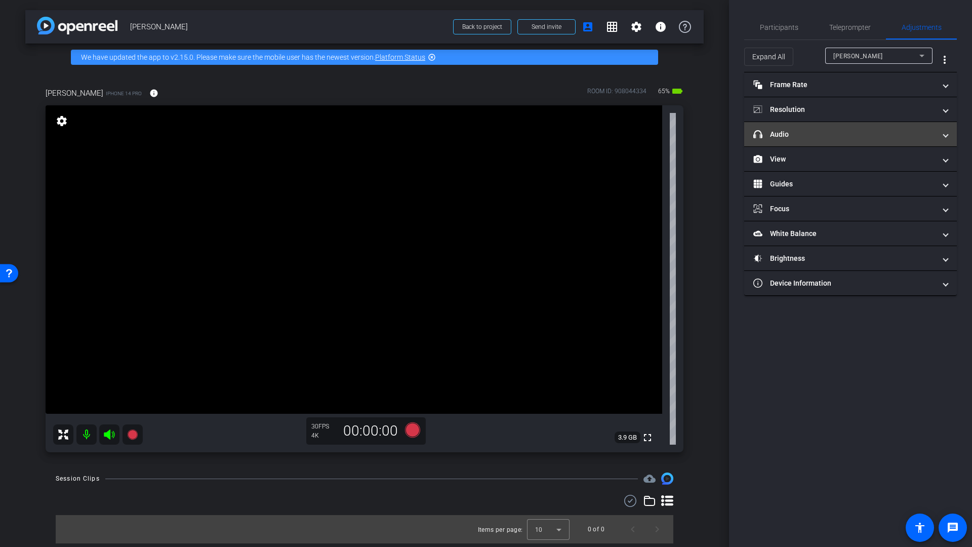
click at [802, 134] on mat-panel-title "headphone icon Audio" at bounding box center [844, 134] width 182 height 11
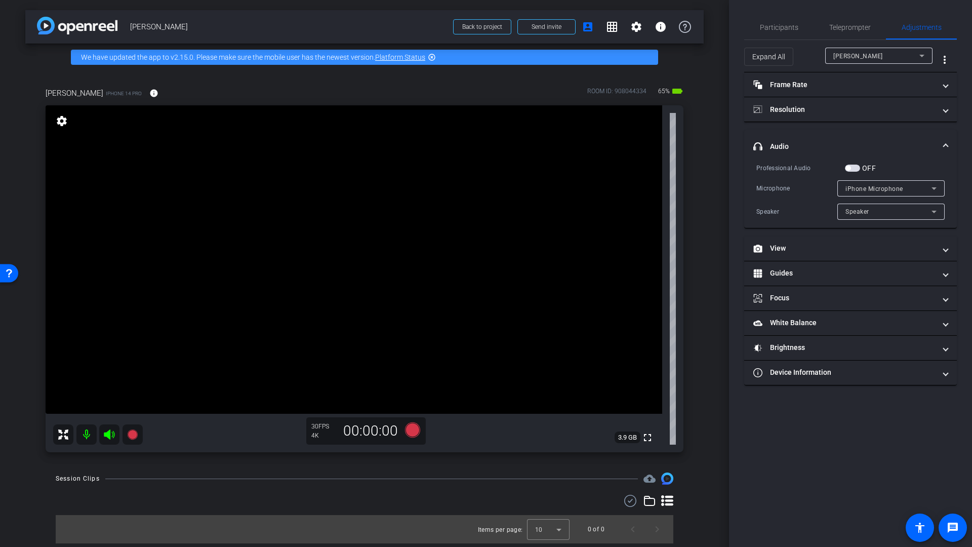
click at [854, 169] on span "button" at bounding box center [852, 168] width 15 height 7
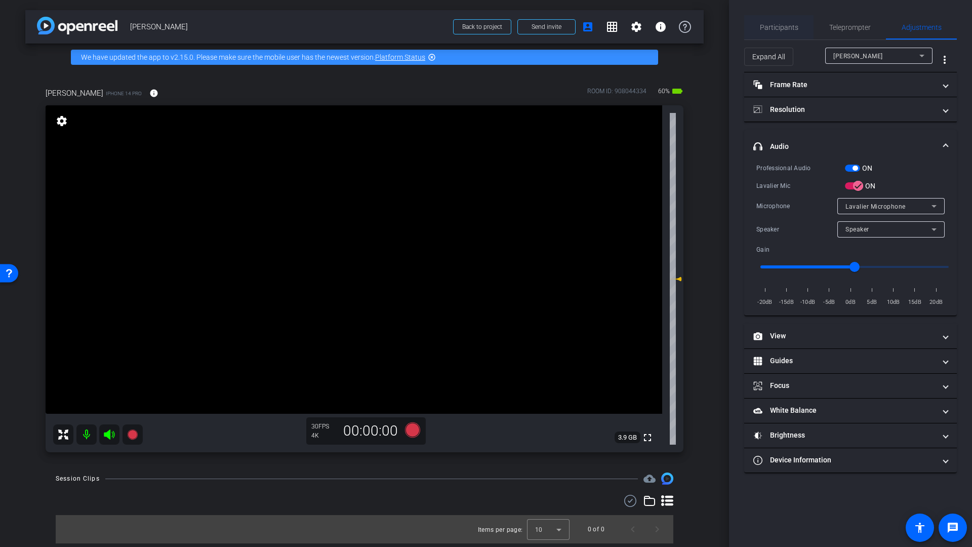
drag, startPoint x: 780, startPoint y: 24, endPoint x: 782, endPoint y: 31, distance: 6.9
click at [780, 25] on span "Participants" at bounding box center [779, 27] width 38 height 7
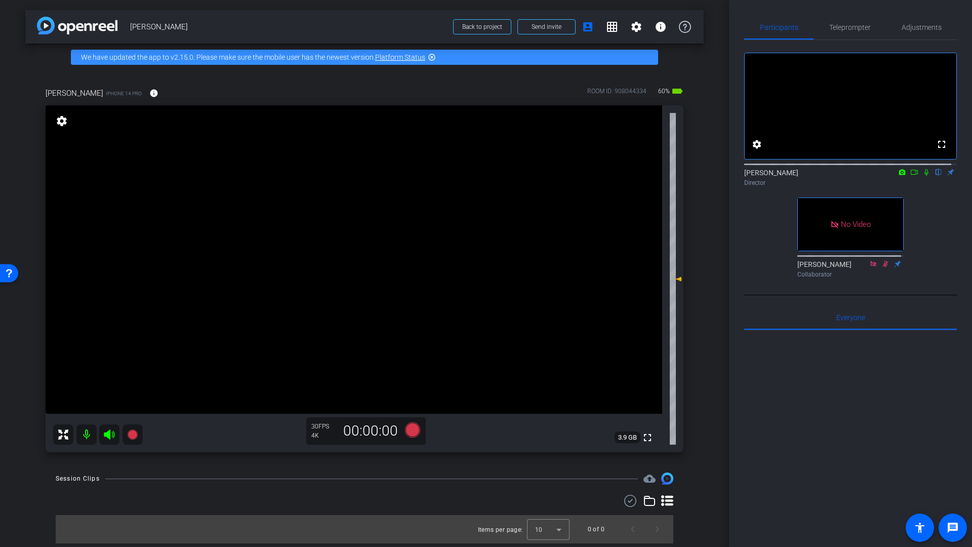
click at [911, 175] on icon at bounding box center [914, 172] width 7 height 5
click at [415, 431] on icon at bounding box center [412, 429] width 15 height 15
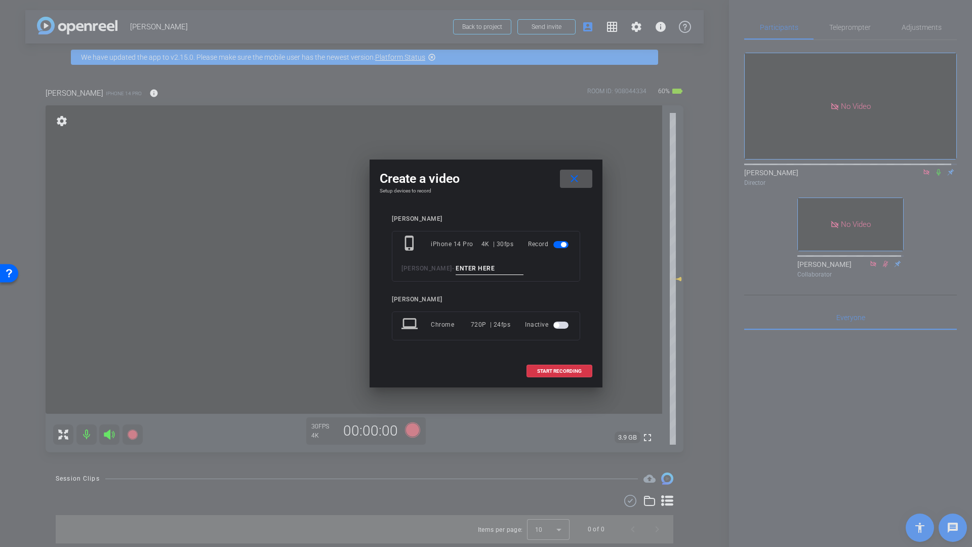
click at [476, 271] on input at bounding box center [490, 268] width 68 height 13
type input "Mic Check"
drag, startPoint x: 548, startPoint y: 374, endPoint x: 634, endPoint y: 381, distance: 86.4
click at [550, 374] on span at bounding box center [559, 371] width 65 height 24
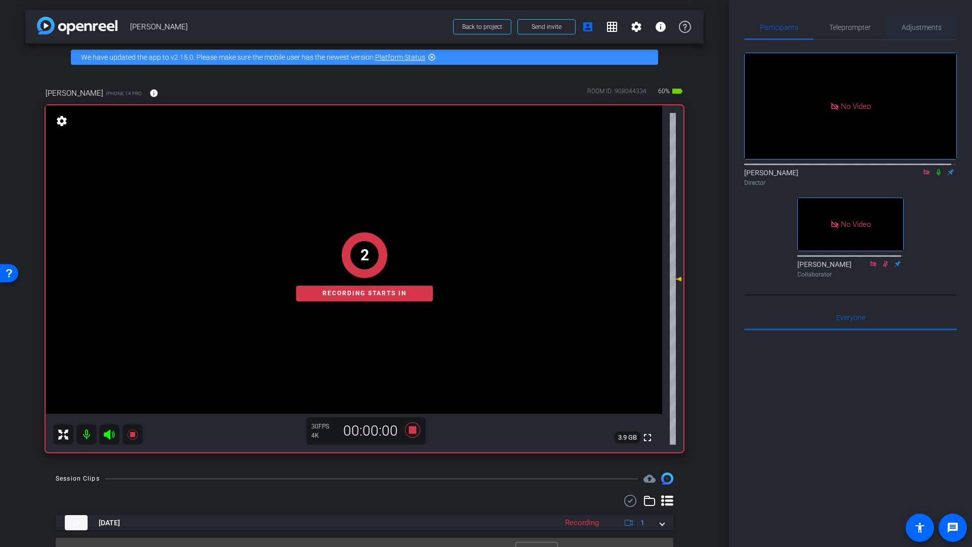
click at [908, 27] on span "Adjustments" at bounding box center [922, 27] width 40 height 7
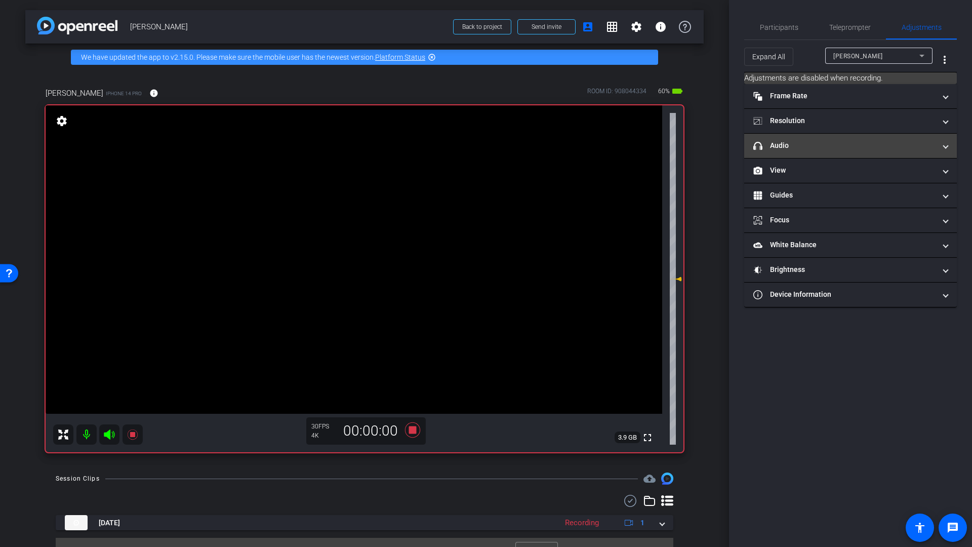
click at [792, 146] on mat-panel-title "headphone icon Audio" at bounding box center [844, 145] width 182 height 11
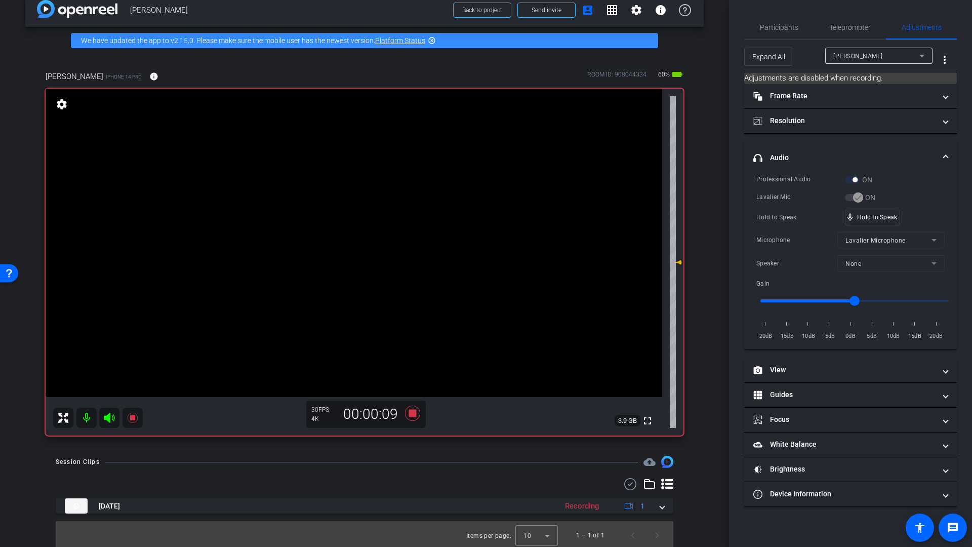
scroll to position [19, 0]
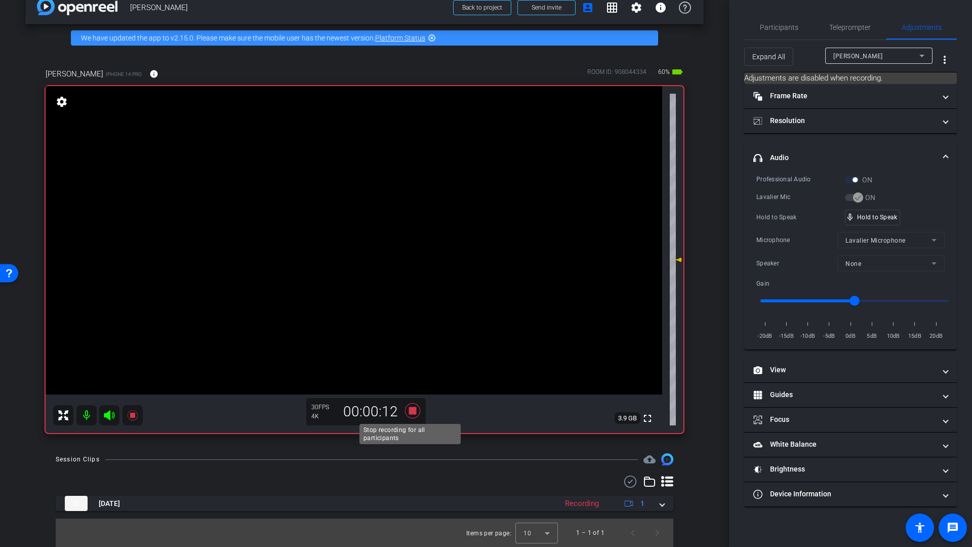
click at [411, 412] on icon at bounding box center [412, 410] width 15 height 15
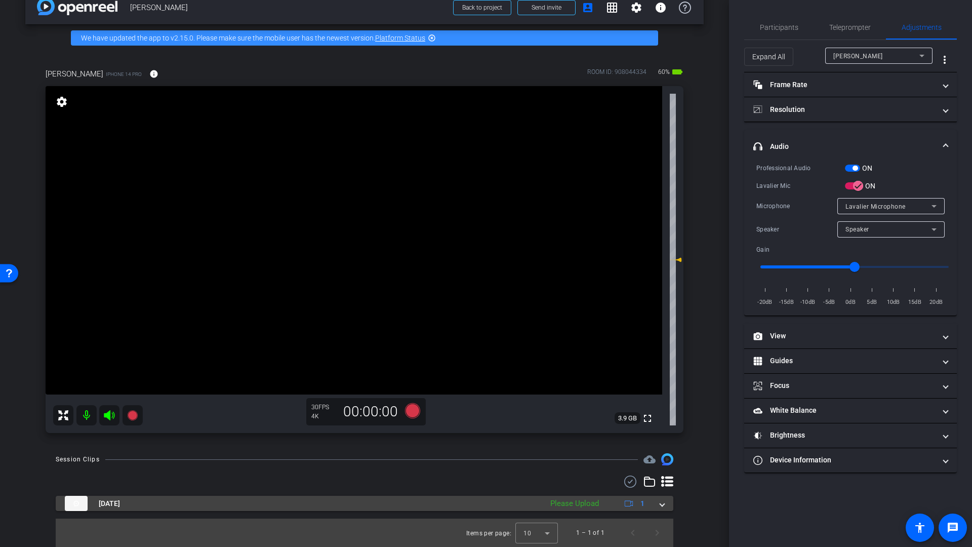
click at [660, 506] on span at bounding box center [662, 503] width 4 height 11
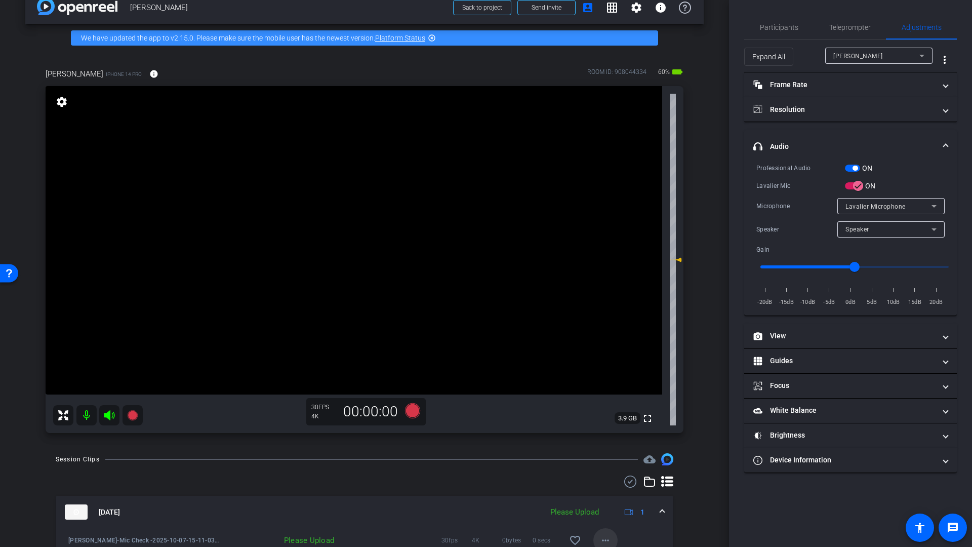
click at [599, 540] on mat-icon "more_horiz" at bounding box center [605, 540] width 12 height 12
click at [612, 495] on span "Upload" at bounding box center [616, 494] width 41 height 12
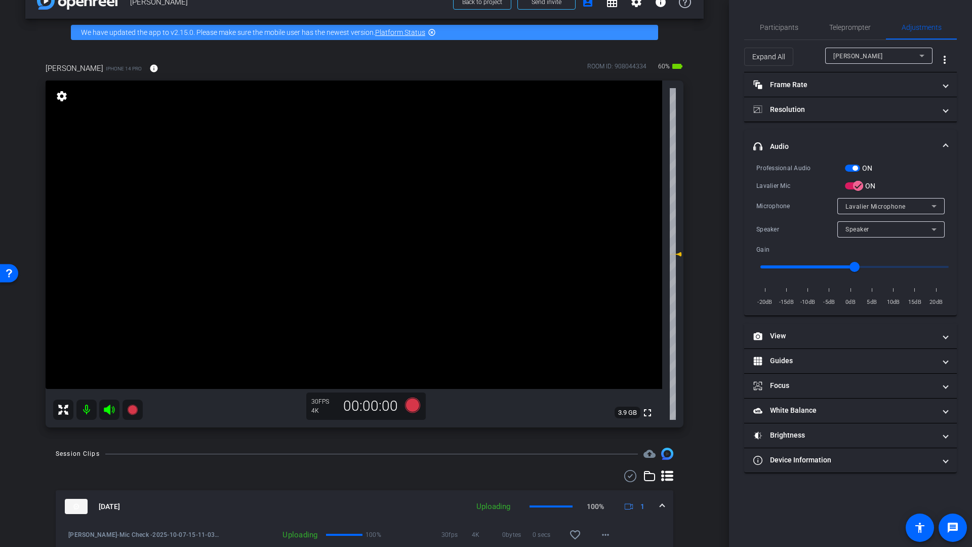
click at [87, 411] on mat-icon at bounding box center [86, 409] width 20 height 20
click at [108, 410] on icon at bounding box center [109, 410] width 11 height 10
click at [777, 27] on span "Participants" at bounding box center [779, 27] width 38 height 7
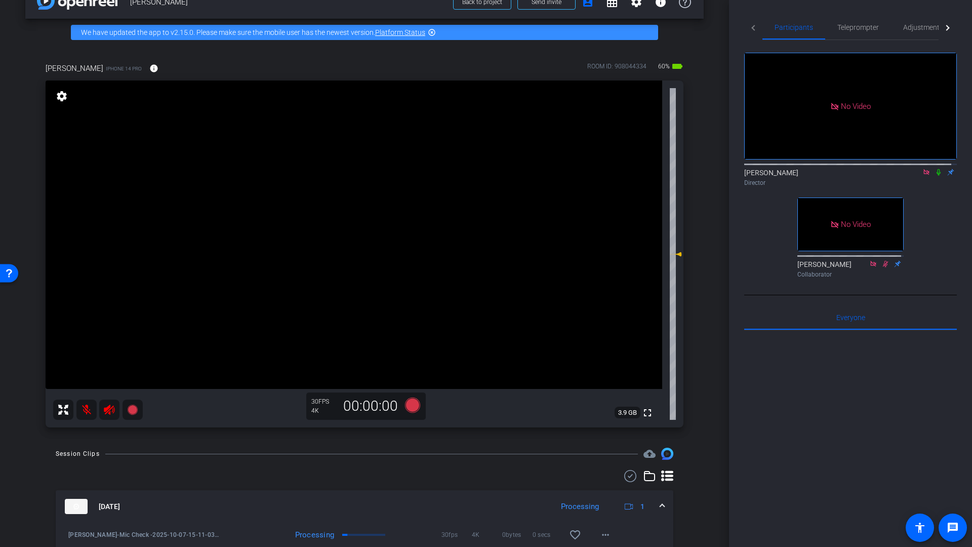
drag, startPoint x: 931, startPoint y: 141, endPoint x: 926, endPoint y: 165, distance: 23.6
click at [935, 169] on icon at bounding box center [939, 172] width 8 height 7
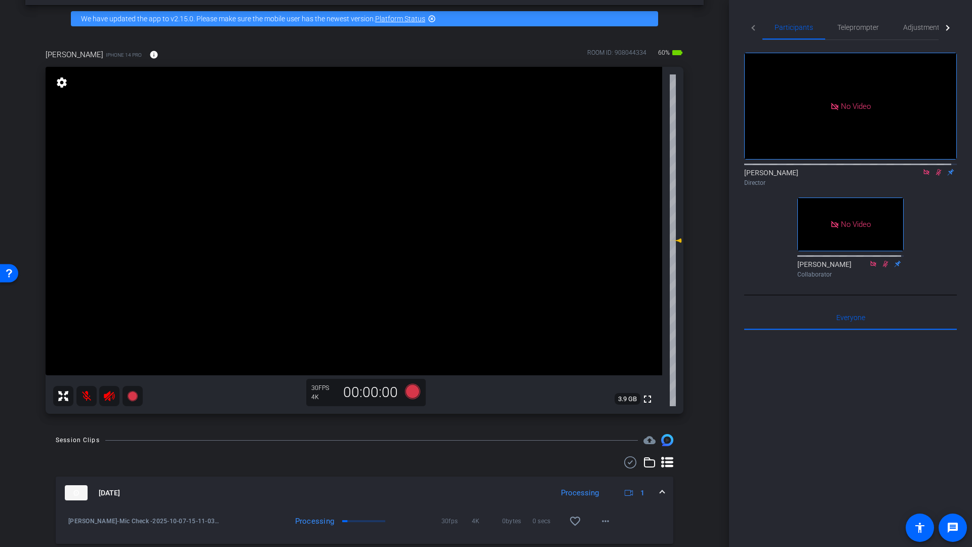
scroll to position [71, 0]
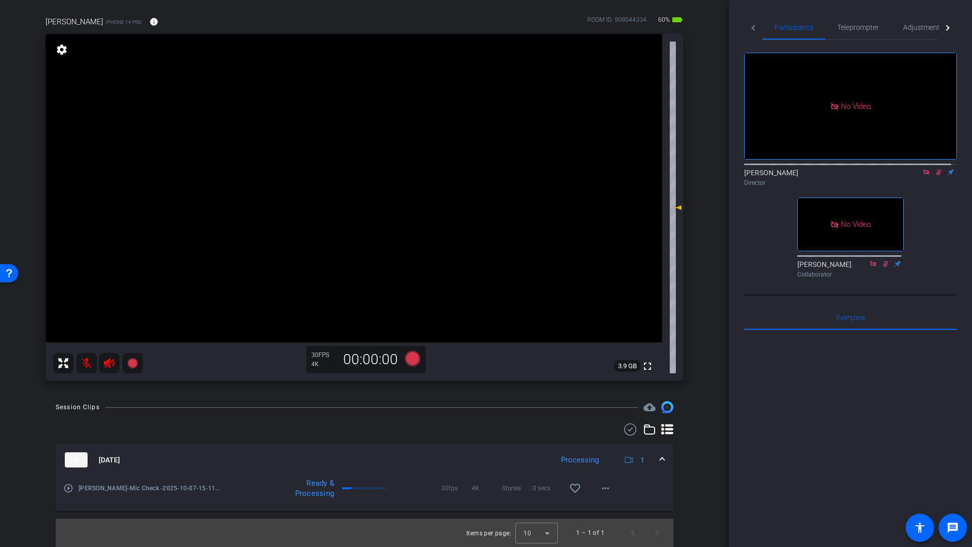
click at [70, 489] on mat-icon "play_circle_outline" at bounding box center [68, 488] width 10 height 10
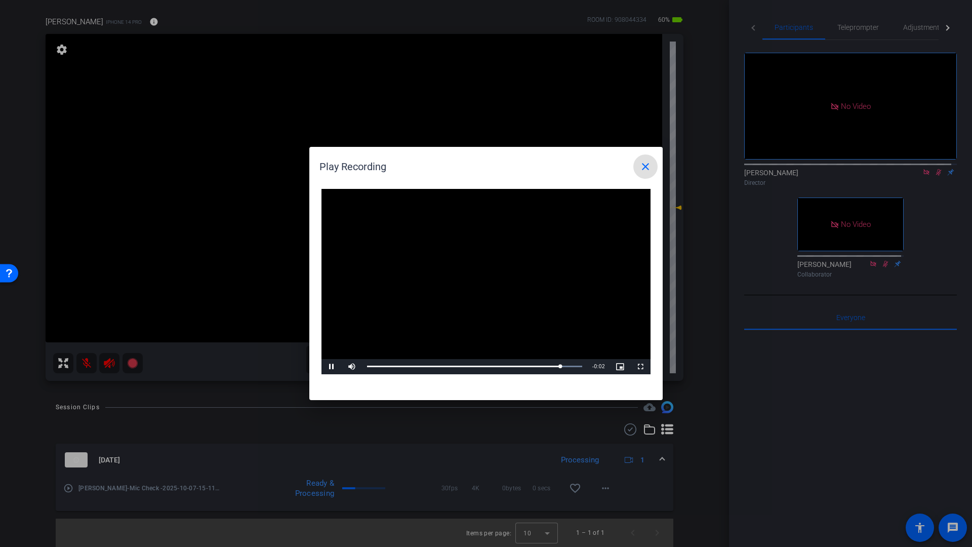
click at [646, 167] on mat-icon "close" at bounding box center [645, 166] width 12 height 12
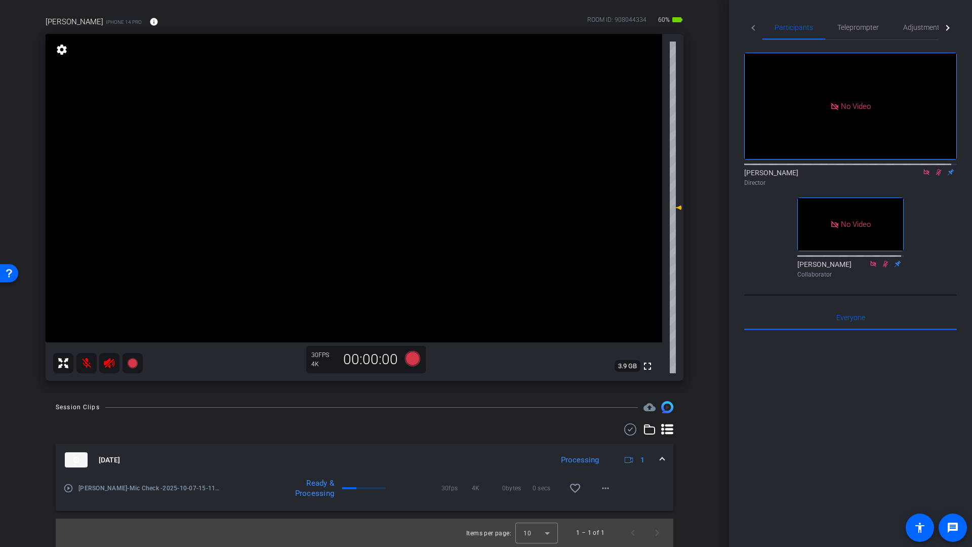
click at [87, 369] on mat-icon at bounding box center [86, 363] width 20 height 20
click at [114, 368] on icon at bounding box center [109, 363] width 12 height 12
drag, startPoint x: 921, startPoint y: 28, endPoint x: 927, endPoint y: 36, distance: 9.4
click at [921, 28] on span "Adjustments" at bounding box center [923, 27] width 40 height 7
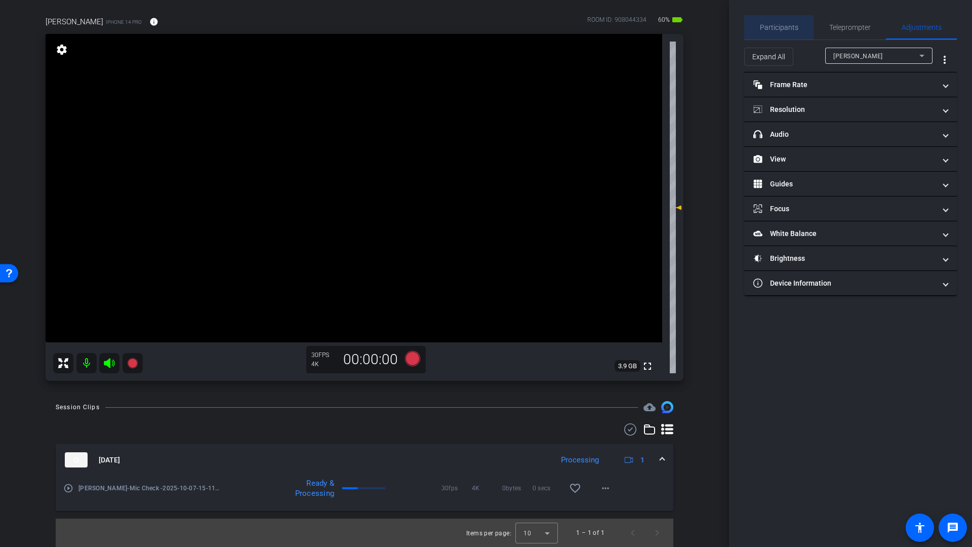
click at [791, 32] on span "Participants" at bounding box center [779, 27] width 38 height 24
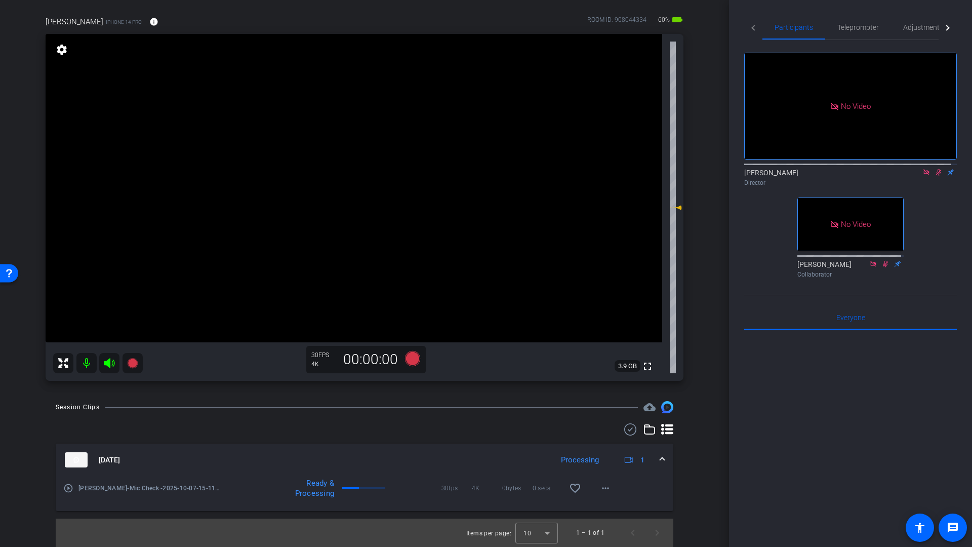
click at [936, 169] on icon at bounding box center [939, 172] width 6 height 7
click at [935, 169] on icon at bounding box center [939, 172] width 8 height 7
click at [936, 169] on icon at bounding box center [939, 172] width 6 height 7
click at [411, 359] on icon at bounding box center [412, 358] width 15 height 15
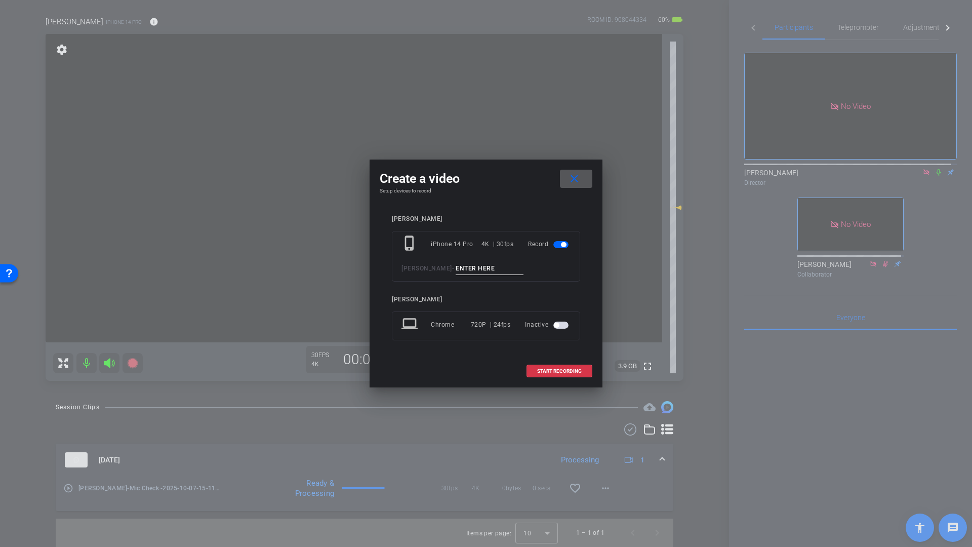
click at [480, 267] on input at bounding box center [490, 268] width 68 height 13
type input "Smile"
click at [568, 370] on span "START RECORDING" at bounding box center [559, 371] width 45 height 5
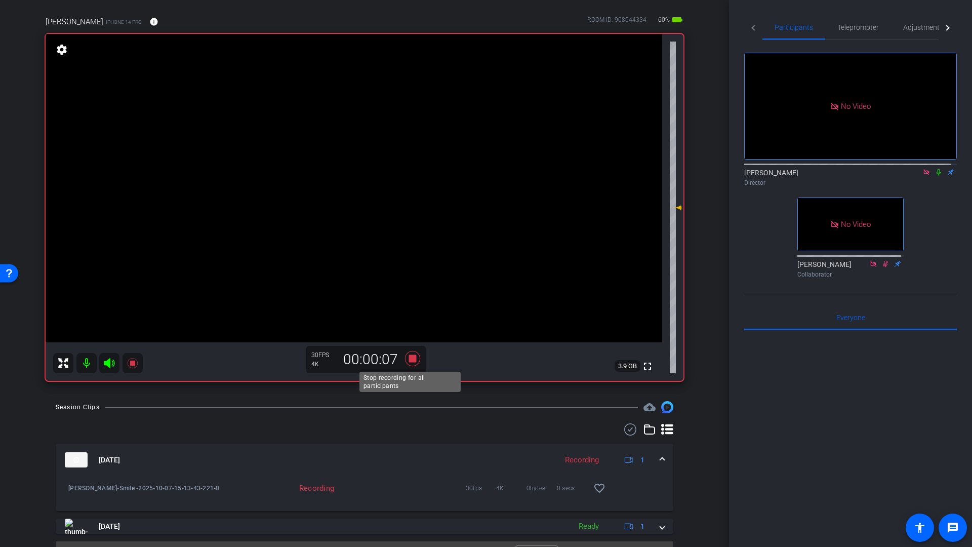
click at [411, 359] on icon at bounding box center [412, 358] width 15 height 15
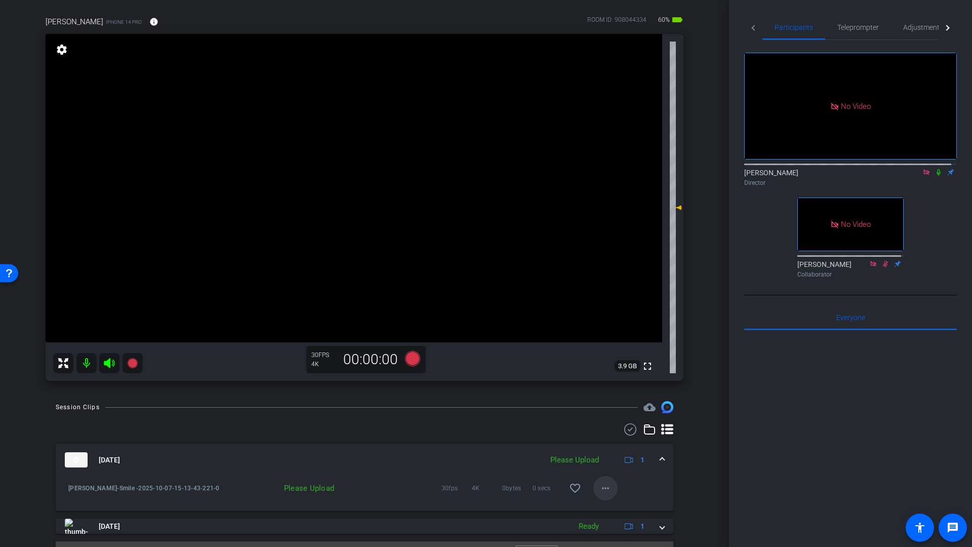
click at [602, 489] on mat-icon "more_horiz" at bounding box center [605, 488] width 12 height 12
click at [607, 511] on span "Upload" at bounding box center [616, 509] width 41 height 12
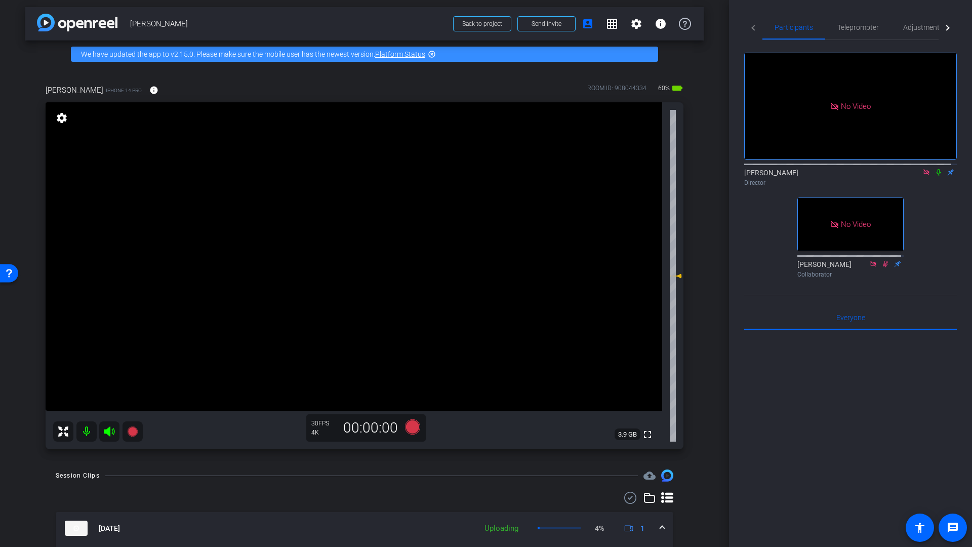
scroll to position [0, 0]
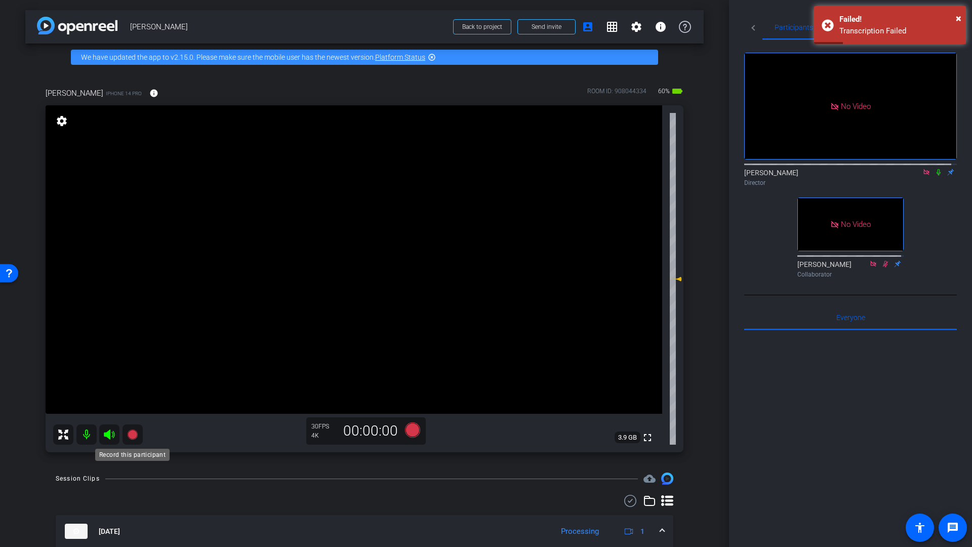
click at [132, 435] on icon at bounding box center [132, 434] width 10 height 10
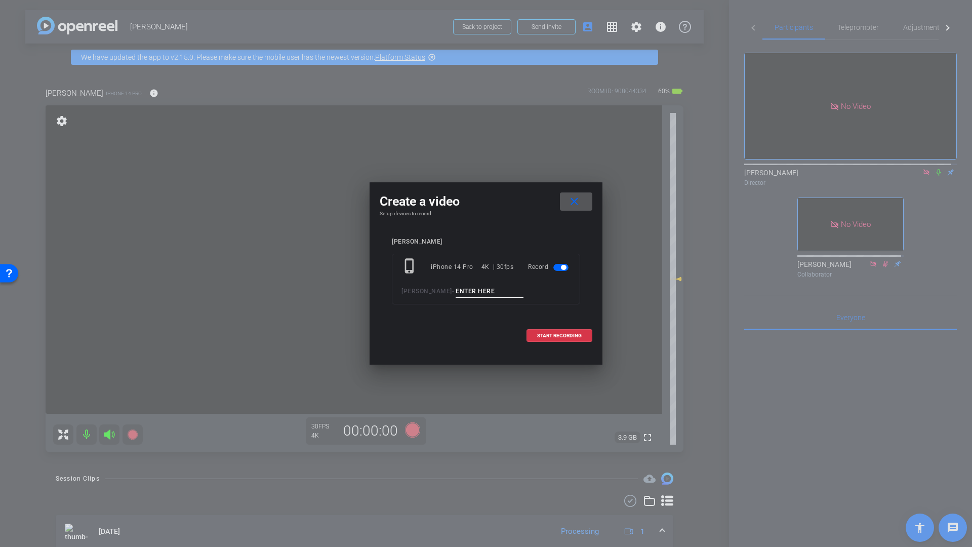
click at [487, 291] on input at bounding box center [490, 291] width 68 height 13
type input "Q1"
click at [560, 336] on span "START RECORDING" at bounding box center [559, 335] width 45 height 5
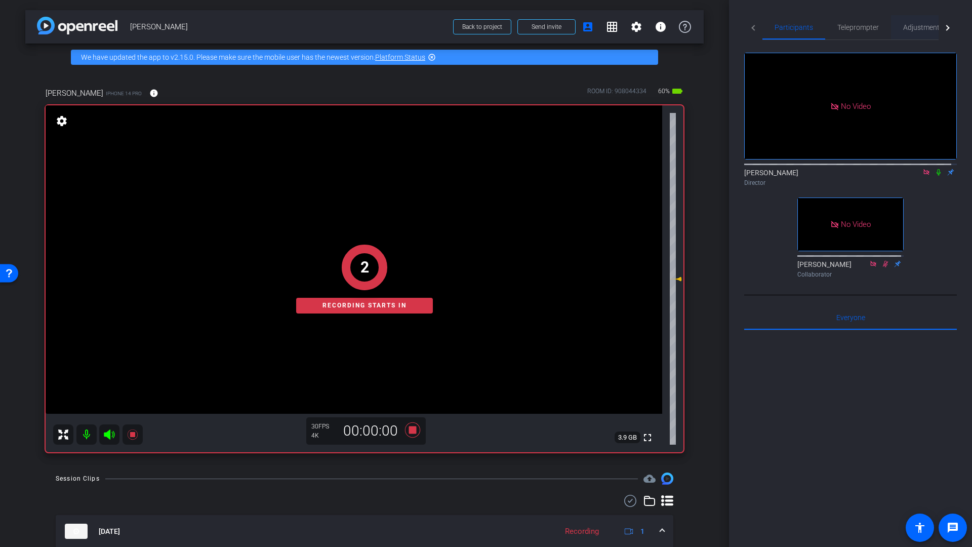
click at [928, 29] on span "Adjustments" at bounding box center [923, 27] width 40 height 7
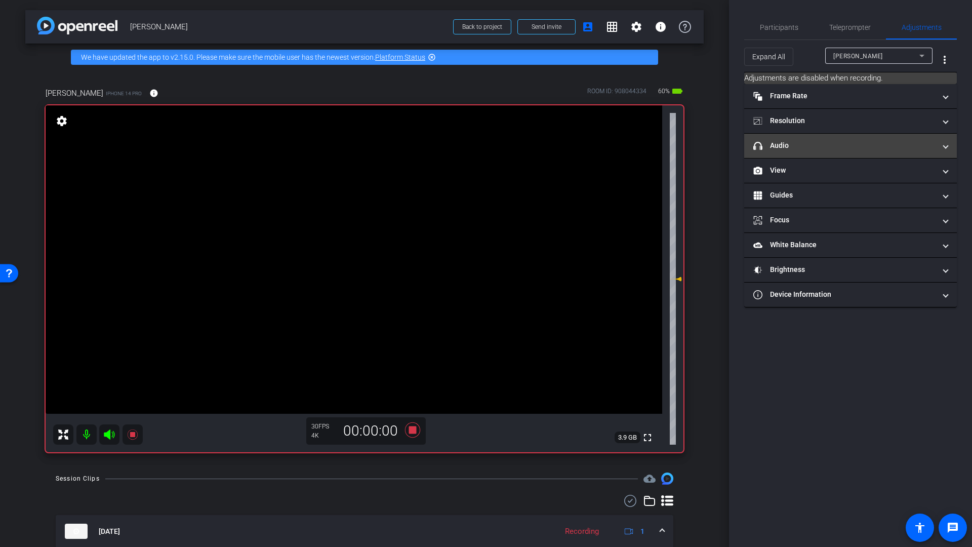
click at [809, 148] on mat-panel-title "headphone icon Audio" at bounding box center [844, 145] width 182 height 11
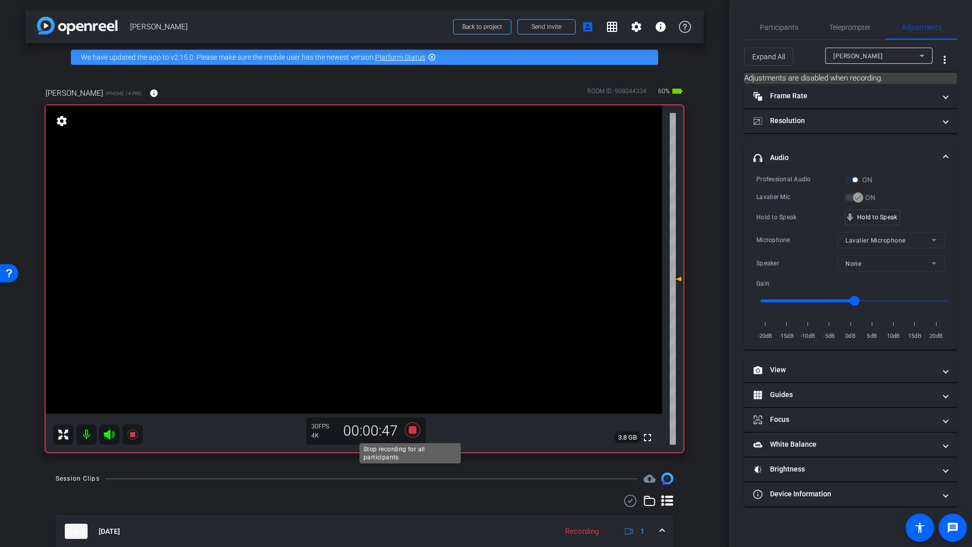
click at [415, 433] on icon at bounding box center [412, 430] width 24 height 18
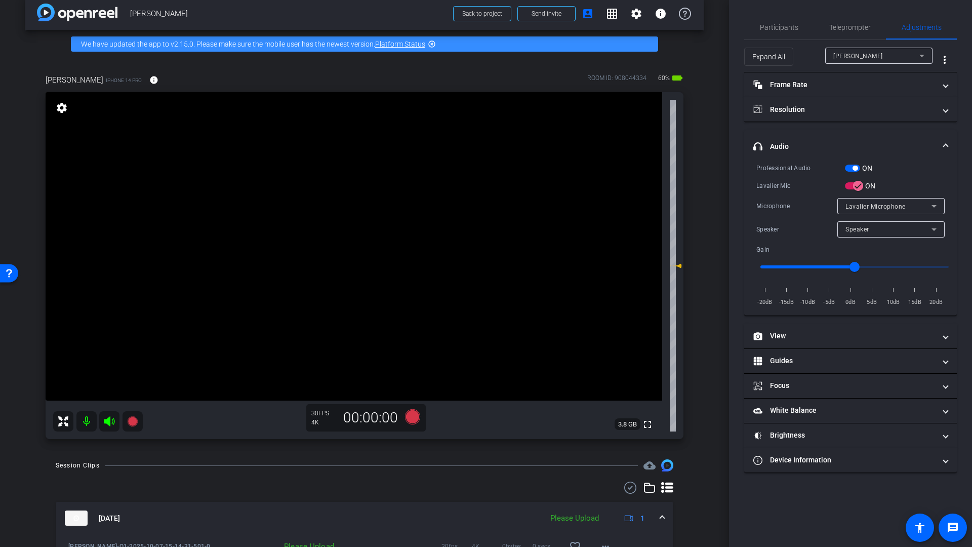
scroll to position [39, 0]
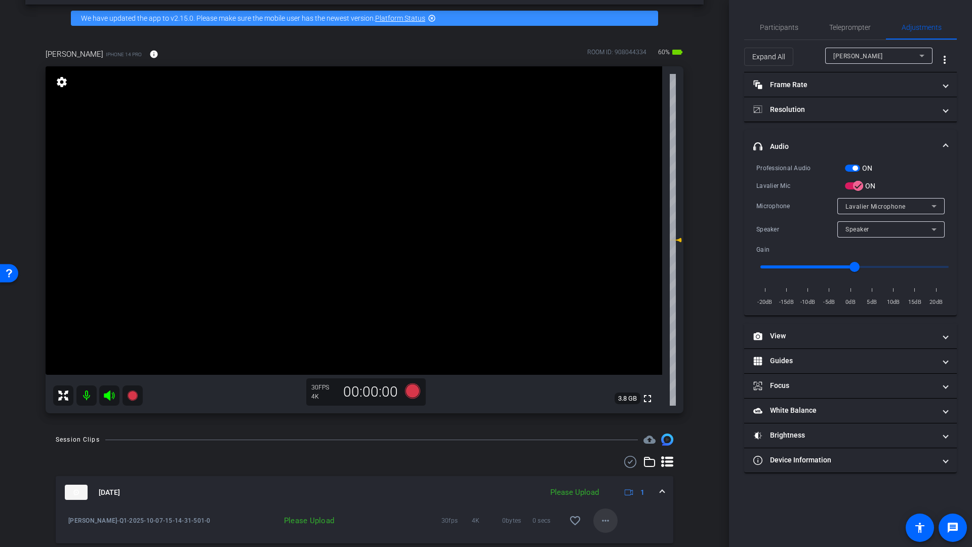
click at [604, 521] on mat-icon "more_horiz" at bounding box center [605, 520] width 12 height 12
click at [608, 475] on span "Upload" at bounding box center [616, 474] width 41 height 12
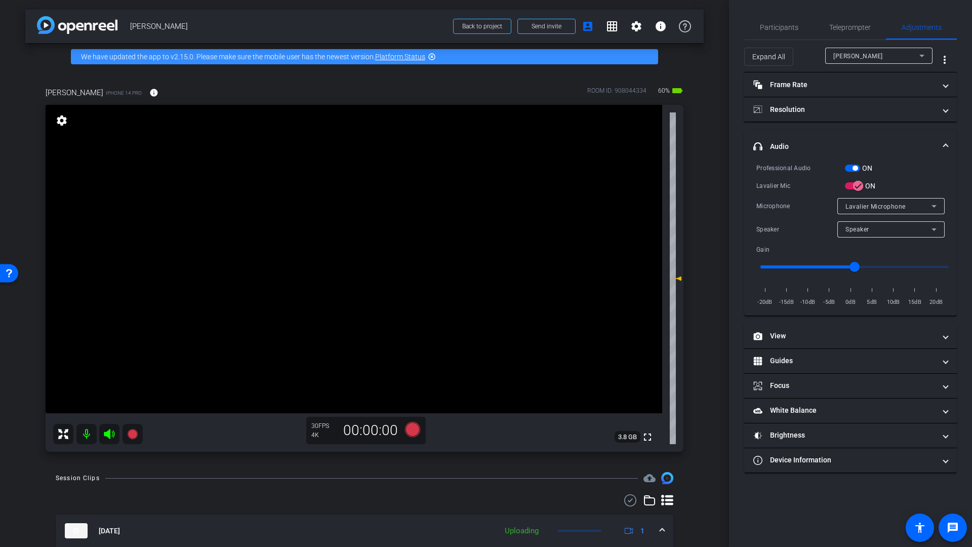
scroll to position [0, 0]
click at [413, 431] on icon at bounding box center [412, 429] width 15 height 15
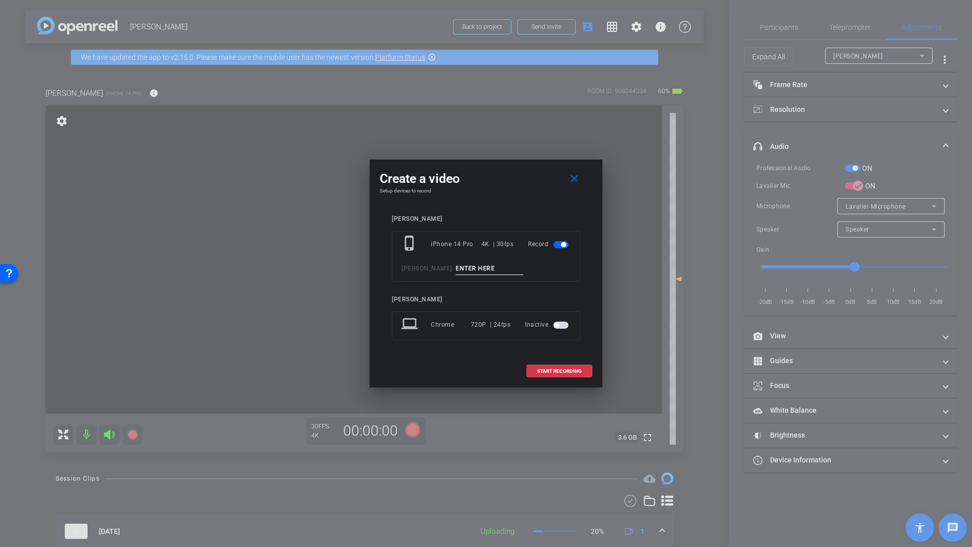
click at [463, 272] on input at bounding box center [490, 268] width 68 height 13
type input "Q2"
click at [550, 371] on span "START RECORDING" at bounding box center [559, 371] width 45 height 5
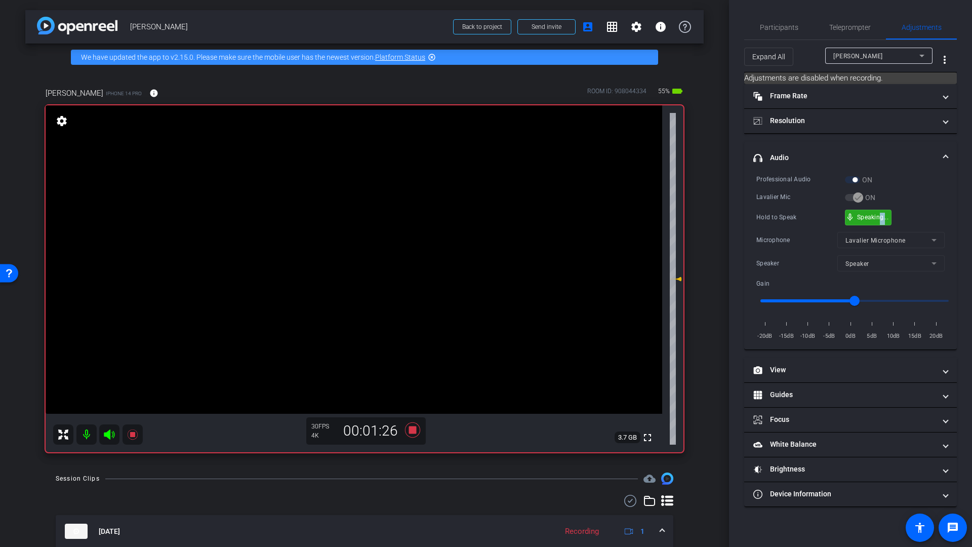
drag, startPoint x: 881, startPoint y: 219, endPoint x: 886, endPoint y: 221, distance: 5.7
click at [412, 431] on icon at bounding box center [412, 429] width 15 height 15
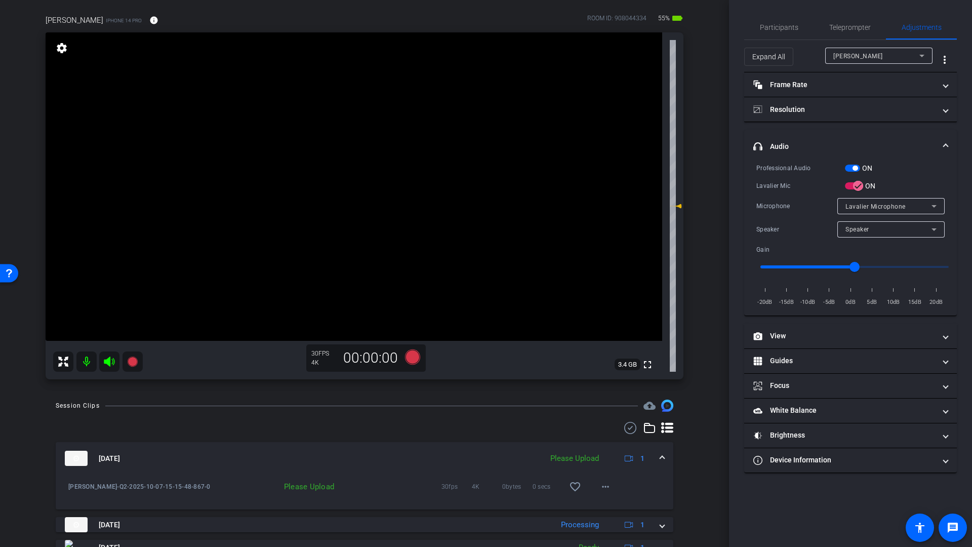
scroll to position [96, 0]
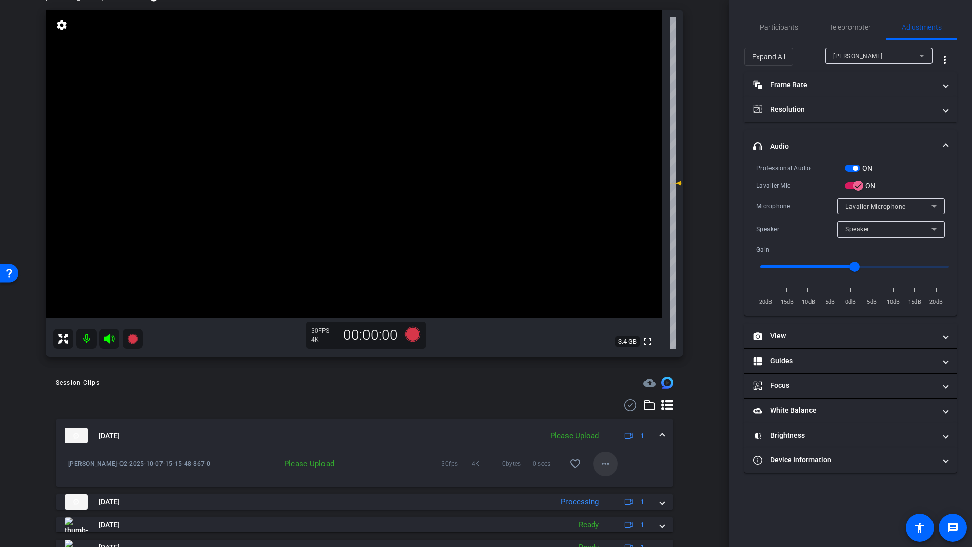
click at [601, 464] on mat-icon "more_horiz" at bounding box center [605, 464] width 12 height 12
click at [608, 485] on span "Upload" at bounding box center [616, 485] width 41 height 12
click at [412, 336] on icon at bounding box center [412, 334] width 15 height 15
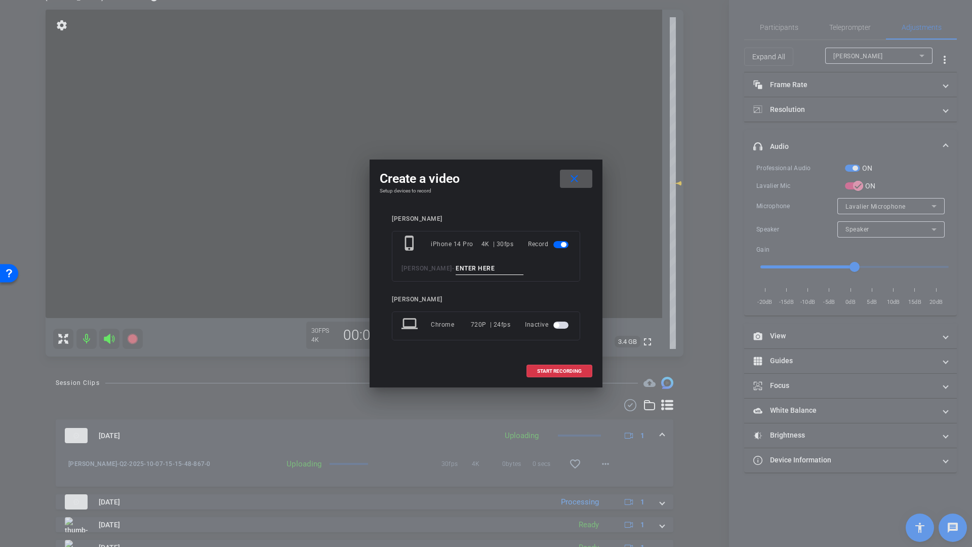
click at [468, 273] on input at bounding box center [490, 268] width 68 height 13
type input "Q4"
click at [556, 372] on span "START RECORDING" at bounding box center [559, 371] width 45 height 5
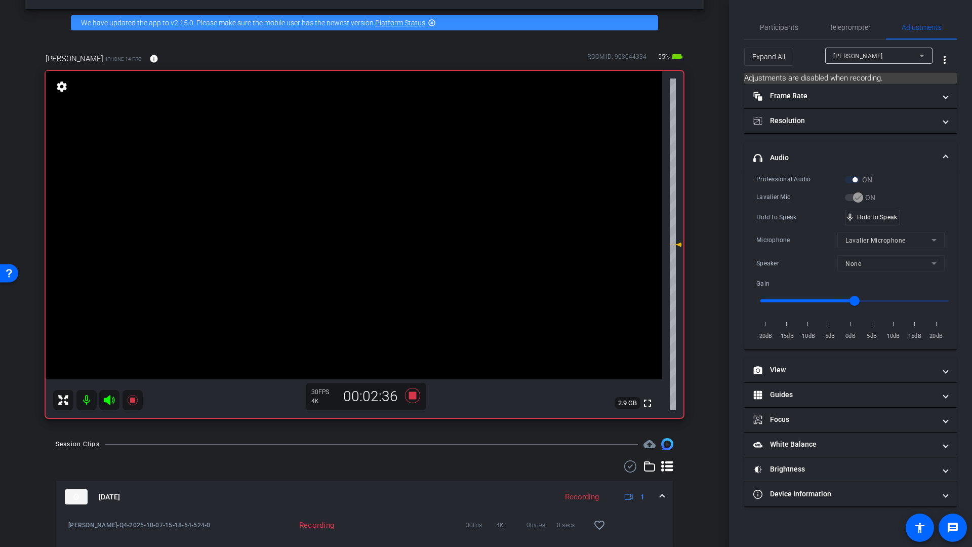
scroll to position [33, 0]
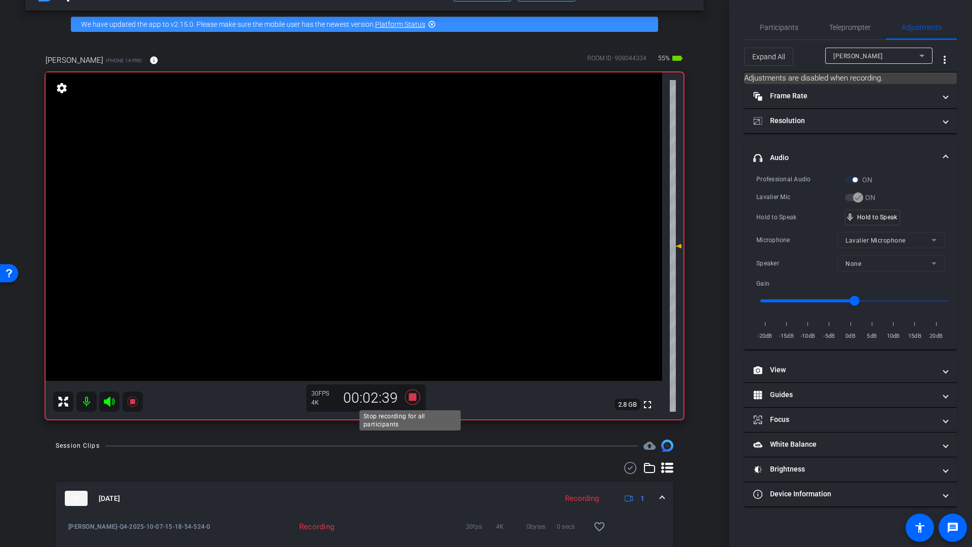
click at [411, 398] on icon at bounding box center [412, 396] width 15 height 15
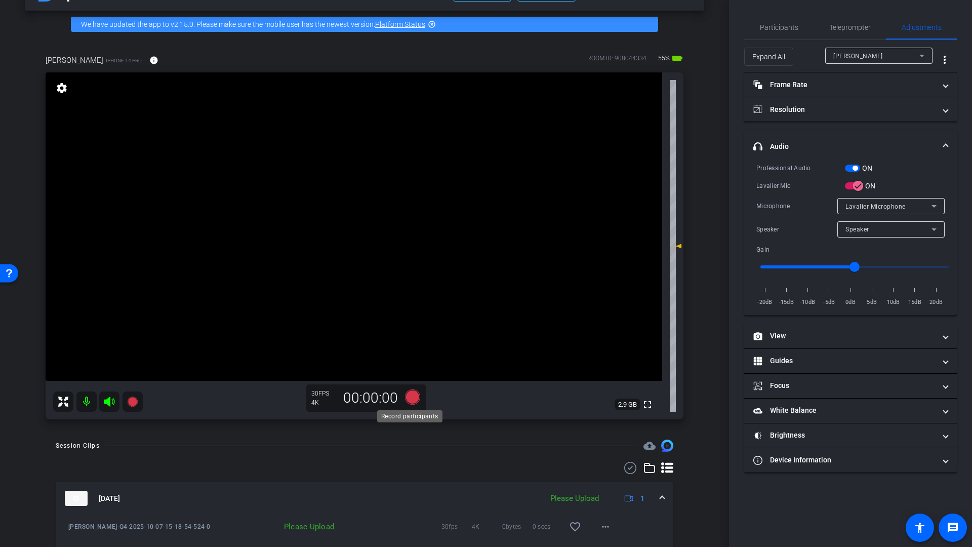
click at [410, 398] on icon at bounding box center [412, 396] width 15 height 15
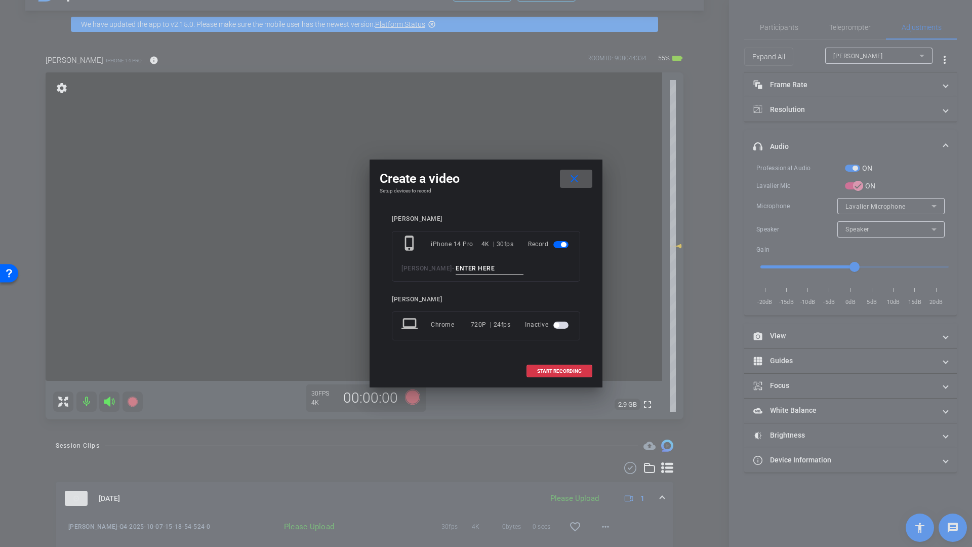
click at [462, 268] on input at bounding box center [490, 268] width 68 height 13
type input "Q5"
click at [551, 371] on span "START RECORDING" at bounding box center [559, 371] width 45 height 5
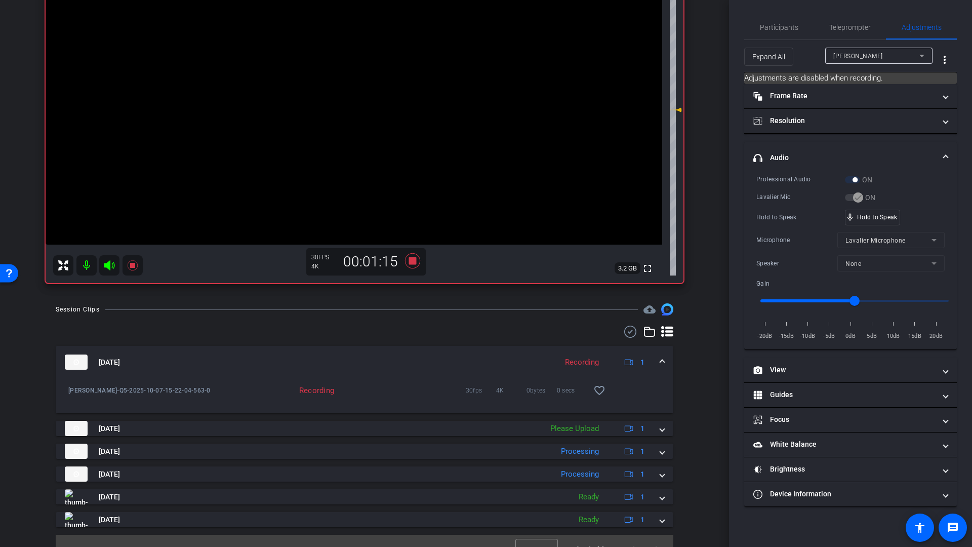
scroll to position [185, 0]
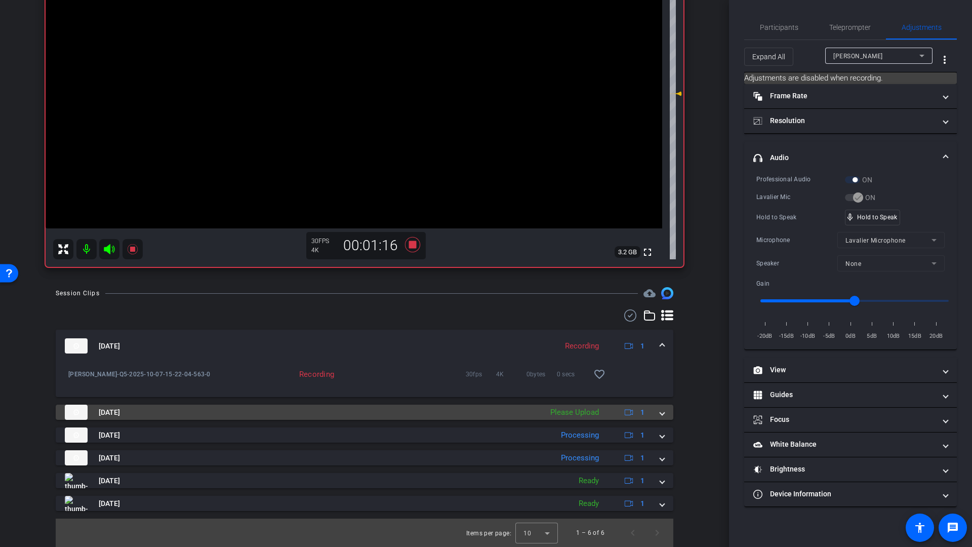
click at [660, 415] on span at bounding box center [662, 412] width 4 height 11
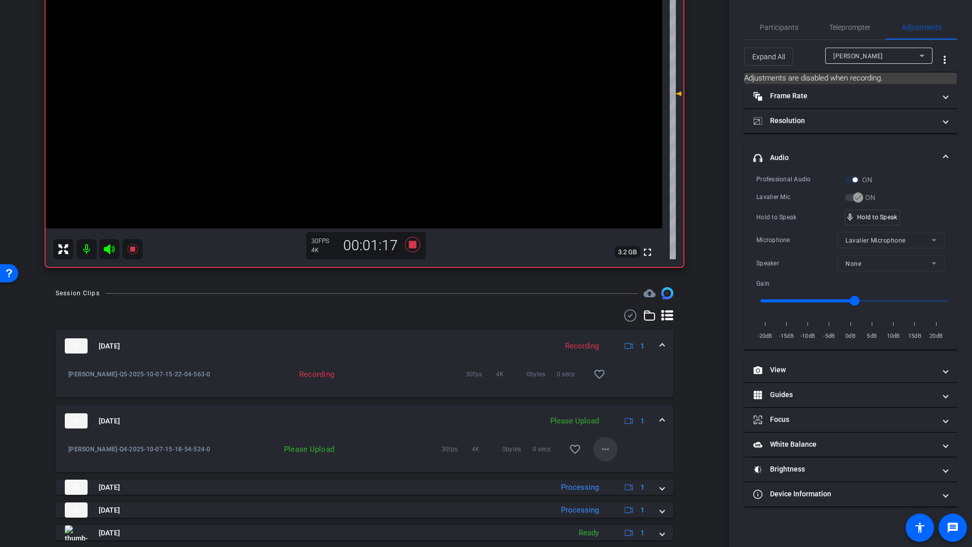
click at [599, 449] on mat-icon "more_horiz" at bounding box center [605, 449] width 12 height 12
click at [604, 470] on span "Upload" at bounding box center [616, 470] width 41 height 12
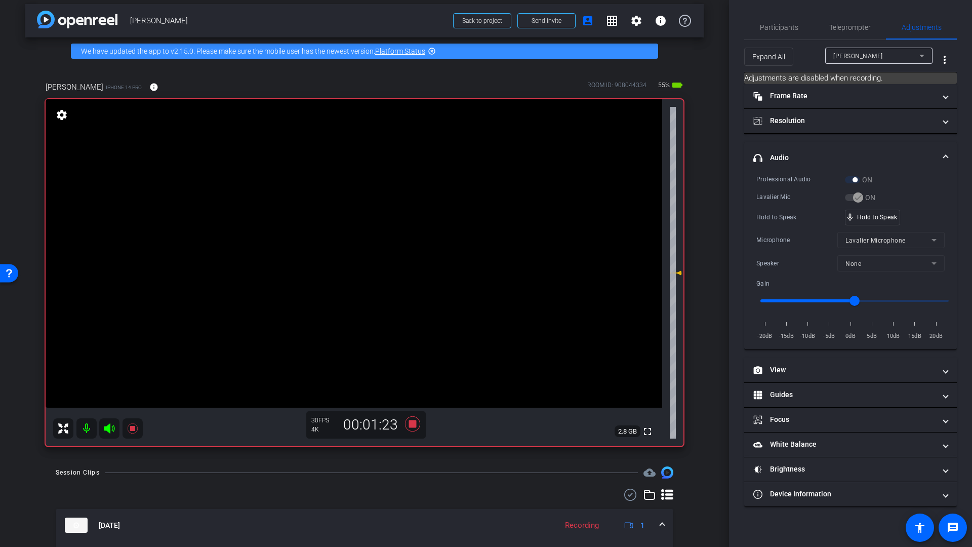
scroll to position [0, 0]
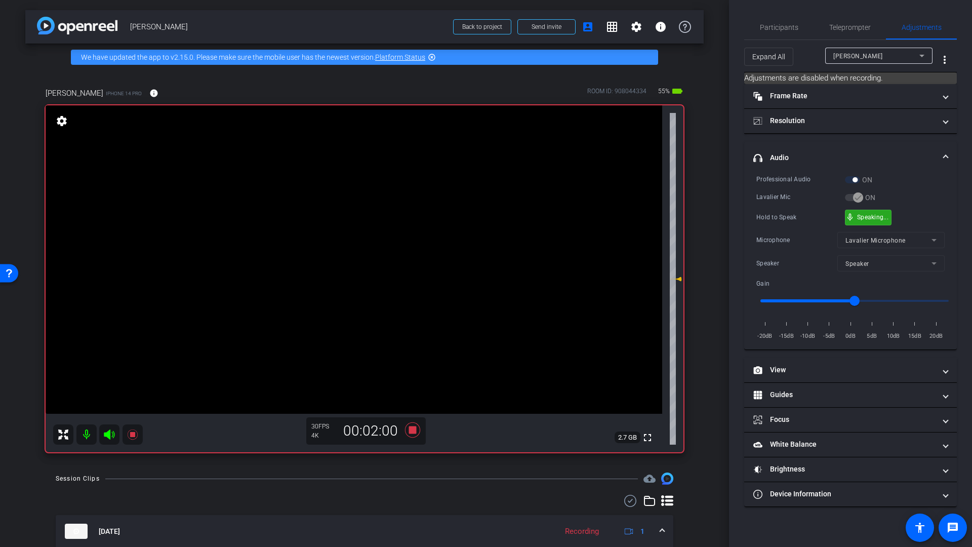
drag, startPoint x: 875, startPoint y: 219, endPoint x: 690, endPoint y: 410, distance: 266.7
click at [414, 431] on icon at bounding box center [412, 430] width 24 height 18
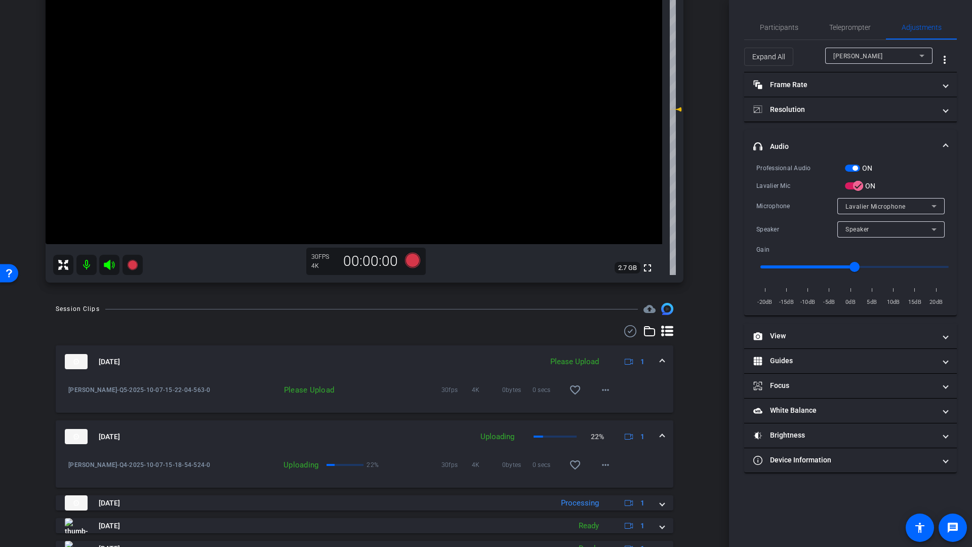
scroll to position [167, 0]
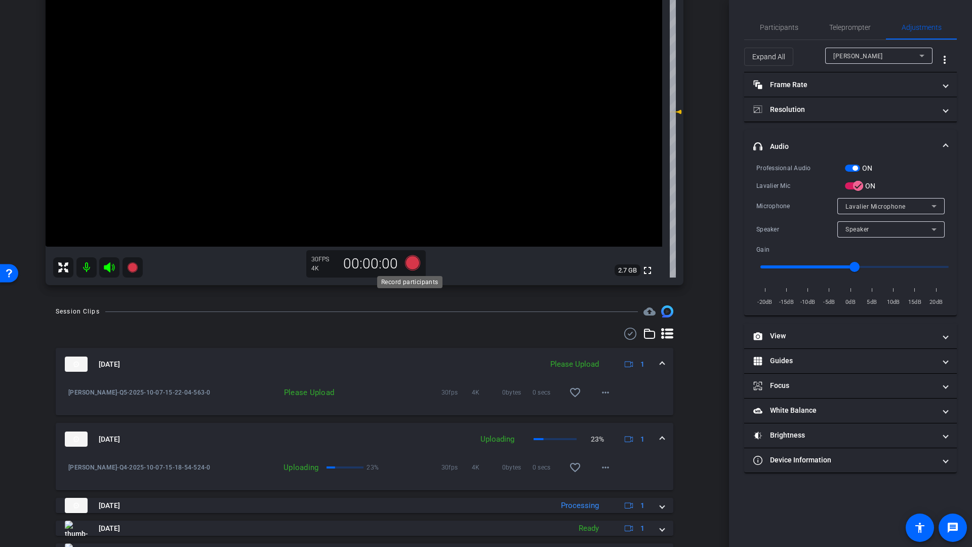
click at [410, 262] on icon at bounding box center [412, 262] width 15 height 15
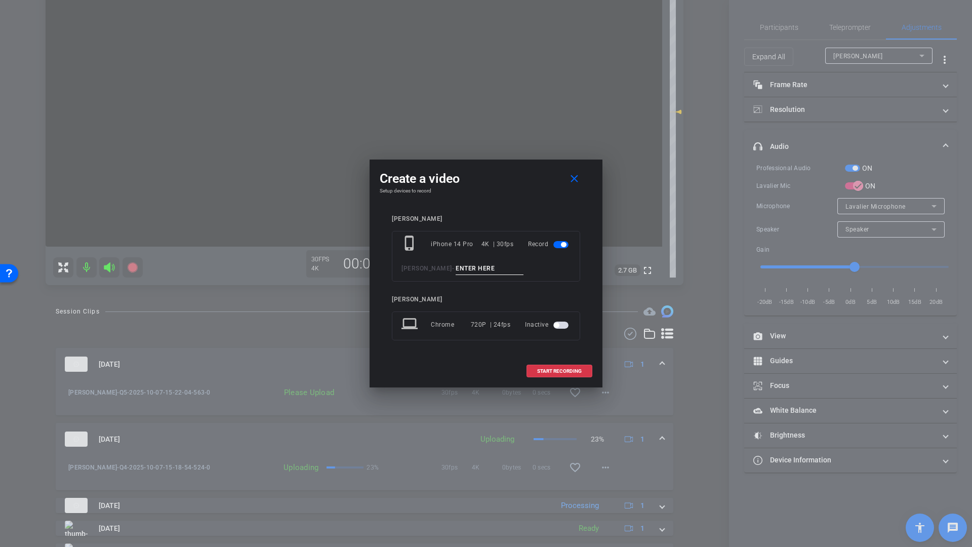
click at [461, 268] on input at bounding box center [490, 268] width 68 height 13
type input "Q6"
click at [570, 372] on span "START RECORDING" at bounding box center [559, 371] width 45 height 5
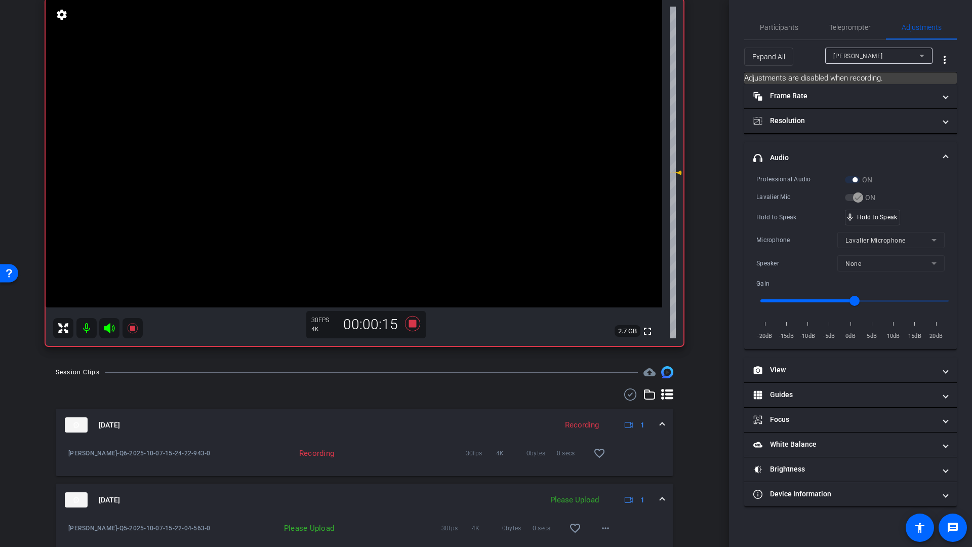
scroll to position [98, 0]
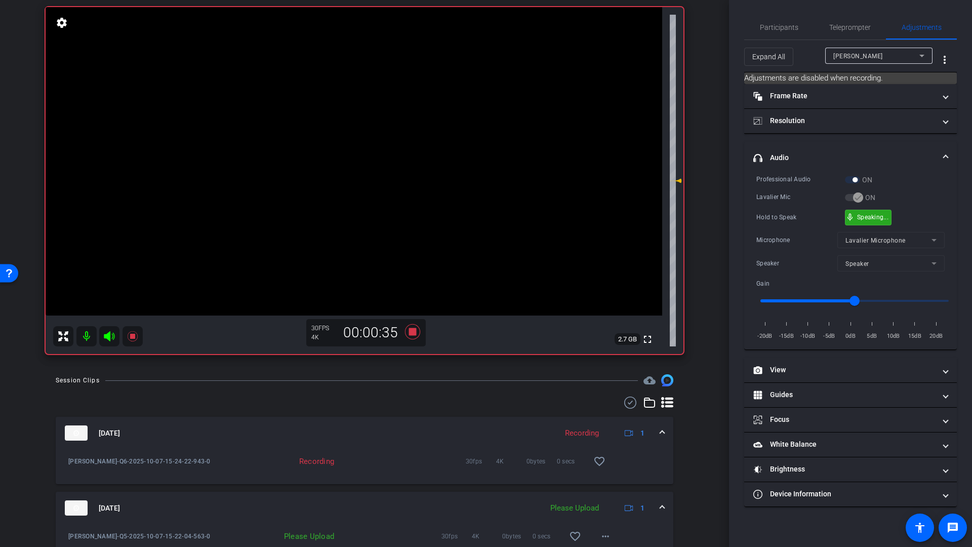
click at [877, 221] on div "mic_none Speaking..." at bounding box center [868, 217] width 46 height 15
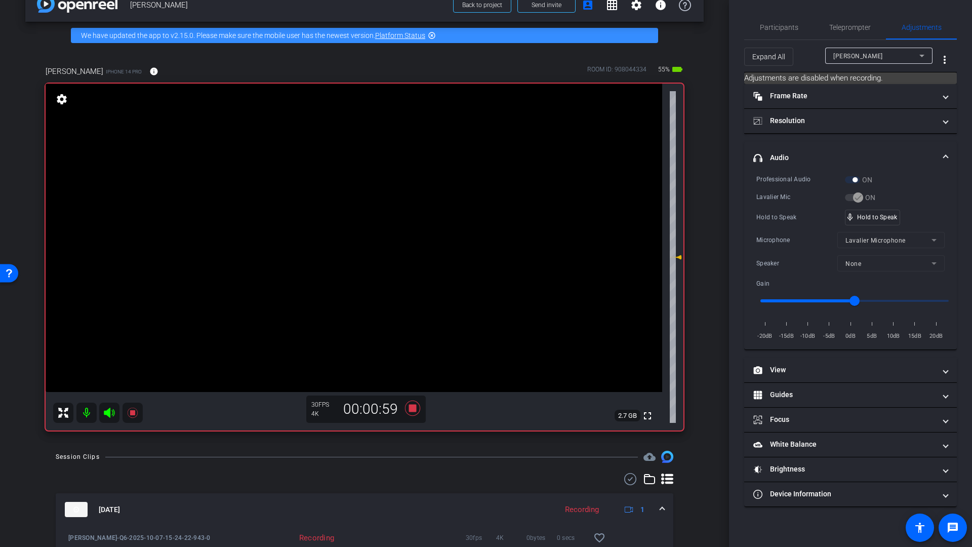
scroll to position [0, 0]
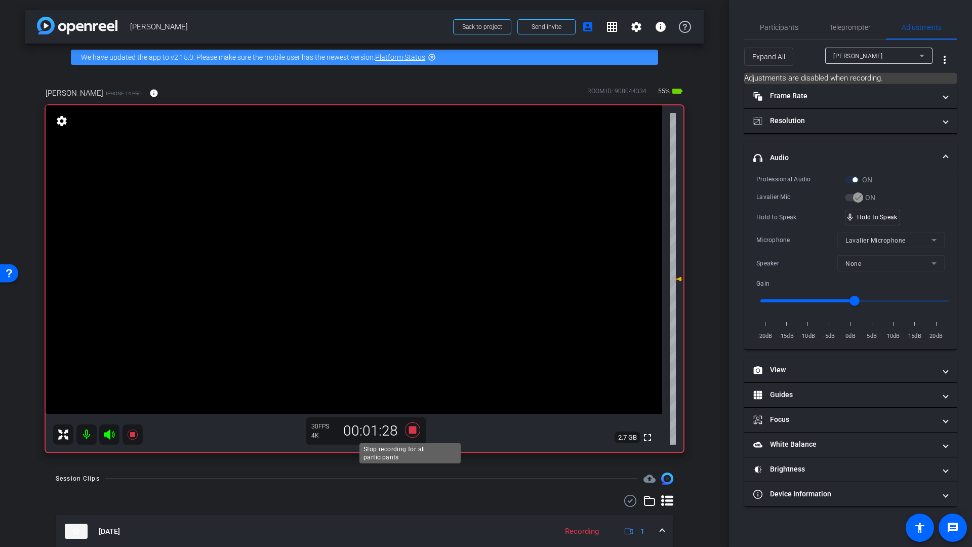
click at [410, 430] on icon at bounding box center [412, 429] width 15 height 15
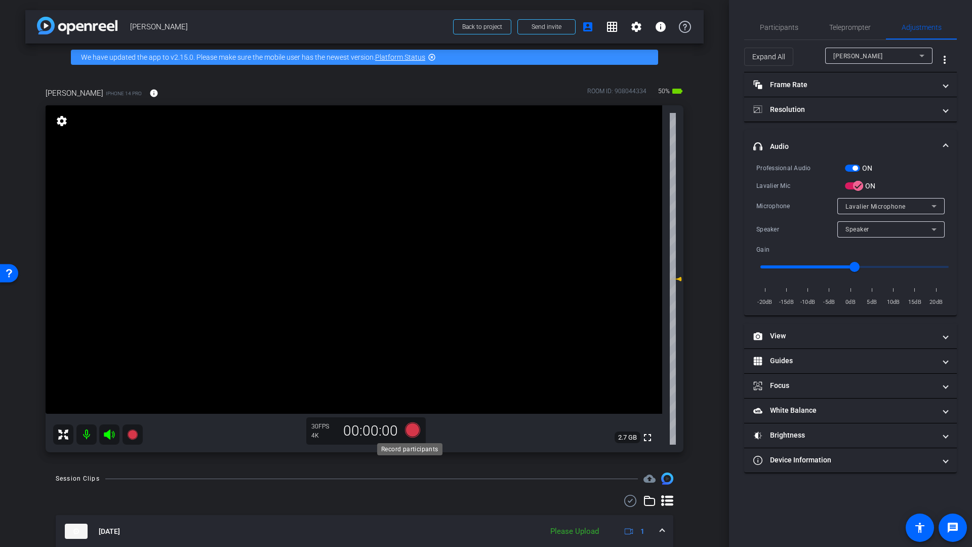
click at [408, 429] on icon at bounding box center [412, 429] width 15 height 15
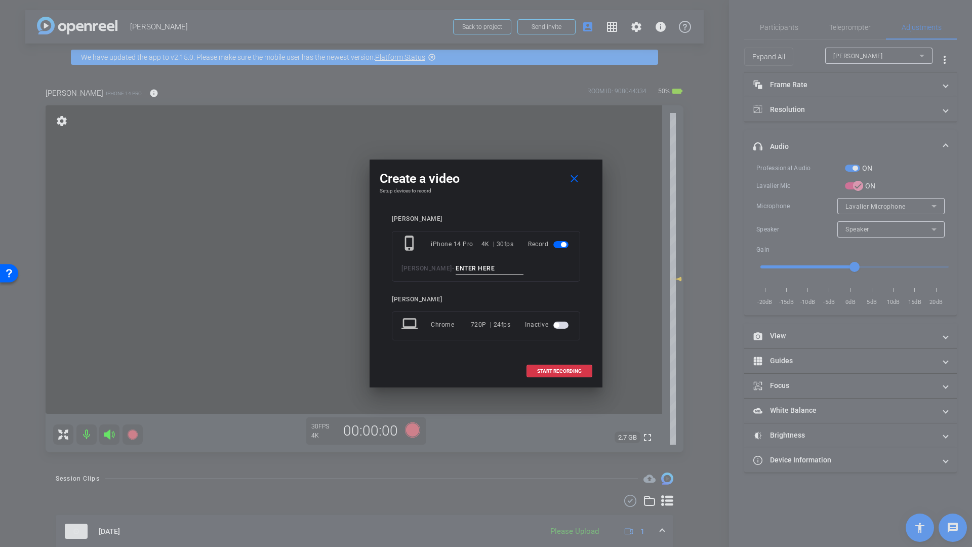
click at [468, 266] on input at bounding box center [490, 268] width 68 height 13
type input "Q7"
click at [558, 373] on span "START RECORDING" at bounding box center [559, 371] width 45 height 5
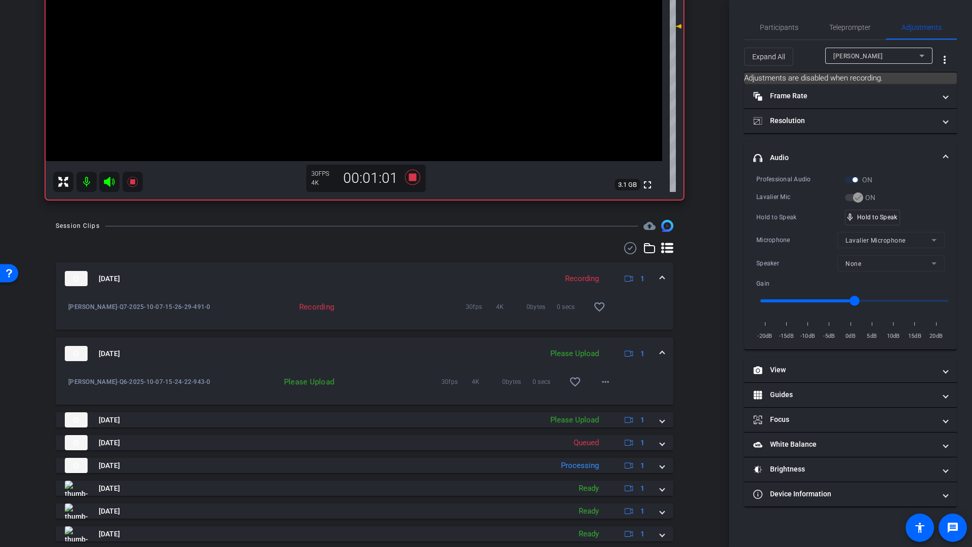
scroll to position [283, 0]
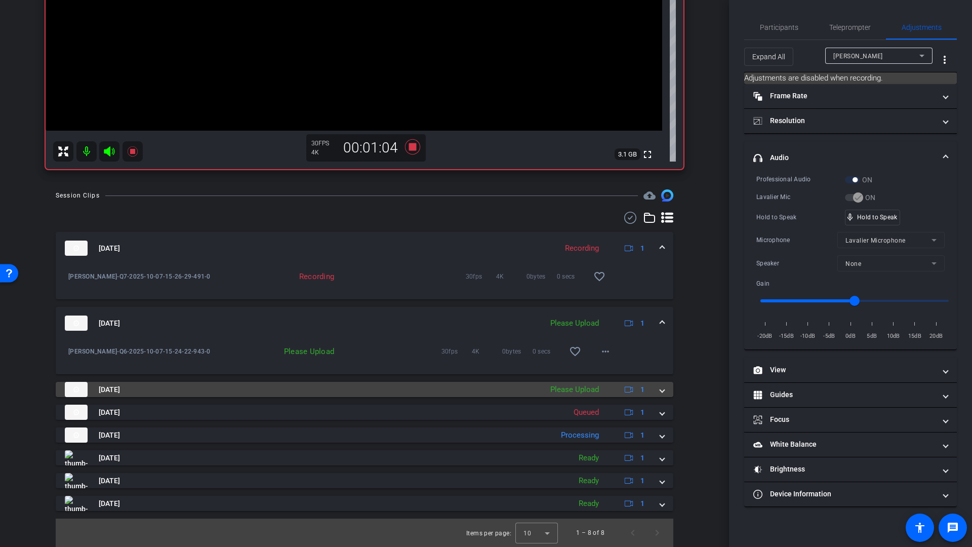
click at [660, 391] on span at bounding box center [662, 389] width 4 height 11
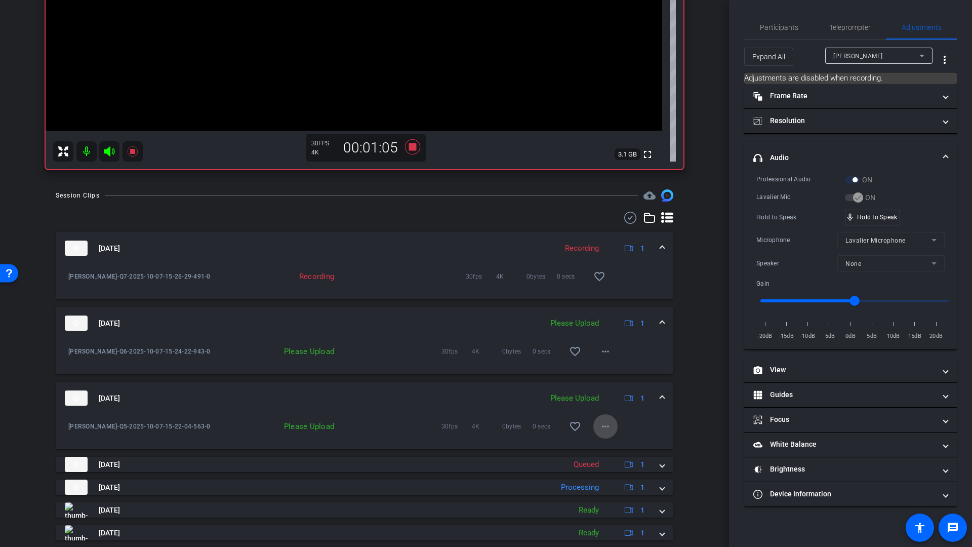
click at [602, 427] on mat-icon "more_horiz" at bounding box center [605, 426] width 12 height 12
drag, startPoint x: 605, startPoint y: 446, endPoint x: 606, endPoint y: 440, distance: 5.6
click at [606, 446] on span "Upload" at bounding box center [616, 447] width 41 height 12
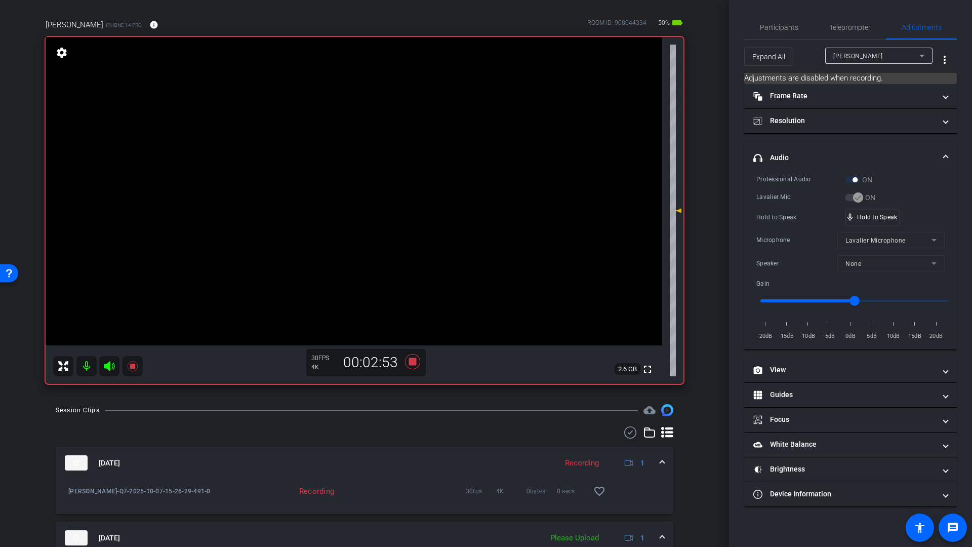
scroll to position [90, 0]
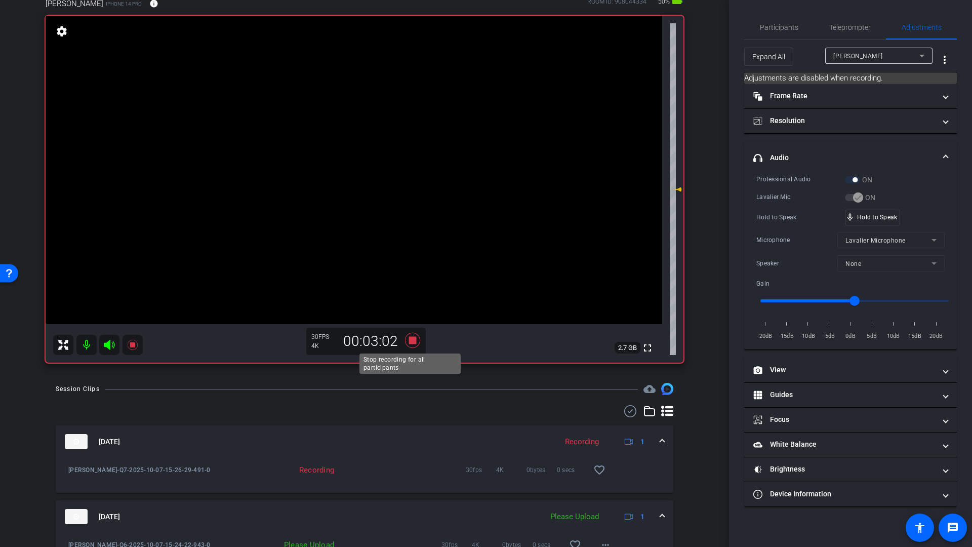
click at [412, 341] on icon at bounding box center [412, 340] width 15 height 15
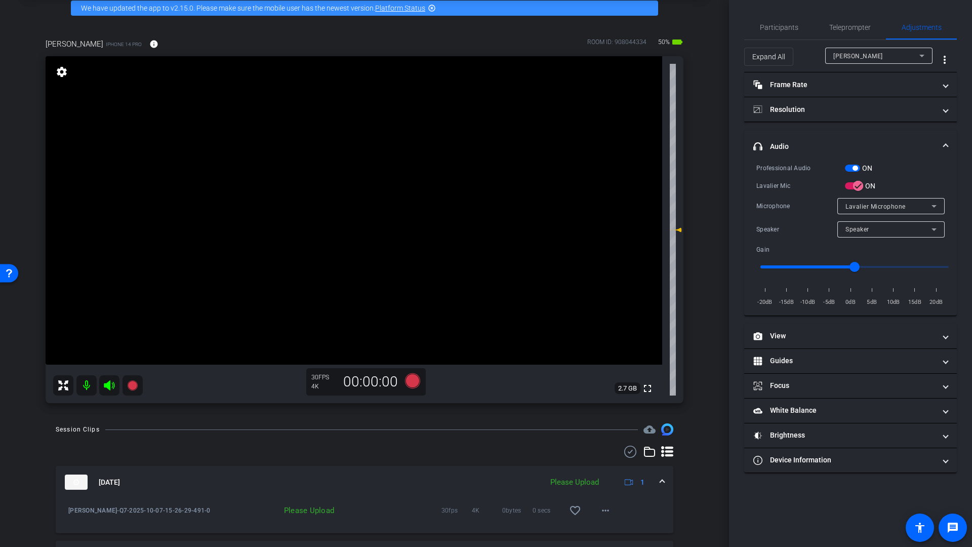
scroll to position [49, 0]
click at [410, 381] on icon at bounding box center [412, 381] width 15 height 15
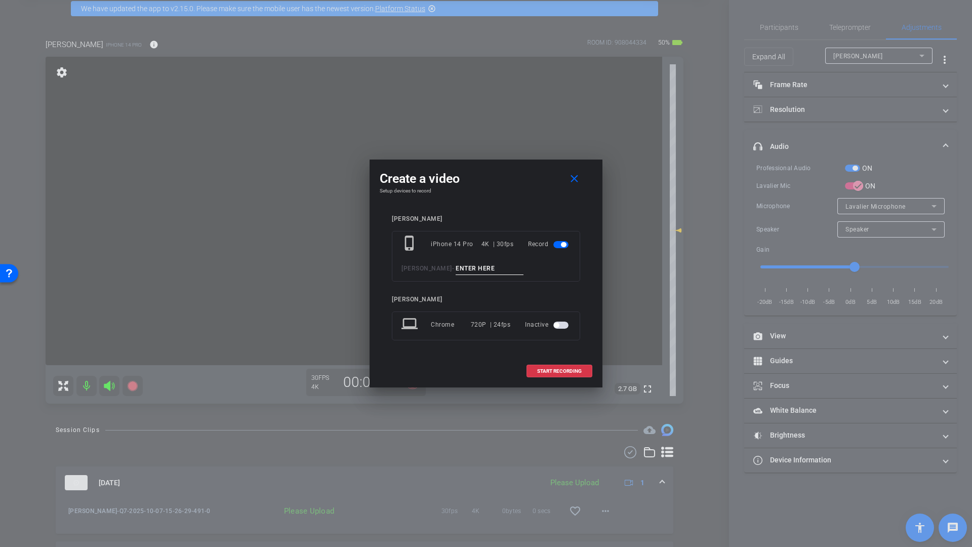
click at [470, 267] on input at bounding box center [490, 268] width 68 height 13
type input "Q8"
click at [566, 372] on span "START RECORDING" at bounding box center [559, 371] width 45 height 5
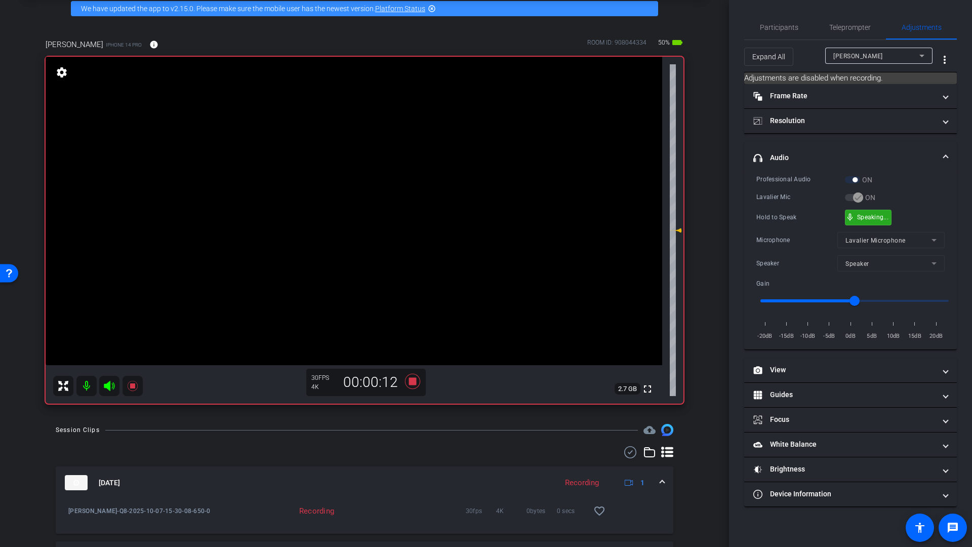
drag, startPoint x: 861, startPoint y: 217, endPoint x: 825, endPoint y: 237, distance: 41.0
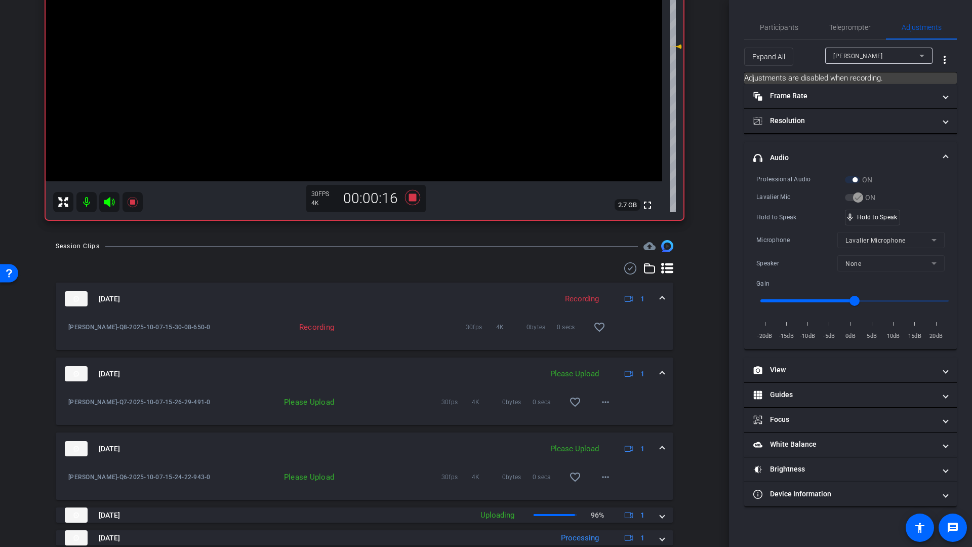
scroll to position [271, 0]
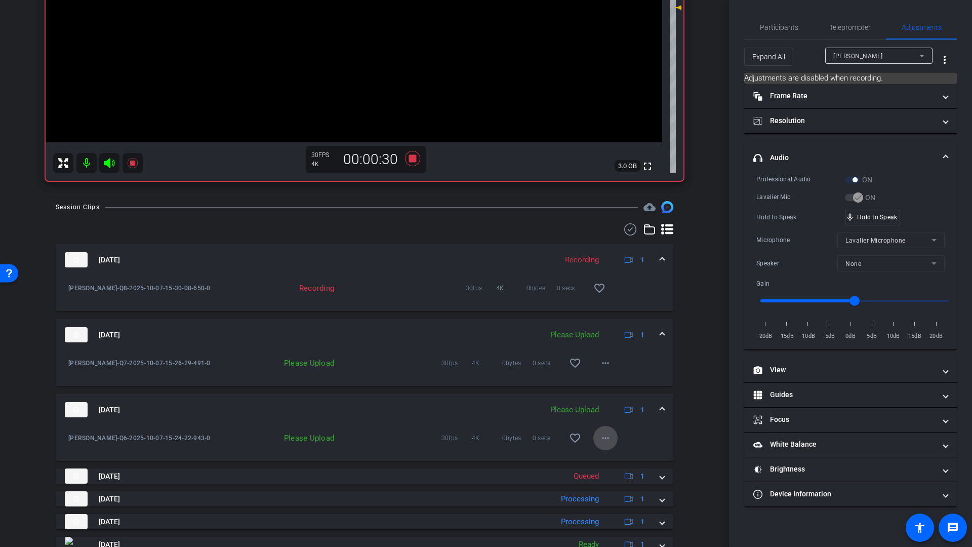
click at [601, 438] on mat-icon "more_horiz" at bounding box center [605, 438] width 12 height 12
drag, startPoint x: 604, startPoint y: 459, endPoint x: 610, endPoint y: 458, distance: 5.7
click at [605, 459] on span "Upload" at bounding box center [616, 459] width 41 height 12
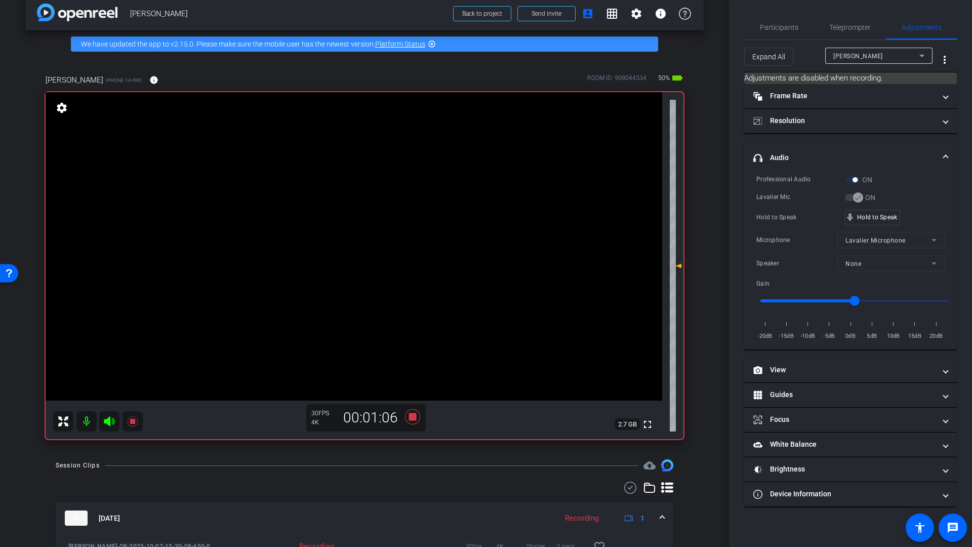
scroll to position [11, 0]
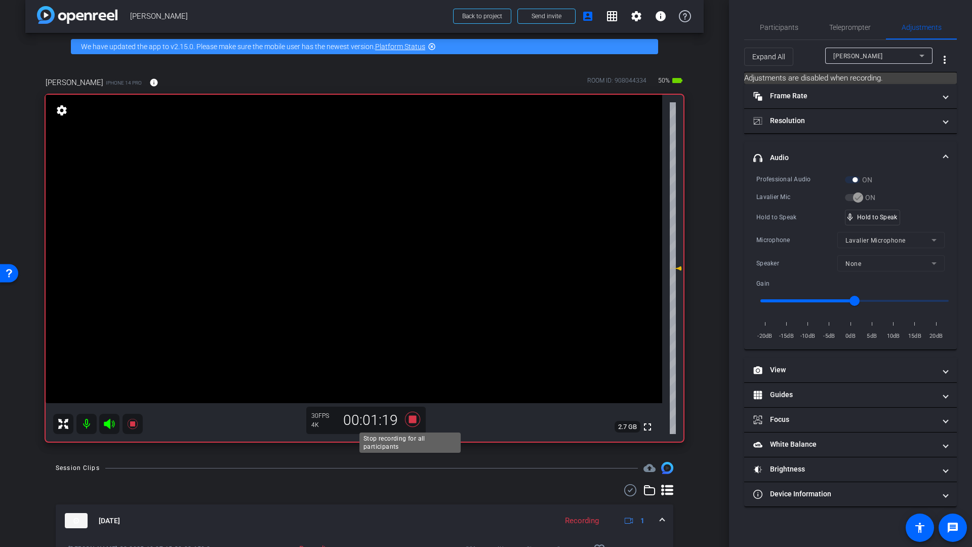
click at [409, 418] on icon at bounding box center [412, 419] width 15 height 15
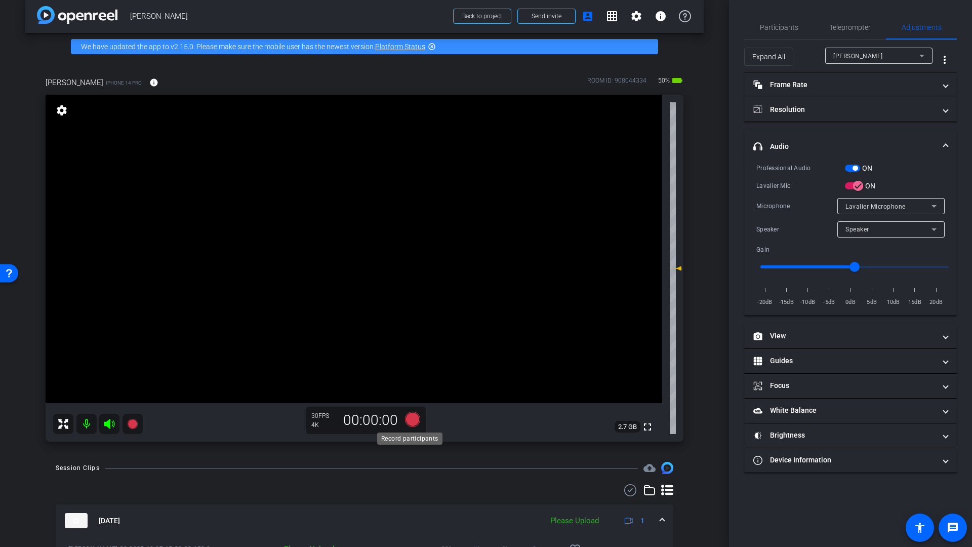
click at [409, 419] on icon at bounding box center [412, 419] width 15 height 15
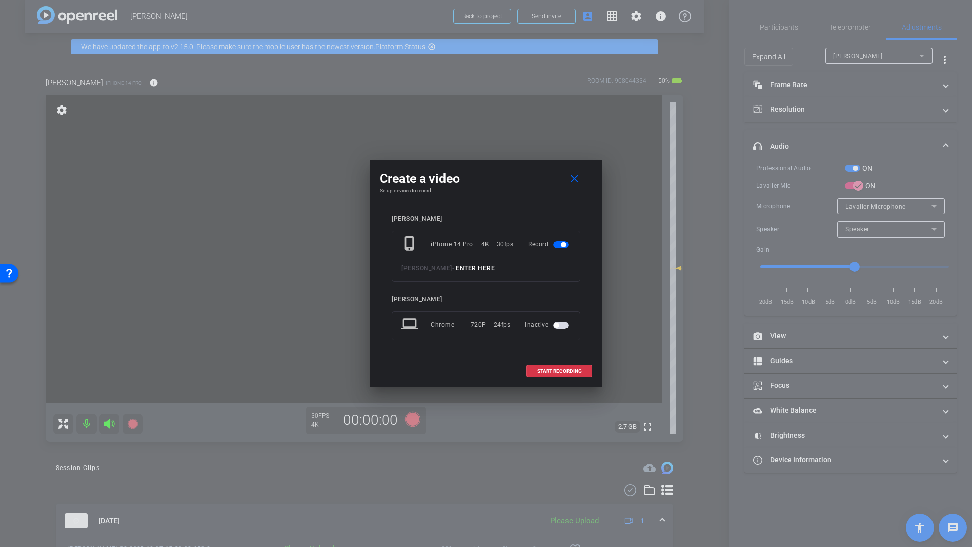
click at [459, 267] on input at bounding box center [490, 268] width 68 height 13
type input "Q9"
click at [555, 370] on span "START RECORDING" at bounding box center [559, 371] width 45 height 5
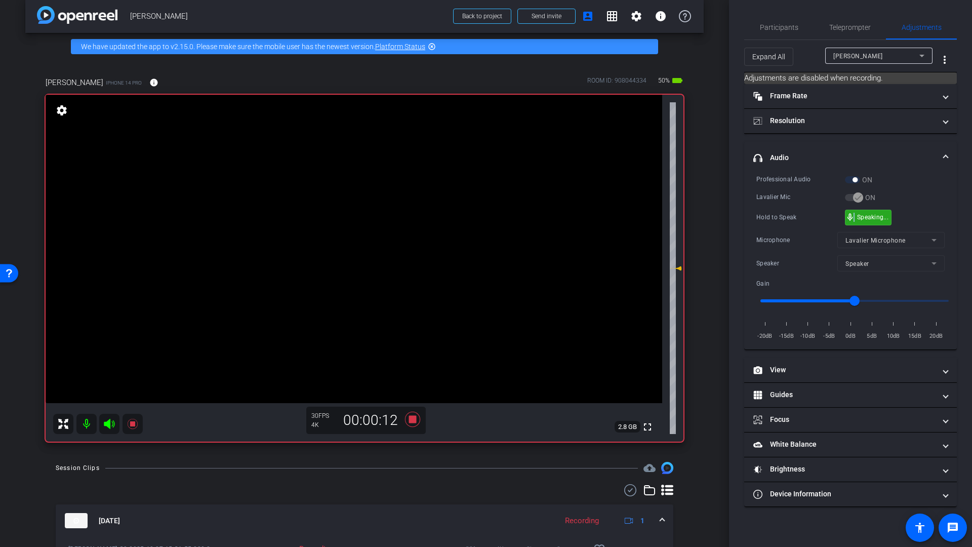
click at [853, 216] on span "mic_none" at bounding box center [849, 217] width 9 height 9
drag, startPoint x: 531, startPoint y: 461, endPoint x: 535, endPoint y: 458, distance: 5.5
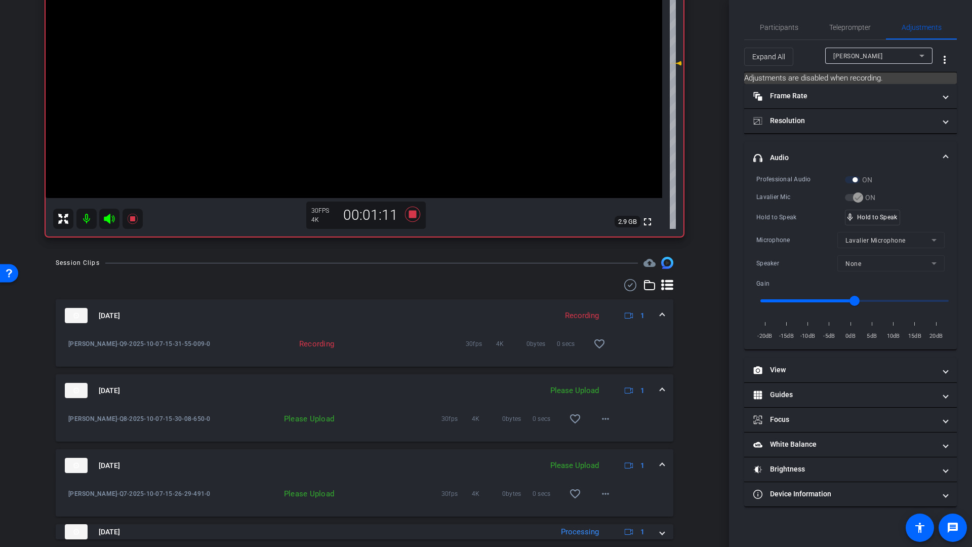
scroll to position [283, 0]
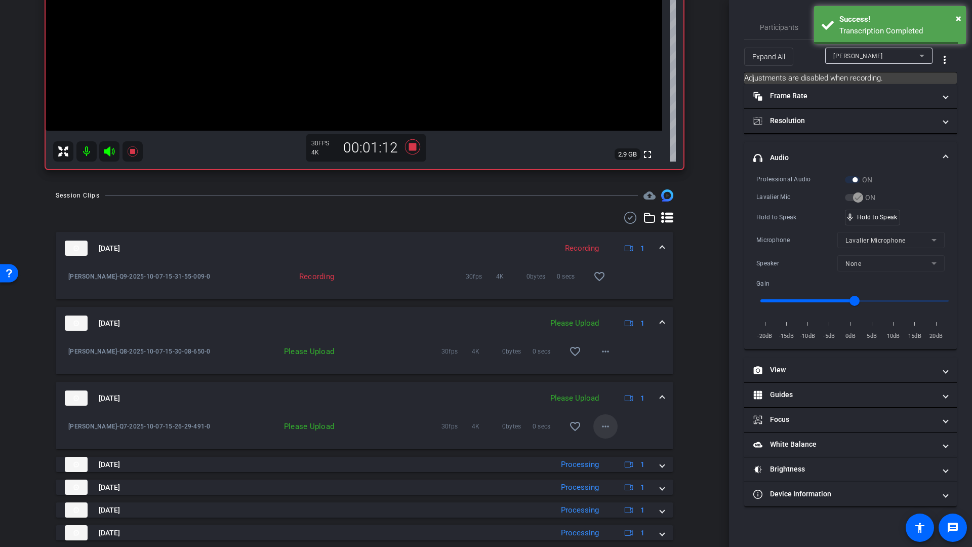
click at [599, 427] on mat-icon "more_horiz" at bounding box center [605, 426] width 12 height 12
click at [609, 447] on span "Upload" at bounding box center [616, 447] width 41 height 12
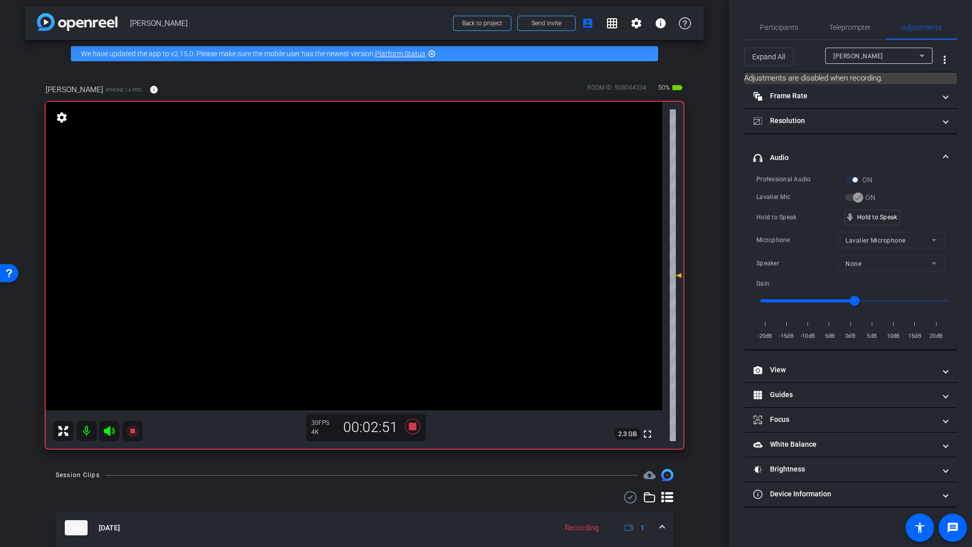
scroll to position [0, 0]
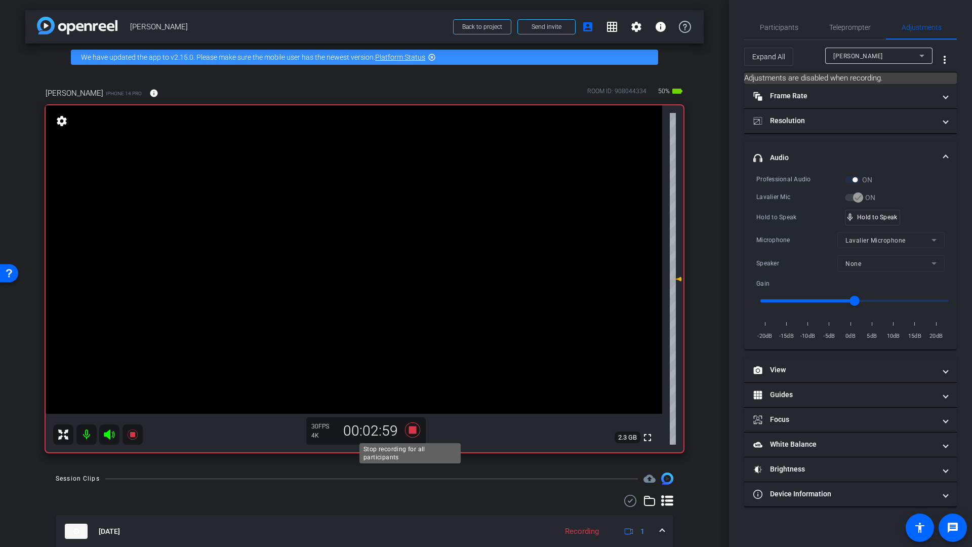
click at [412, 430] on icon at bounding box center [412, 429] width 15 height 15
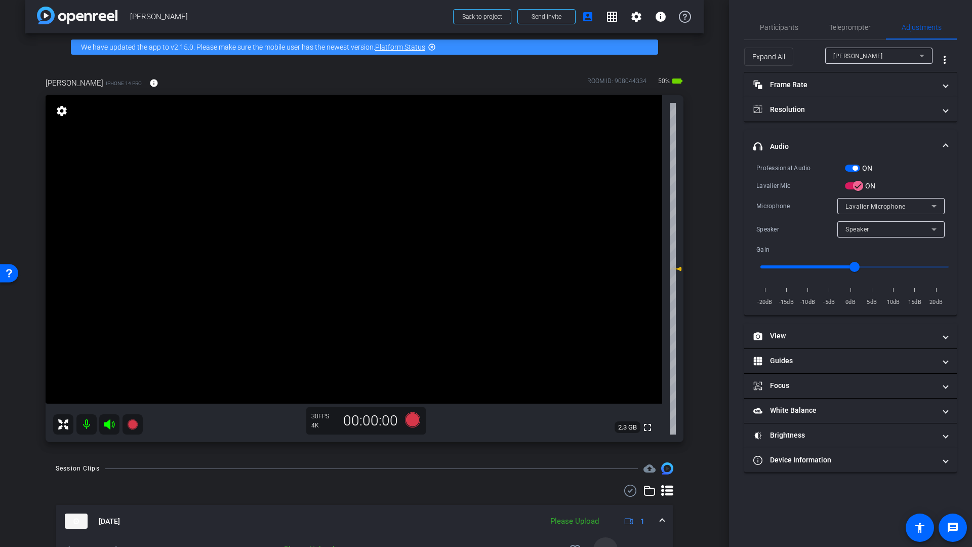
scroll to position [84, 0]
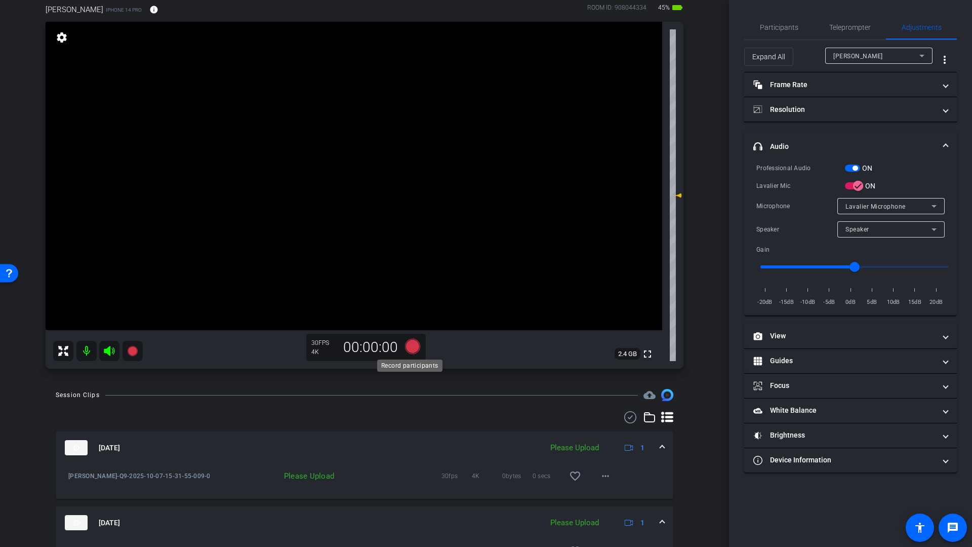
click at [413, 346] on icon at bounding box center [412, 346] width 15 height 15
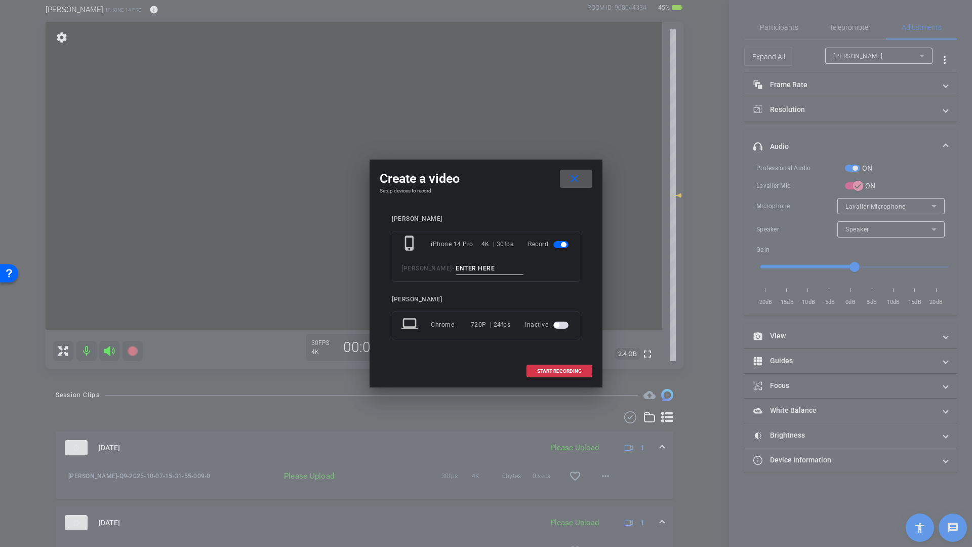
click at [460, 267] on input at bounding box center [490, 268] width 68 height 13
type input "Q10"
click at [548, 369] on span "START RECORDING" at bounding box center [559, 371] width 45 height 5
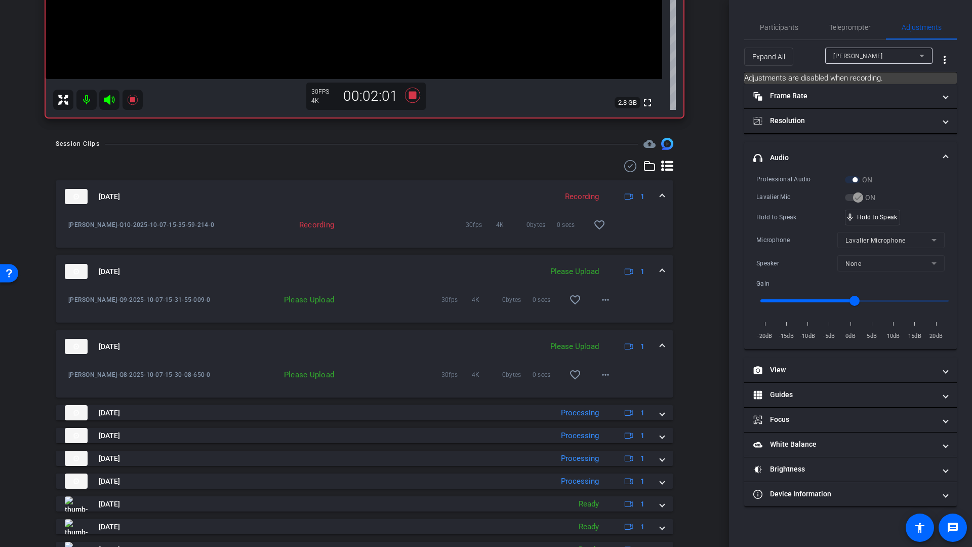
scroll to position [338, 0]
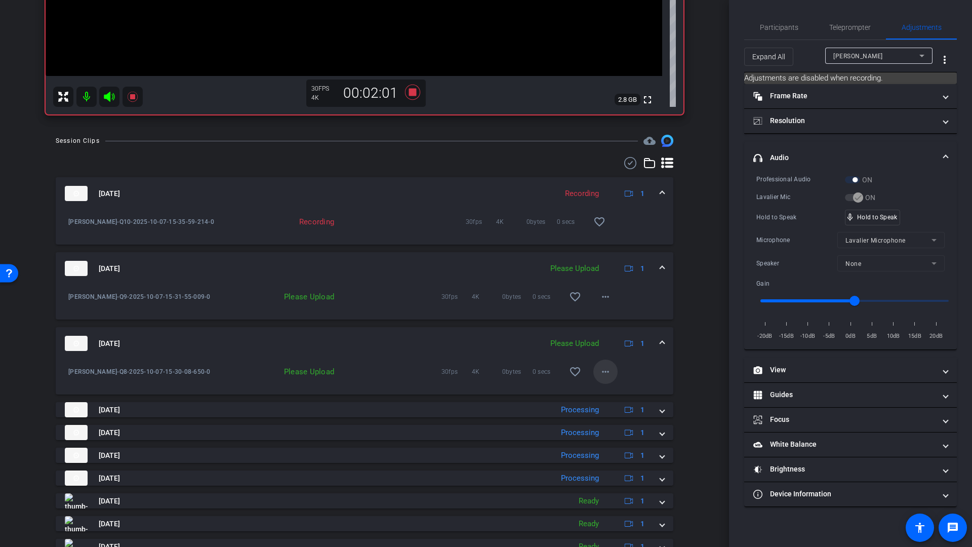
click at [606, 373] on mat-icon "more_horiz" at bounding box center [605, 372] width 12 height 12
click at [608, 394] on span "Upload" at bounding box center [616, 393] width 41 height 12
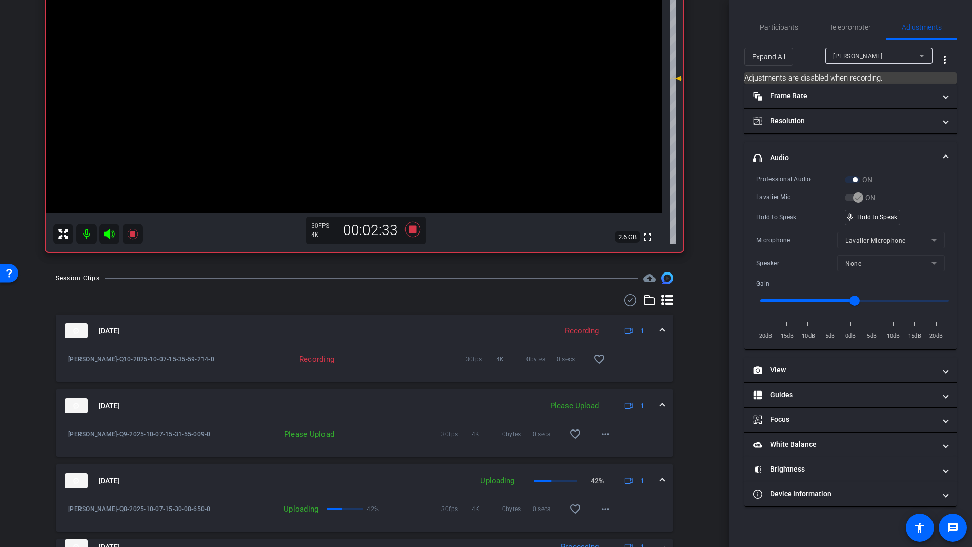
scroll to position [110, 0]
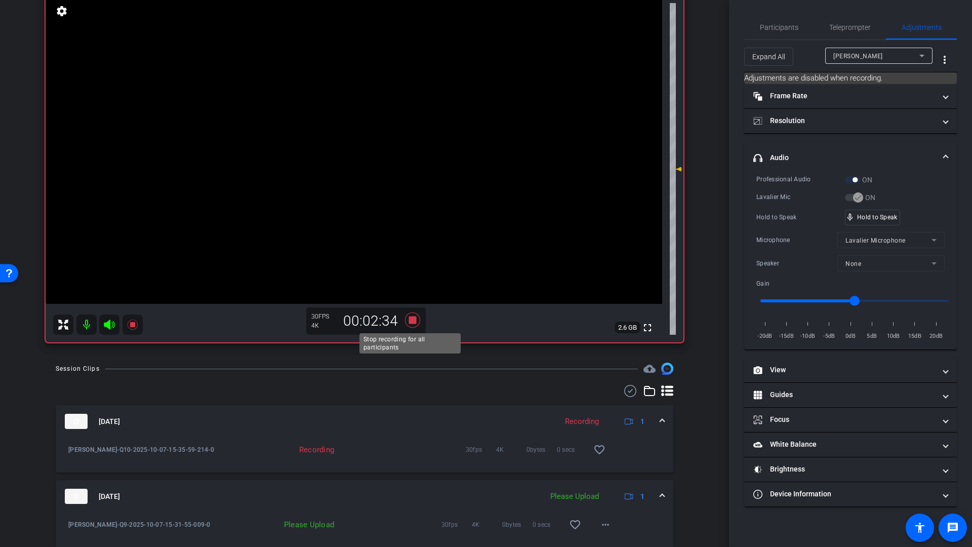
click at [415, 321] on icon at bounding box center [412, 320] width 24 height 18
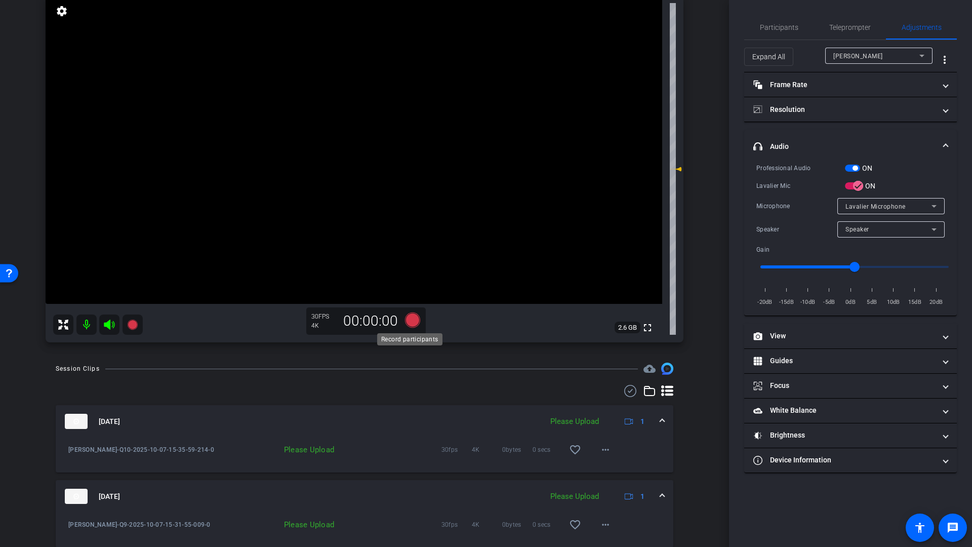
click at [411, 320] on icon at bounding box center [412, 319] width 15 height 15
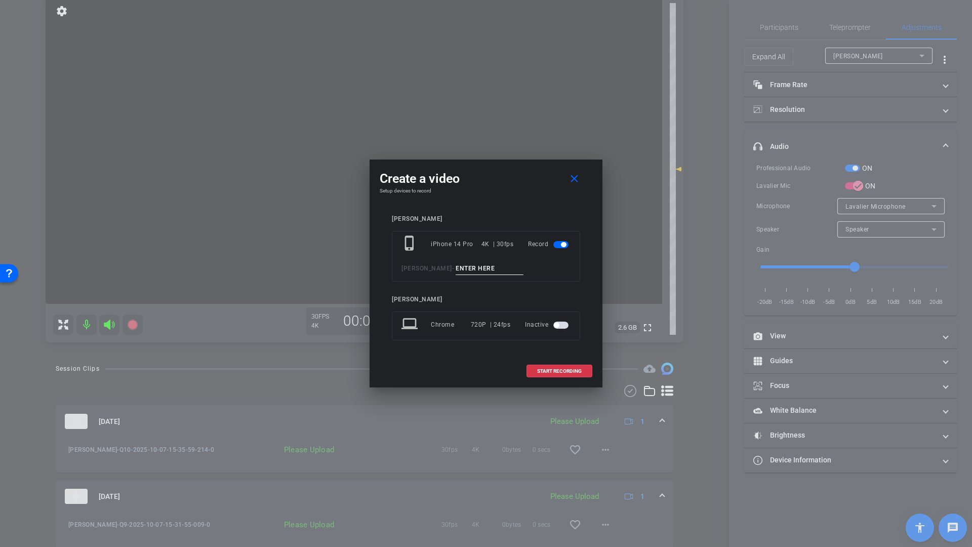
click at [472, 268] on input at bounding box center [490, 268] width 68 height 13
type input "Q11"
click at [549, 370] on span "START RECORDING" at bounding box center [559, 371] width 45 height 5
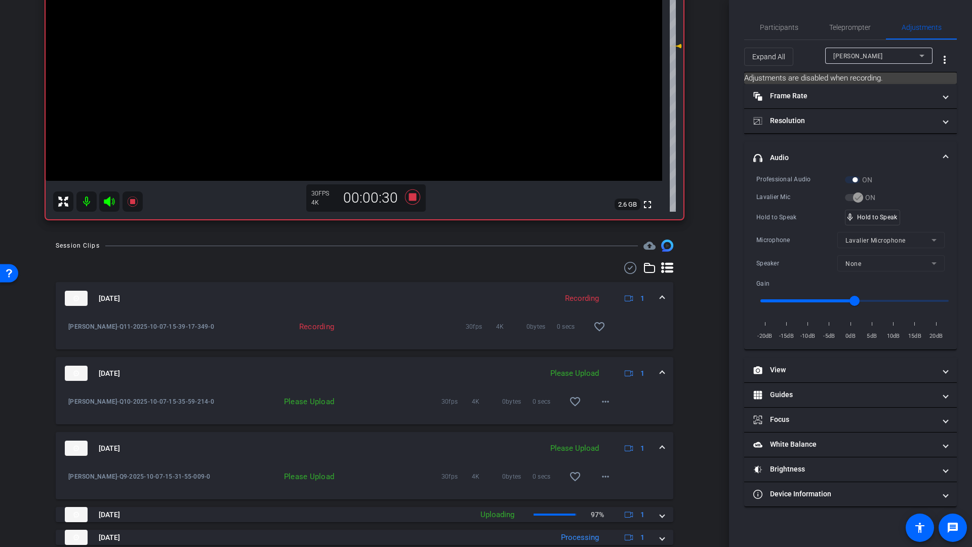
scroll to position [306, 0]
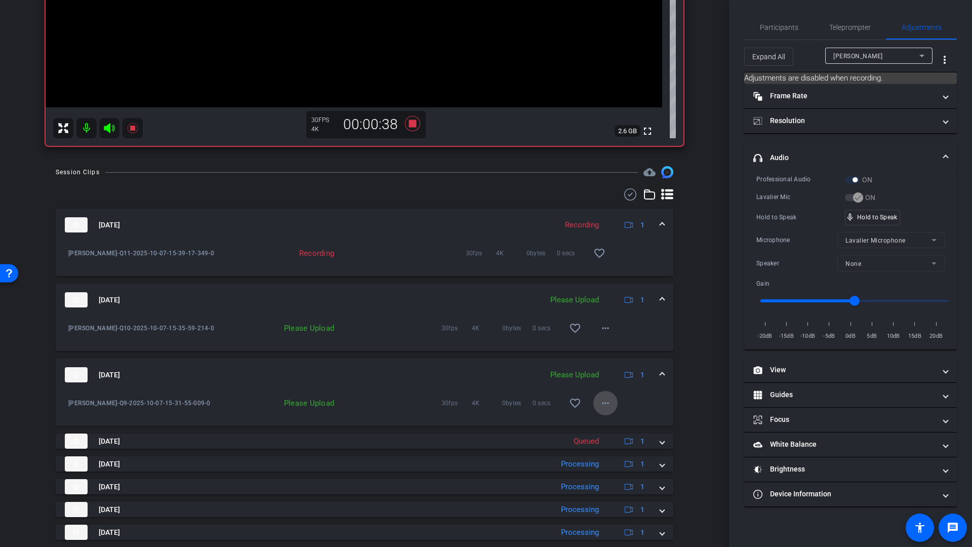
click at [603, 404] on mat-icon "more_horiz" at bounding box center [605, 403] width 12 height 12
drag, startPoint x: 609, startPoint y: 422, endPoint x: 616, endPoint y: 423, distance: 6.8
click at [609, 422] on span "Upload" at bounding box center [616, 424] width 41 height 12
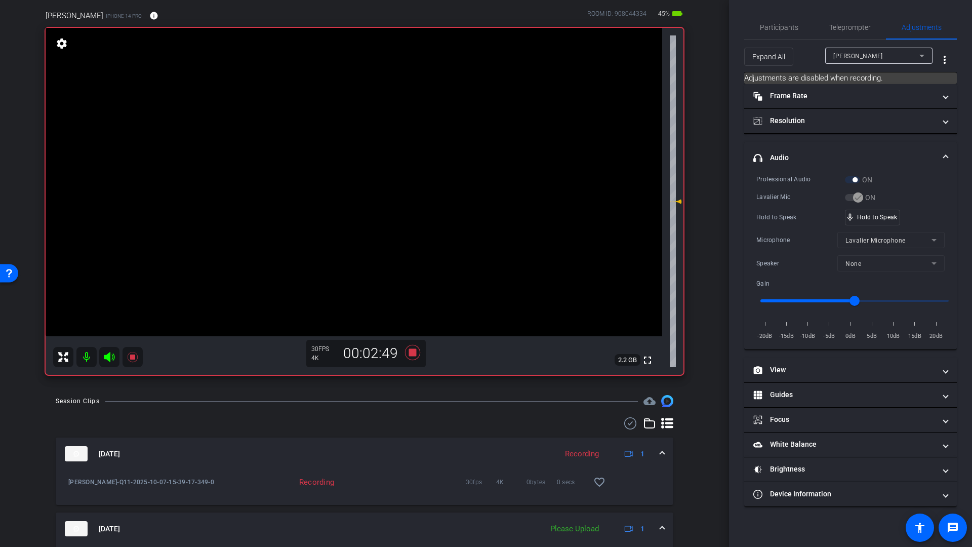
scroll to position [76, 0]
click at [409, 355] on icon at bounding box center [412, 353] width 15 height 15
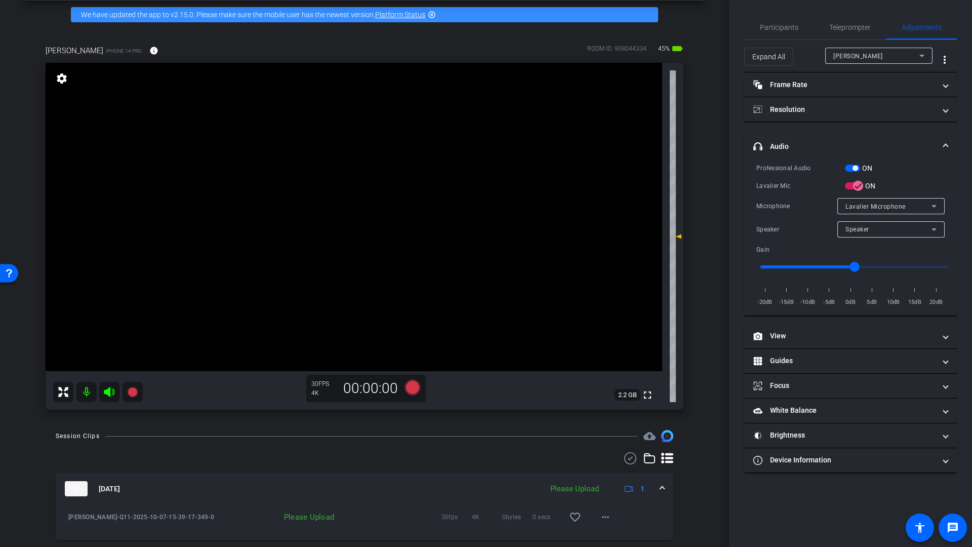
scroll to position [41, 0]
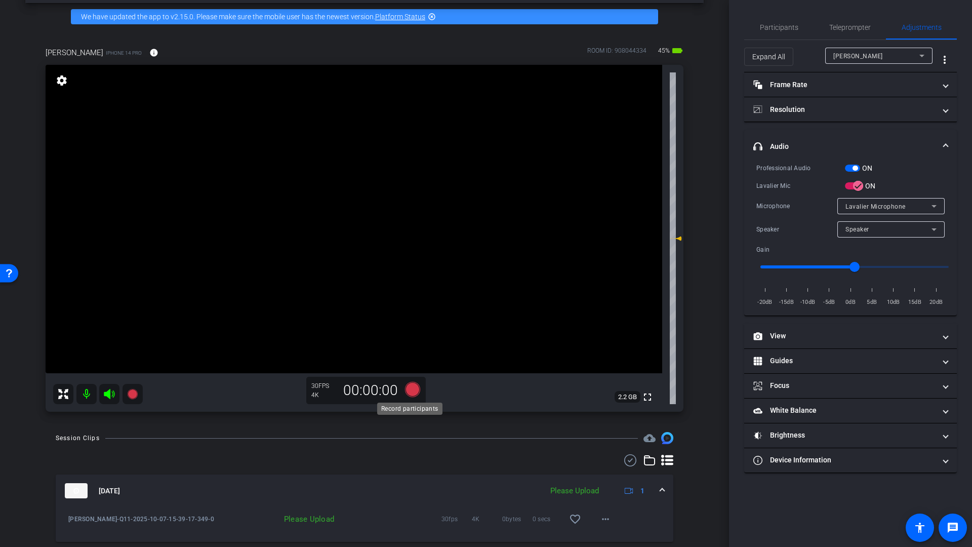
click at [410, 389] on icon at bounding box center [412, 389] width 15 height 15
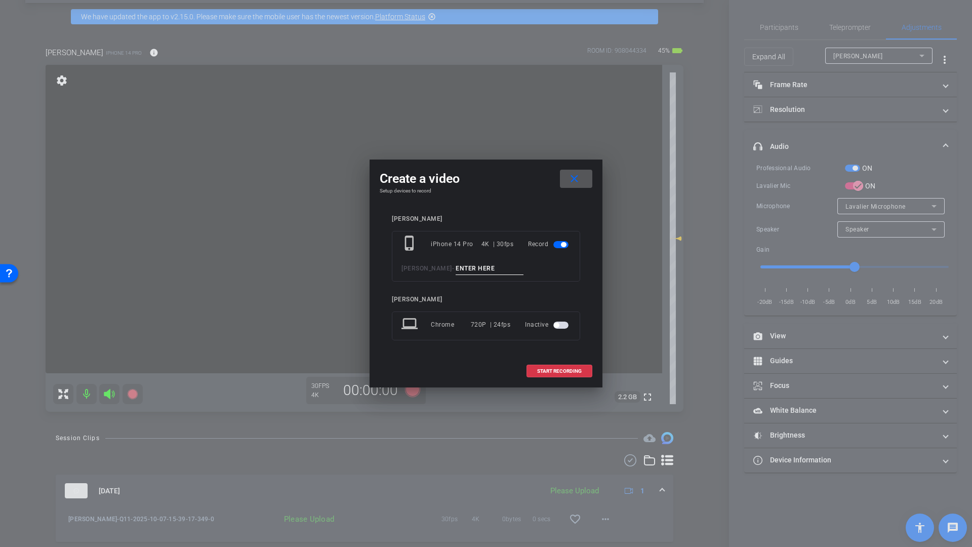
click at [478, 267] on input at bounding box center [490, 268] width 68 height 13
type input "Q12"
click at [547, 374] on span at bounding box center [559, 371] width 65 height 24
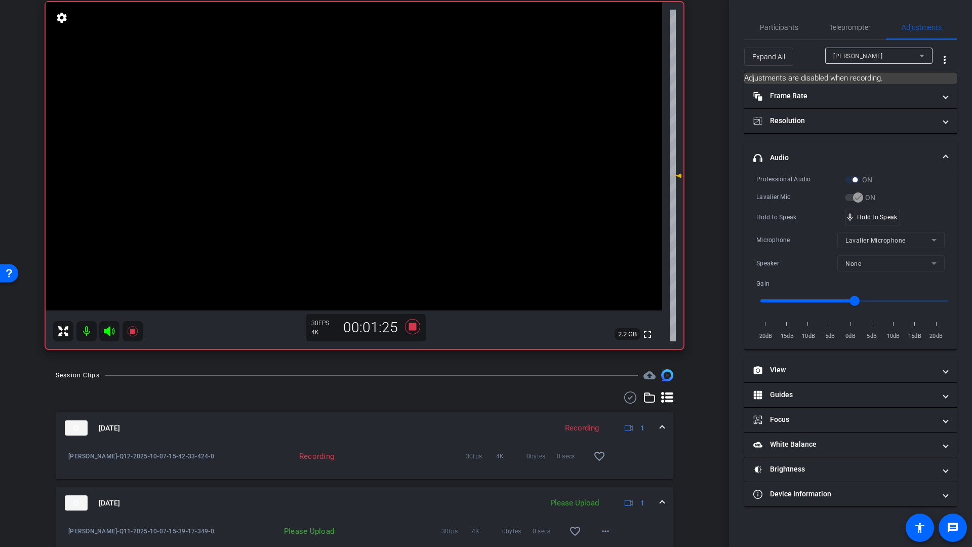
scroll to position [0, 0]
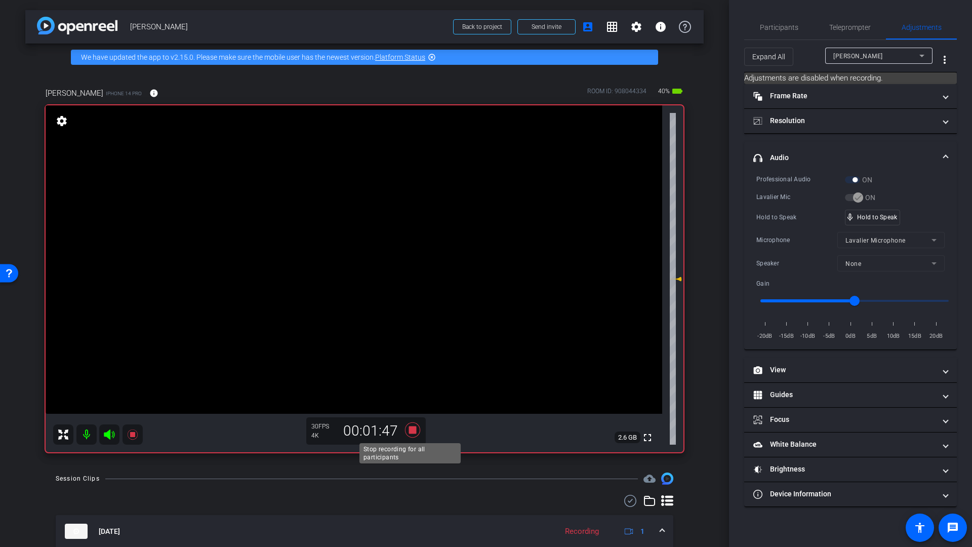
click at [411, 431] on icon at bounding box center [412, 429] width 15 height 15
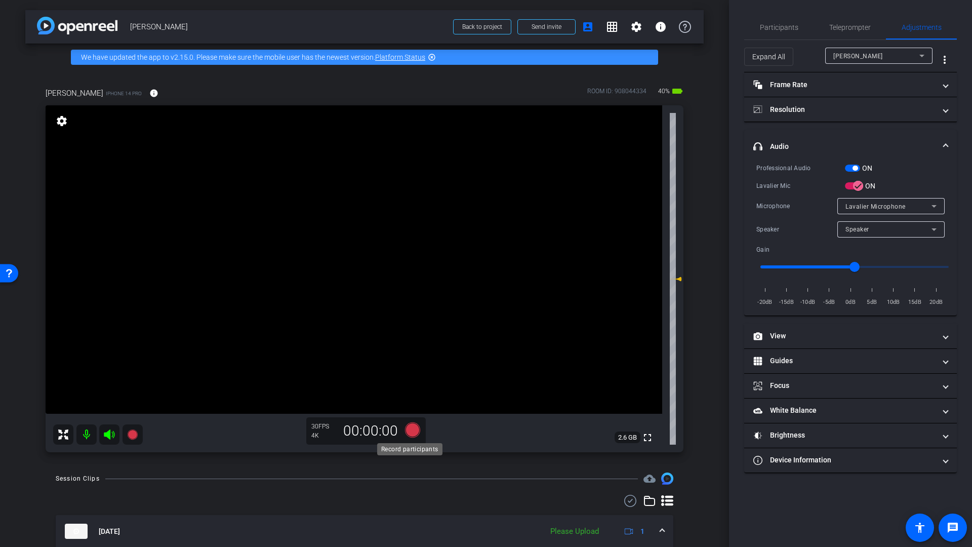
click at [410, 431] on icon at bounding box center [412, 429] width 15 height 15
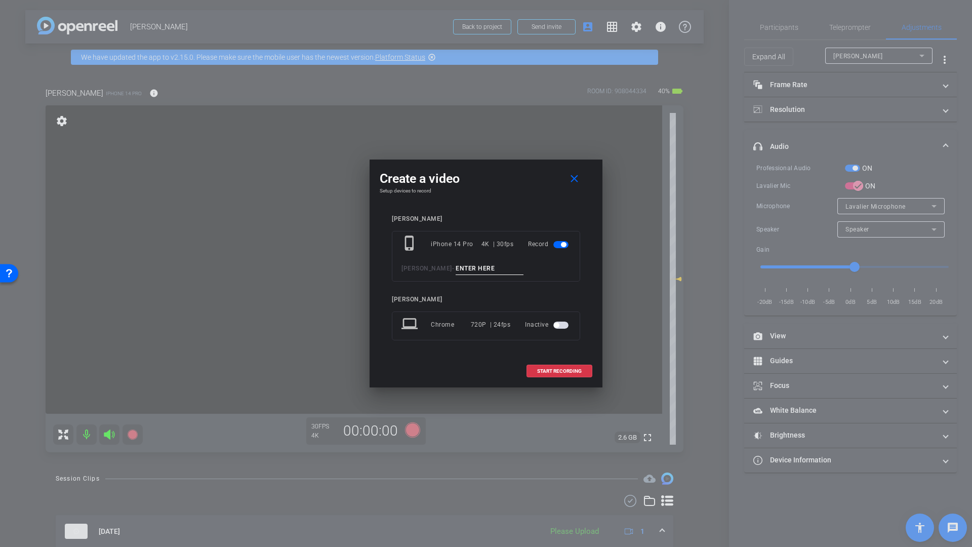
click at [469, 264] on input at bounding box center [490, 268] width 68 height 13
type input "Q12b Events and team buidling"
click at [553, 370] on span "START RECORDING" at bounding box center [559, 371] width 45 height 5
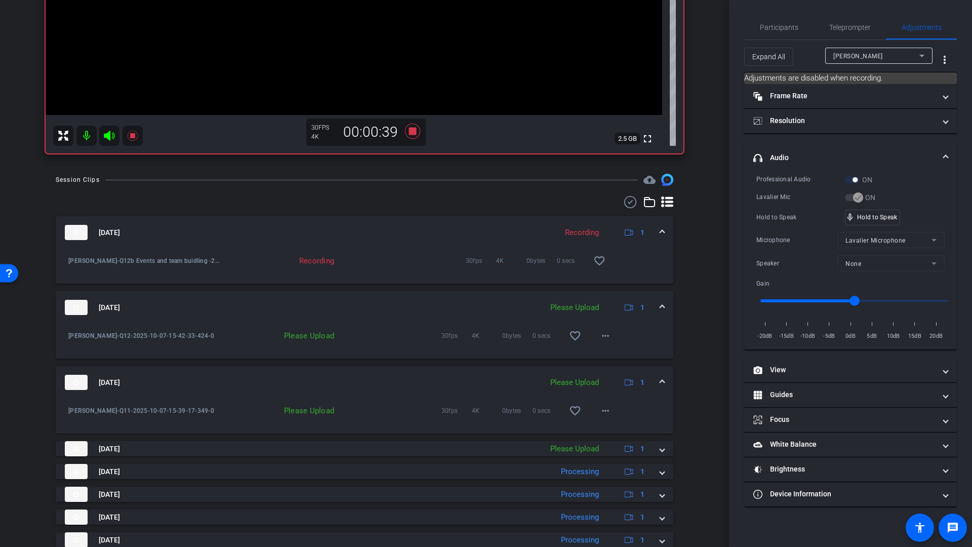
scroll to position [314, 0]
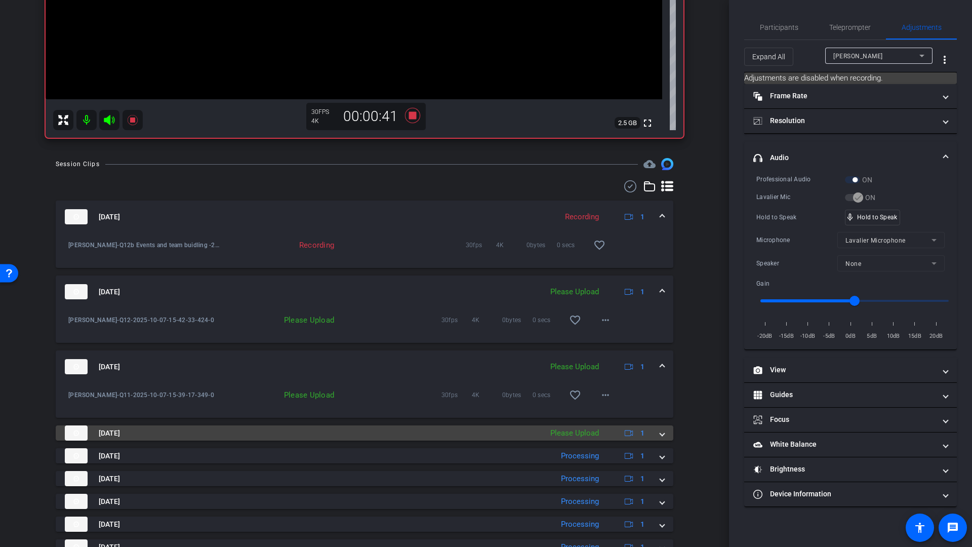
click at [660, 434] on span at bounding box center [662, 433] width 4 height 11
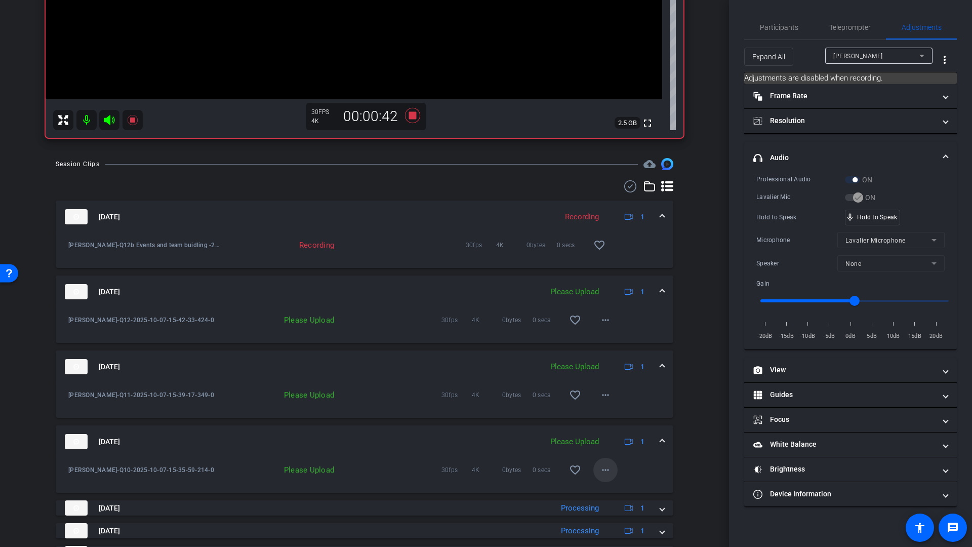
click at [602, 472] on mat-icon "more_horiz" at bounding box center [605, 470] width 12 height 12
click at [607, 494] on span "Upload" at bounding box center [616, 491] width 41 height 12
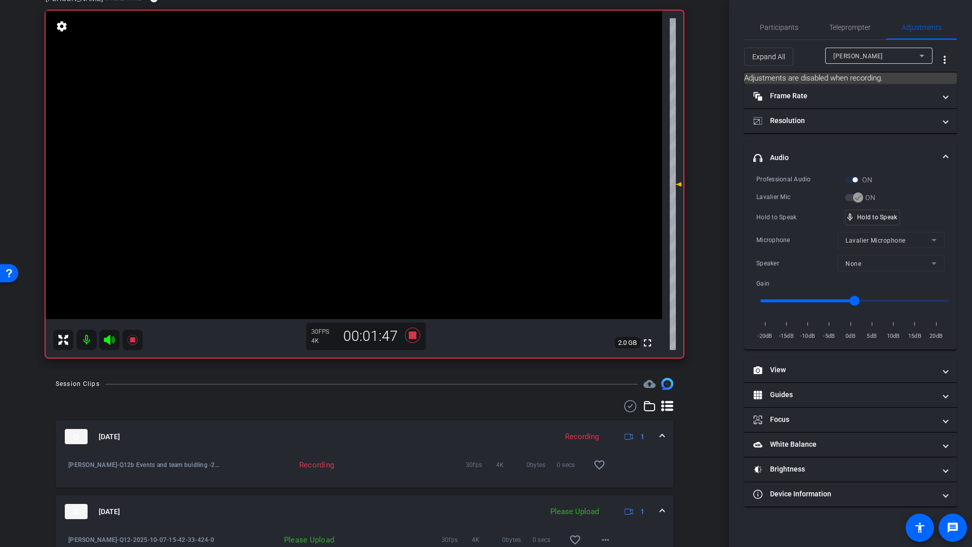
scroll to position [90, 0]
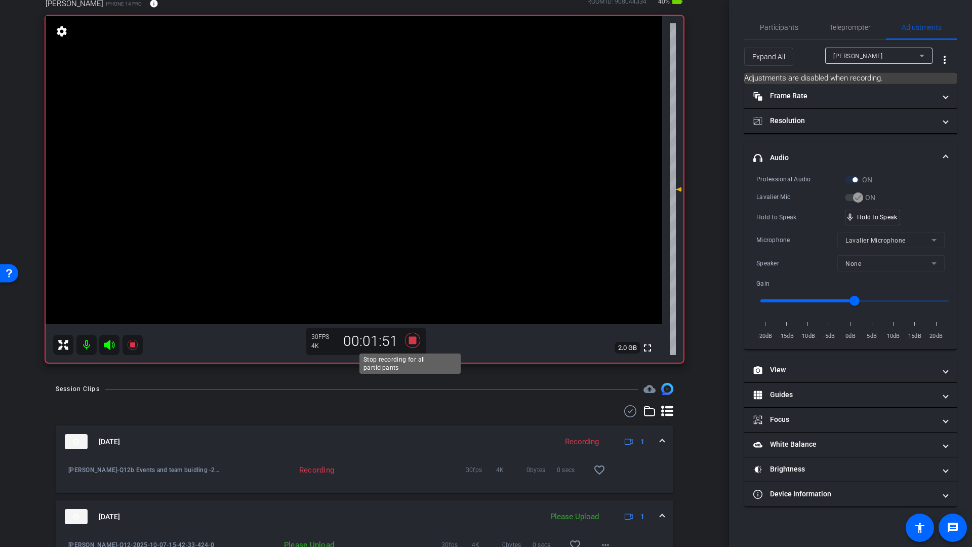
click at [411, 342] on icon at bounding box center [412, 340] width 15 height 15
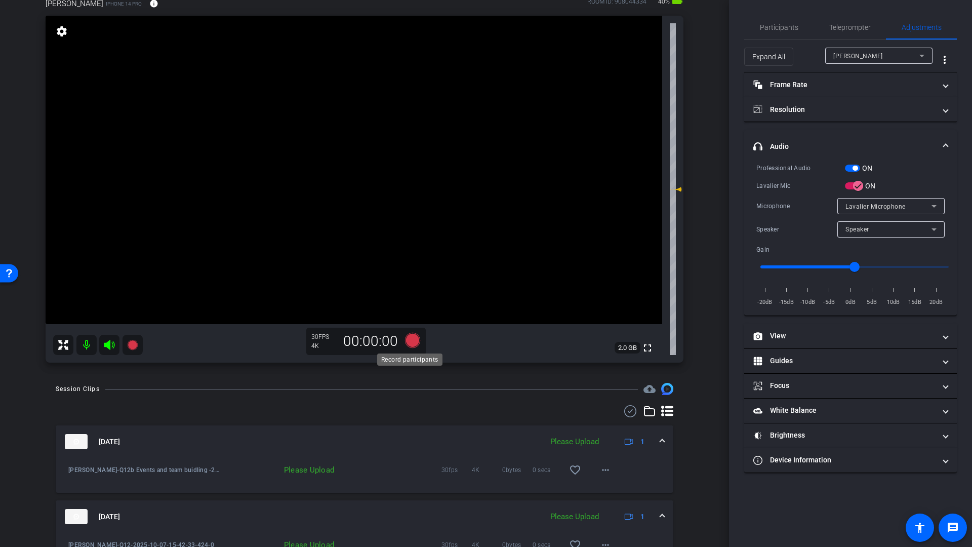
click at [409, 340] on icon at bounding box center [412, 340] width 15 height 15
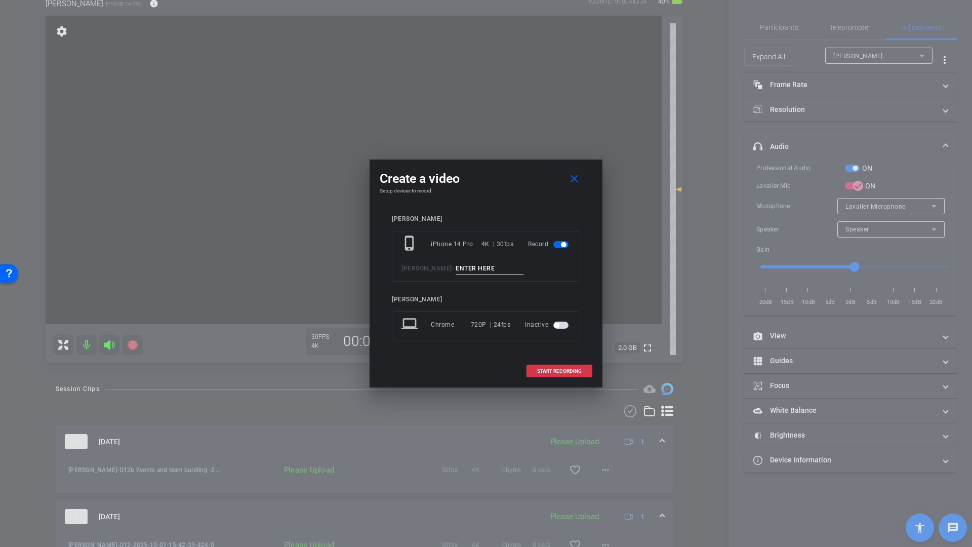
click at [459, 270] on input at bounding box center [490, 268] width 68 height 13
type input "Q13"
click at [551, 370] on span "START RECORDING" at bounding box center [559, 371] width 45 height 5
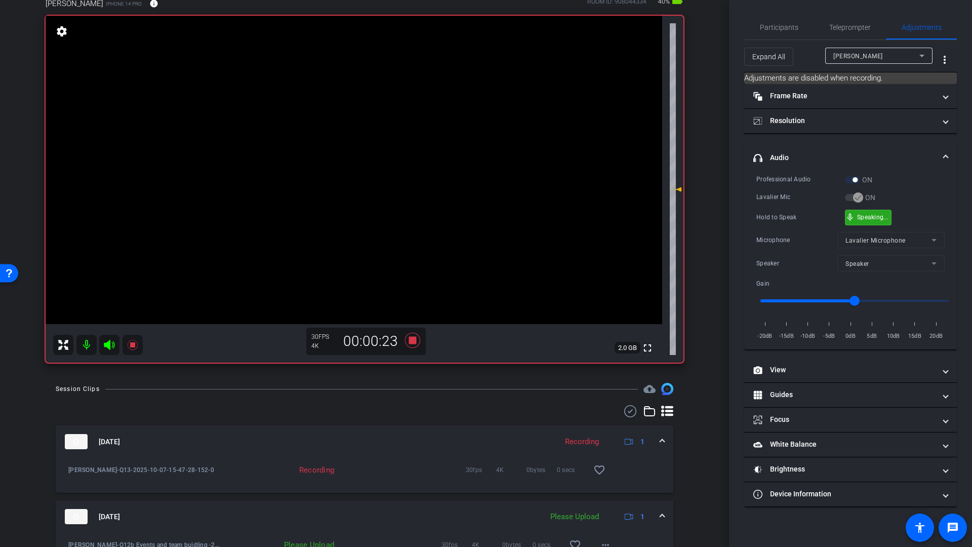
click at [871, 222] on div "mic_none Speaking..." at bounding box center [868, 217] width 46 height 15
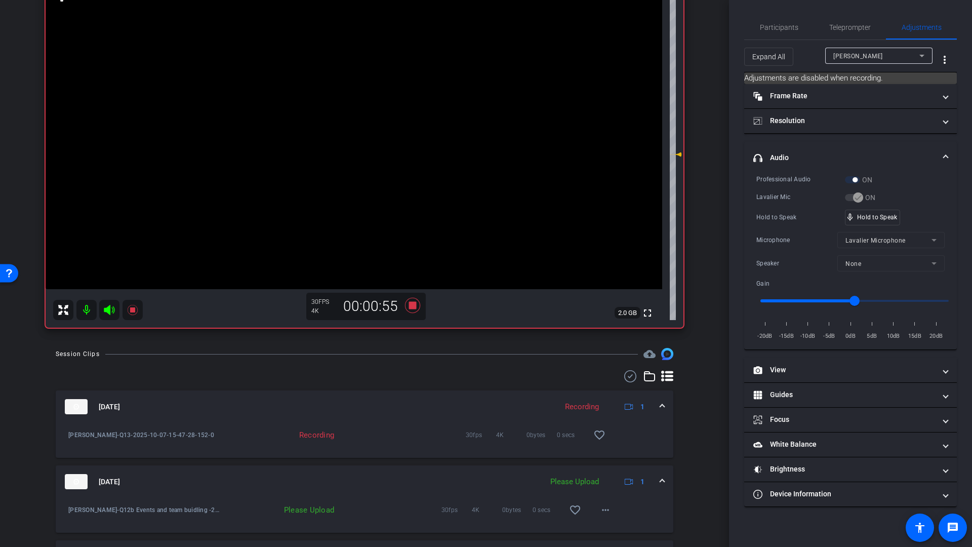
scroll to position [77, 0]
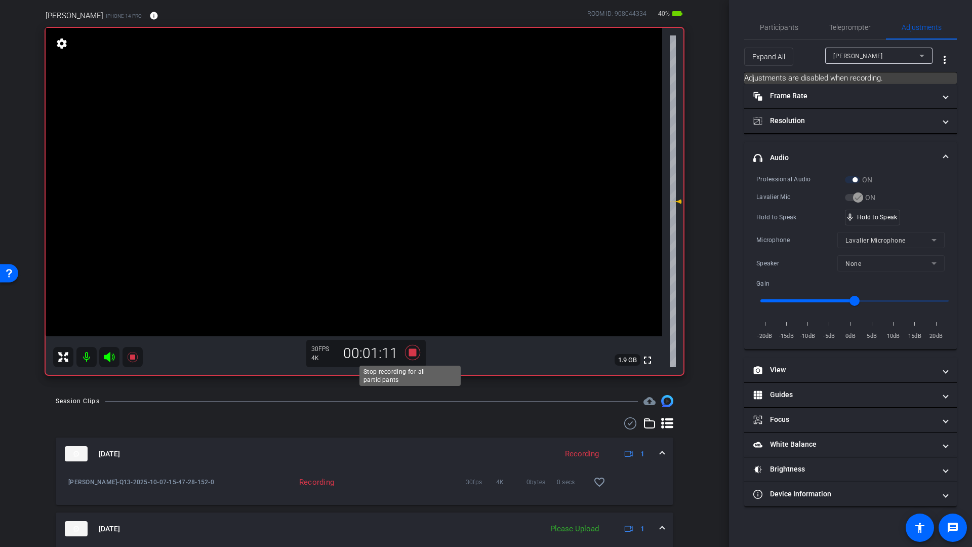
click at [409, 353] on icon at bounding box center [412, 352] width 15 height 15
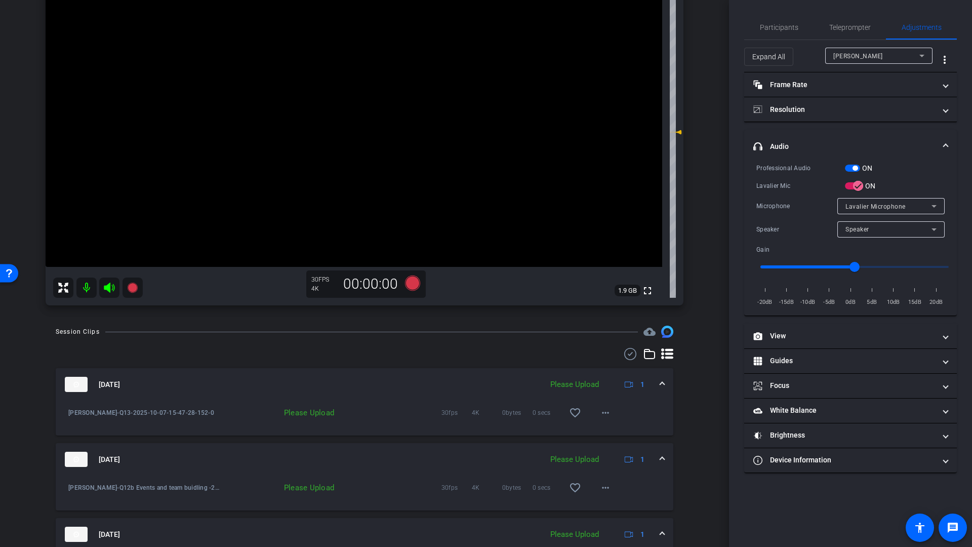
scroll to position [147, 0]
drag, startPoint x: 768, startPoint y: 28, endPoint x: 800, endPoint y: 48, distance: 37.5
click at [768, 28] on span "Participants" at bounding box center [779, 27] width 38 height 7
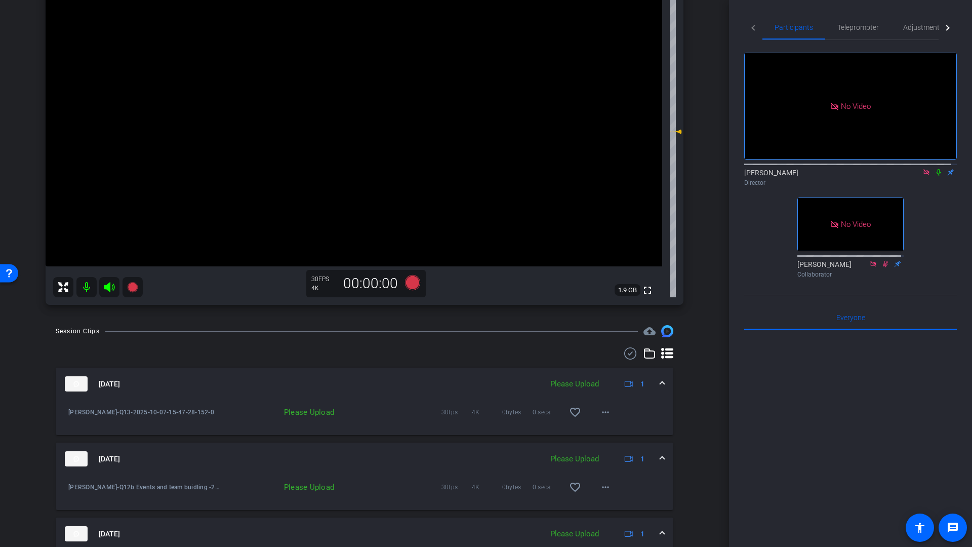
click at [923, 169] on icon at bounding box center [926, 172] width 6 height 6
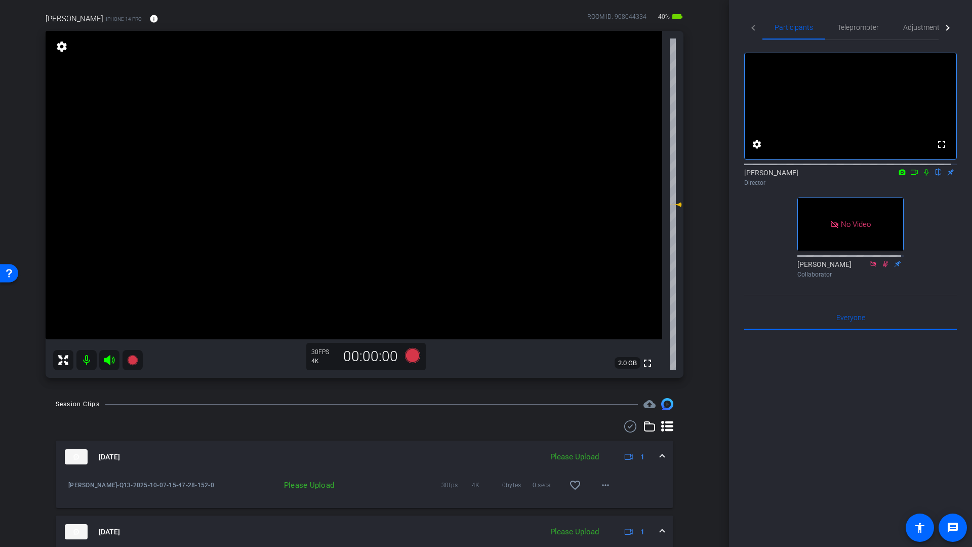
scroll to position [36, 0]
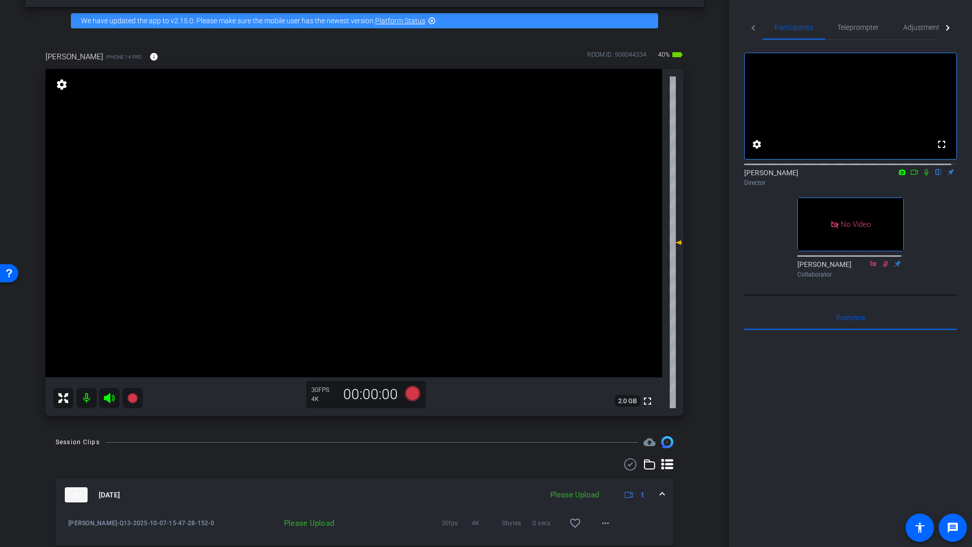
click at [924, 176] on icon at bounding box center [926, 172] width 4 height 7
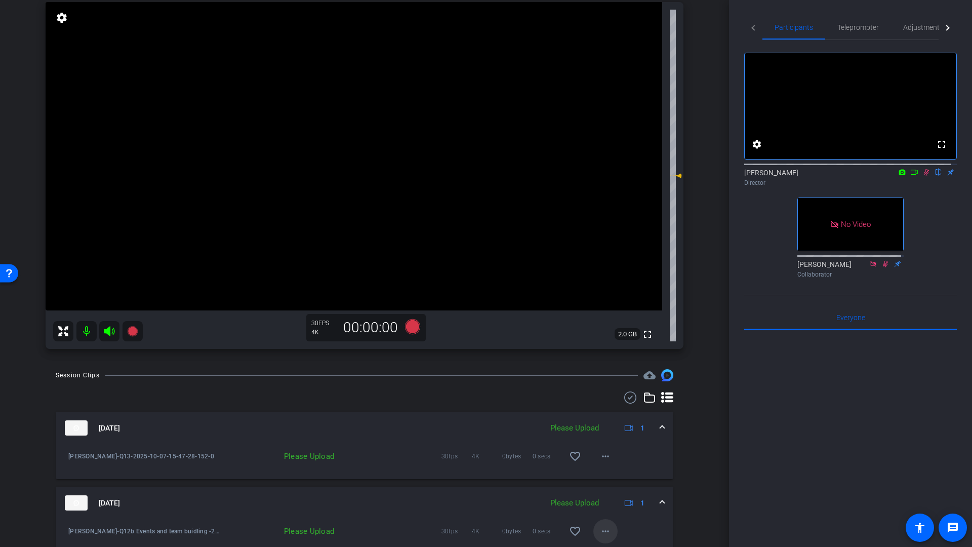
scroll to position [84, 0]
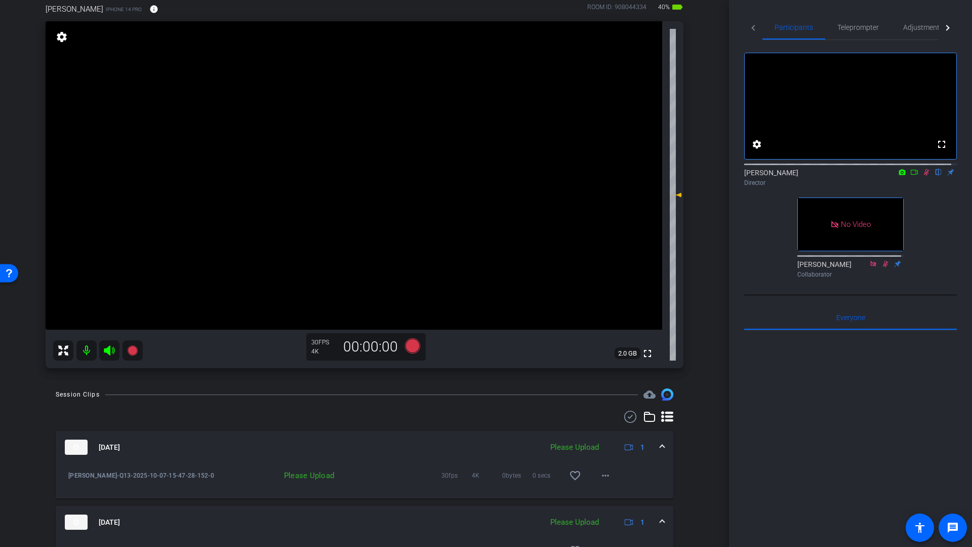
drag, startPoint x: 922, startPoint y: 180, endPoint x: 924, endPoint y: 204, distance: 24.4
click at [922, 176] on icon at bounding box center [926, 172] width 8 height 7
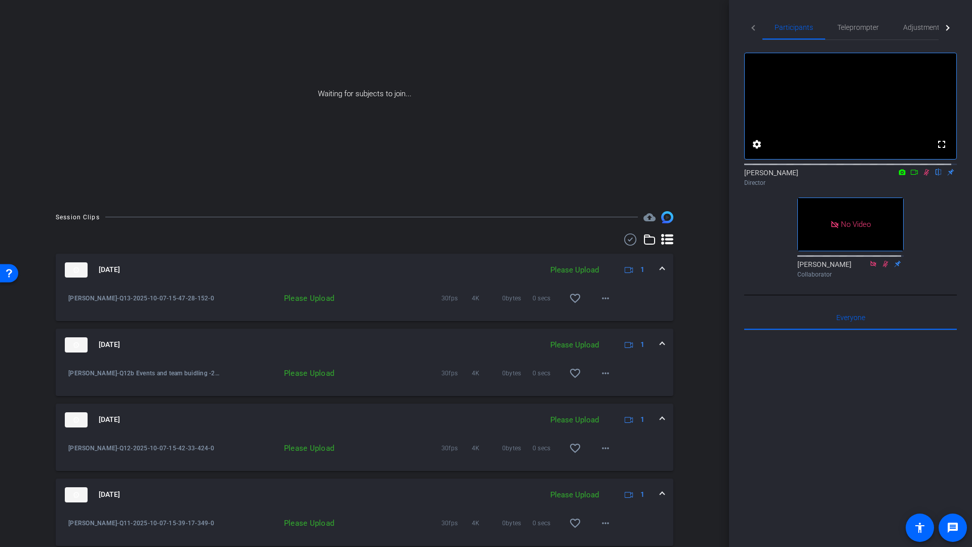
scroll to position [0, 0]
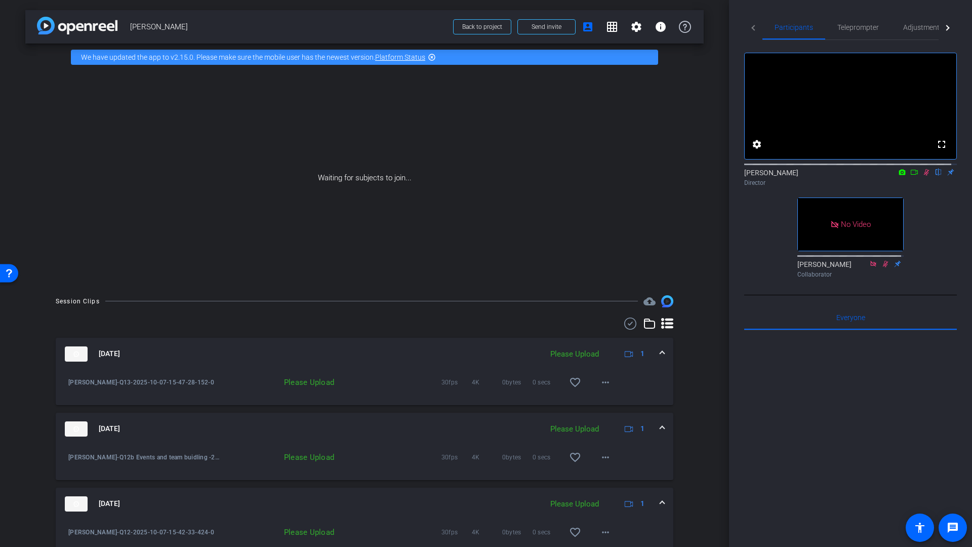
click at [910, 176] on icon at bounding box center [914, 172] width 8 height 7
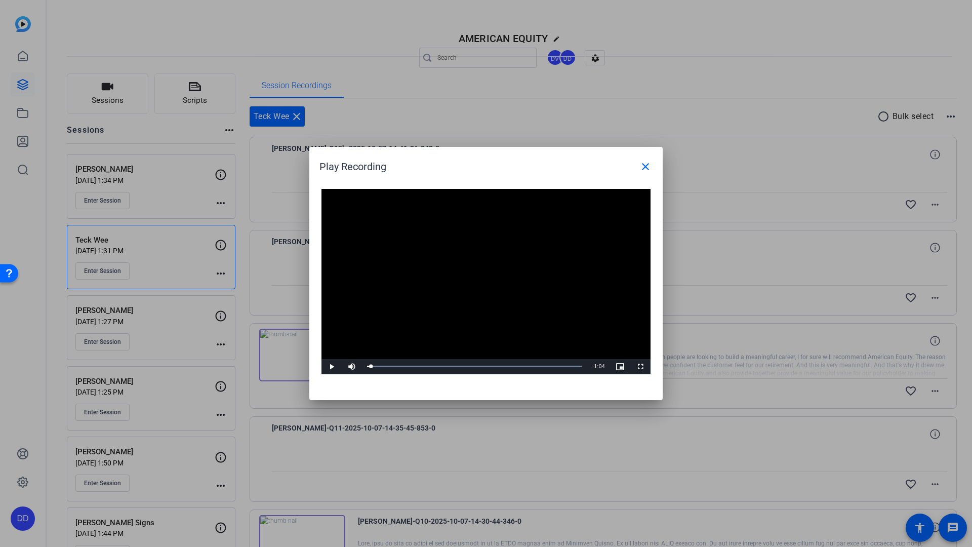
click at [122, 177] on div at bounding box center [486, 273] width 972 height 547
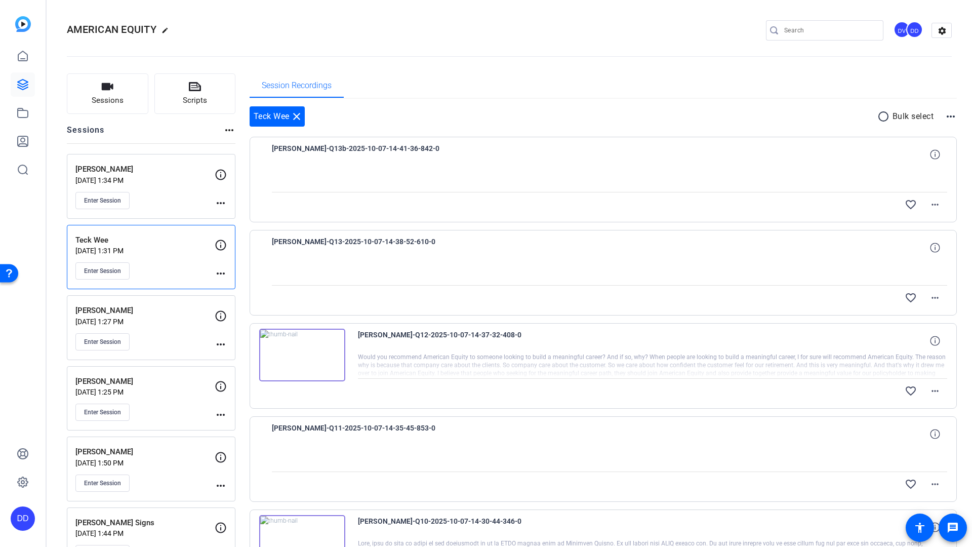
click at [122, 176] on p "[DATE] 1:34 PM" at bounding box center [144, 180] width 139 height 8
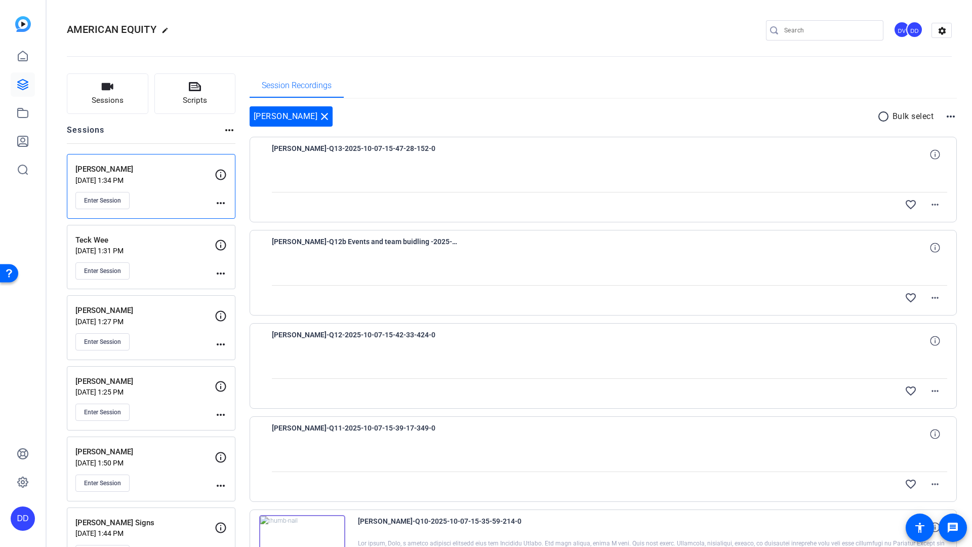
click at [102, 172] on p "[PERSON_NAME]" at bounding box center [144, 170] width 139 height 12
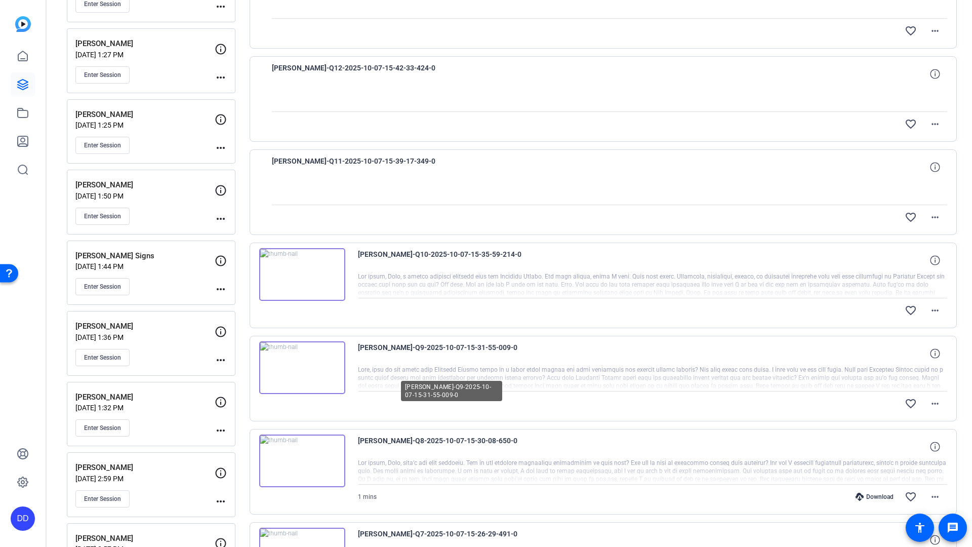
scroll to position [268, 0]
click at [335, 260] on img at bounding box center [302, 273] width 86 height 53
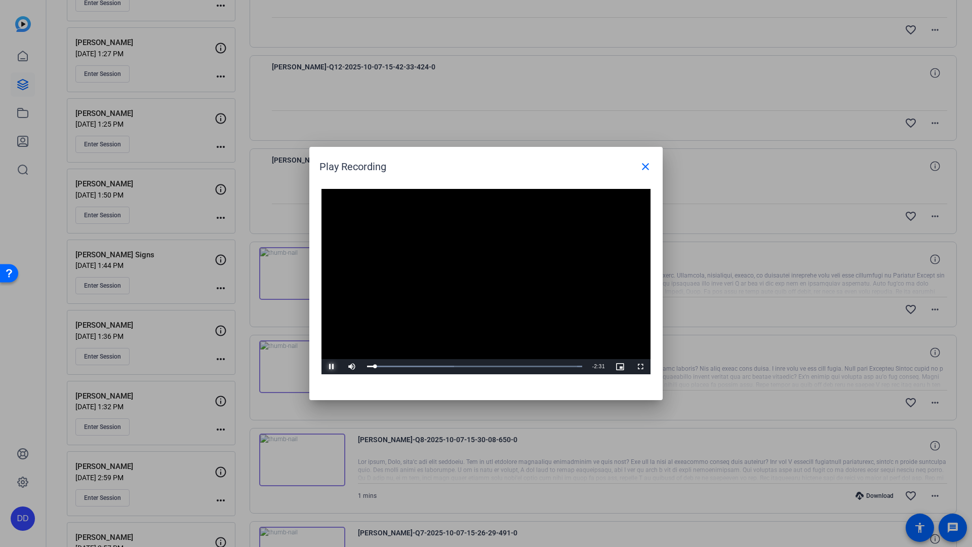
click at [333, 367] on span "Video Player" at bounding box center [331, 367] width 20 height 0
click at [647, 166] on mat-icon "close" at bounding box center [645, 166] width 12 height 12
